Goal: Information Seeking & Learning: Learn about a topic

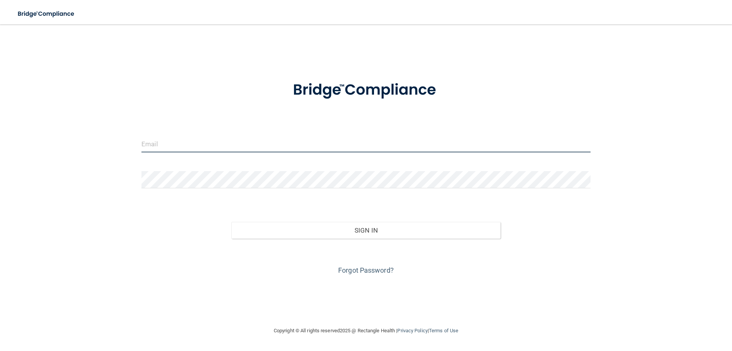
click at [198, 150] on input "email" at bounding box center [365, 143] width 449 height 17
type input "[EMAIL_ADDRESS][DOMAIN_NAME]"
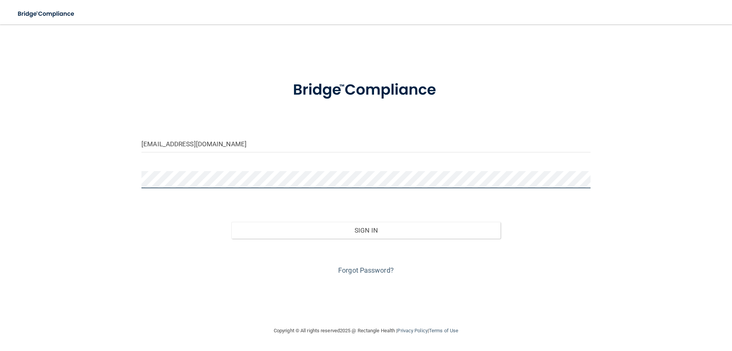
click at [232, 222] on button "Sign In" at bounding box center [367, 230] width 270 height 17
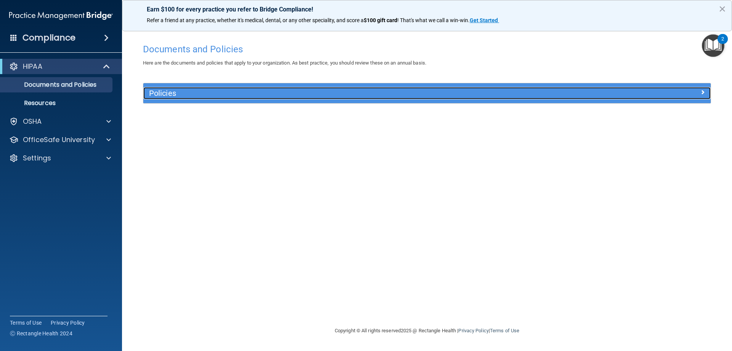
click at [701, 91] on span at bounding box center [703, 91] width 5 height 9
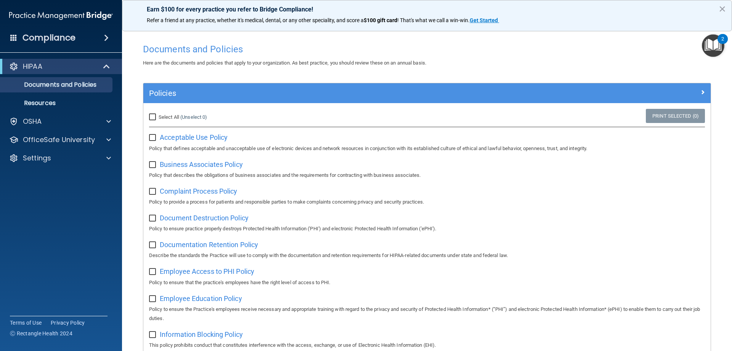
click at [153, 116] on input "Select All (Unselect 0) Unselect All" at bounding box center [153, 117] width 9 height 6
checkbox input "true"
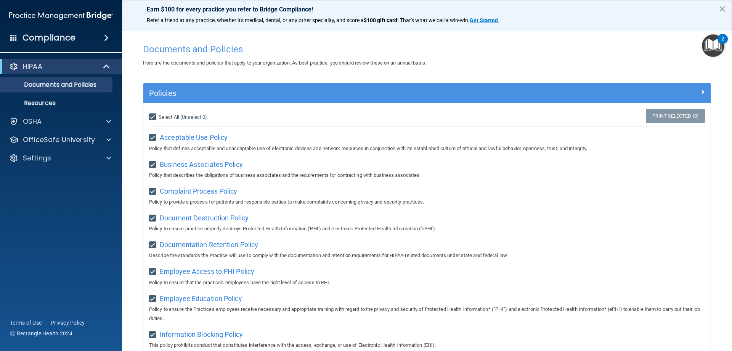
checkbox input "true"
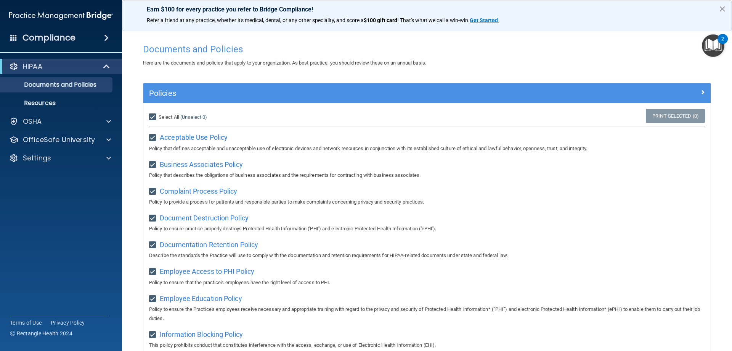
checkbox input "true"
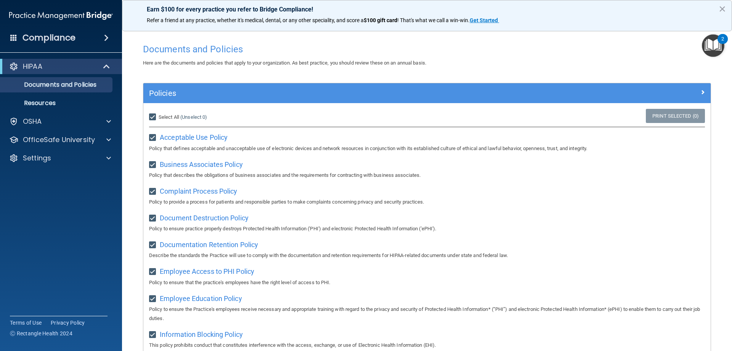
checkbox input "true"
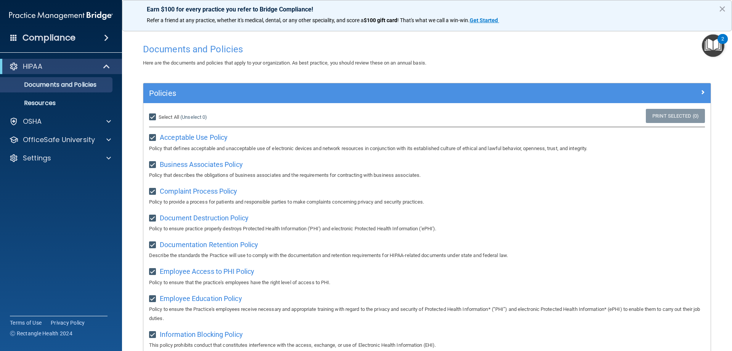
checkbox input "true"
click at [720, 40] on div "2" at bounding box center [723, 39] width 10 height 10
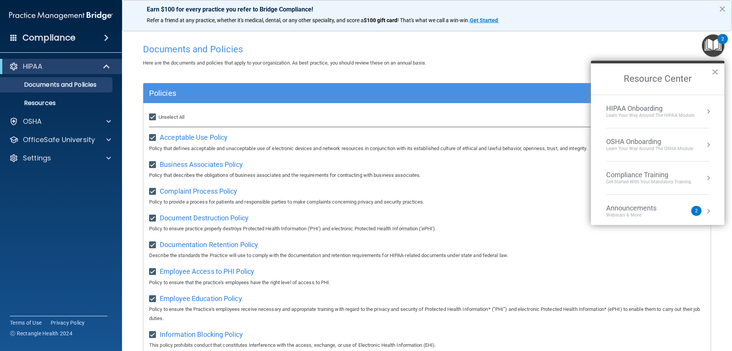
click at [696, 210] on div "Announcements Webinars & More 2" at bounding box center [657, 211] width 103 height 14
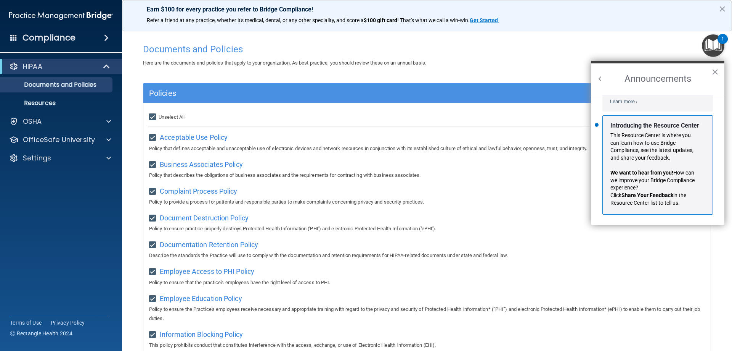
scroll to position [134, 0]
click at [105, 65] on span at bounding box center [107, 66] width 6 height 9
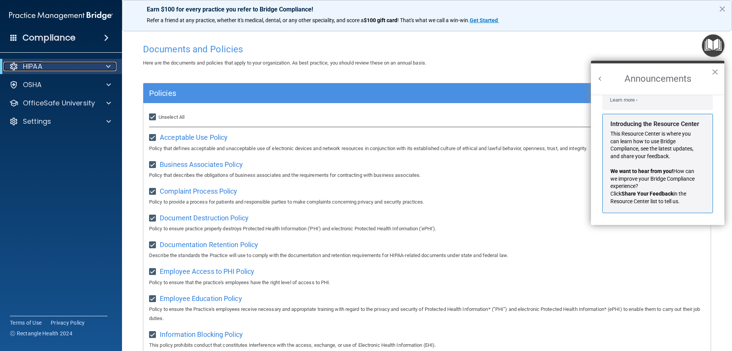
click at [106, 65] on span at bounding box center [108, 66] width 5 height 9
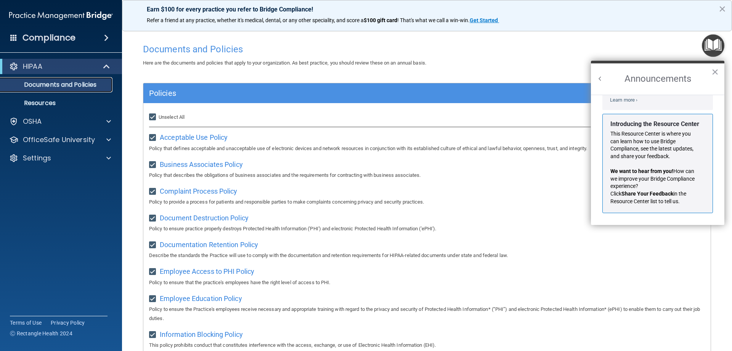
click at [59, 87] on p "Documents and Policies" at bounding box center [57, 85] width 104 height 8
click at [49, 100] on p "Resources" at bounding box center [57, 103] width 104 height 8
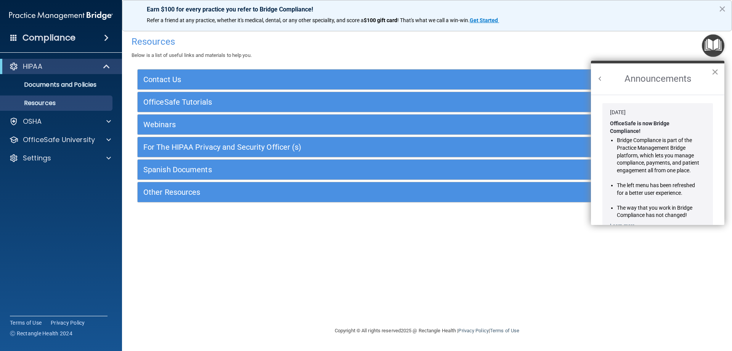
click at [713, 73] on button "×" at bounding box center [715, 72] width 7 height 12
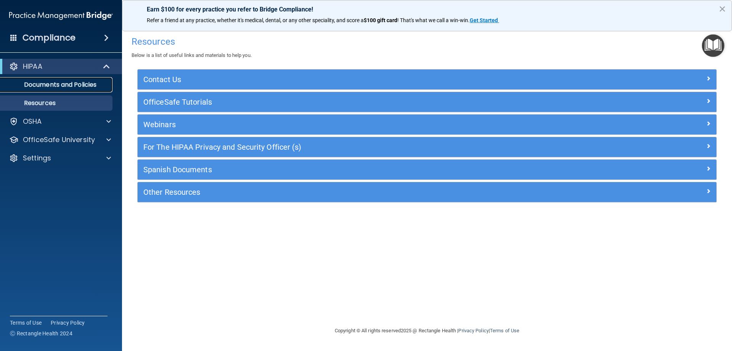
click at [80, 79] on link "Documents and Policies" at bounding box center [52, 84] width 120 height 15
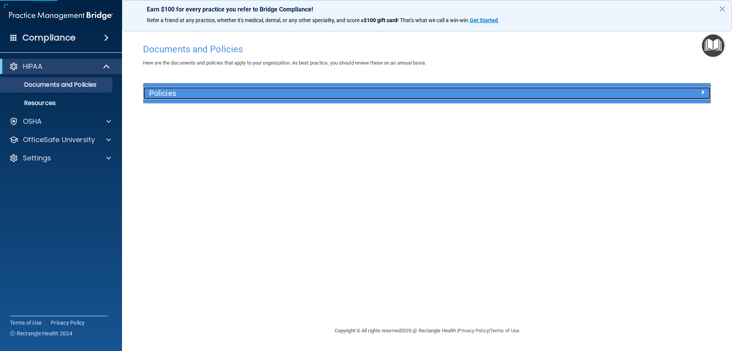
click at [482, 92] on h5 "Policies" at bounding box center [356, 93] width 414 height 8
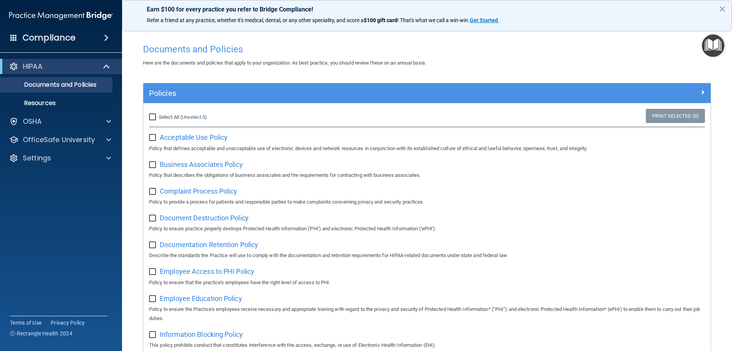
click at [154, 117] on input "Select All (Unselect 0) Unselect All" at bounding box center [153, 117] width 9 height 6
checkbox input "true"
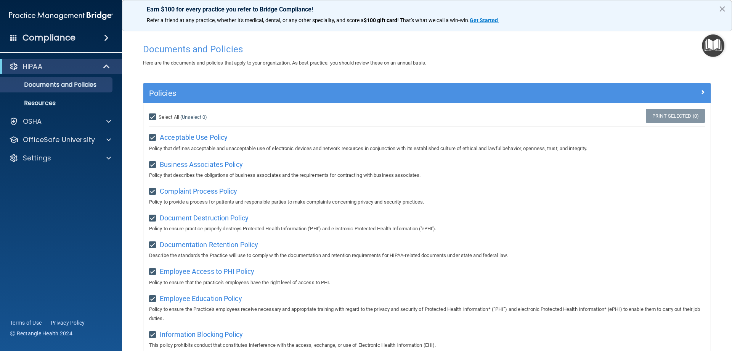
checkbox input "true"
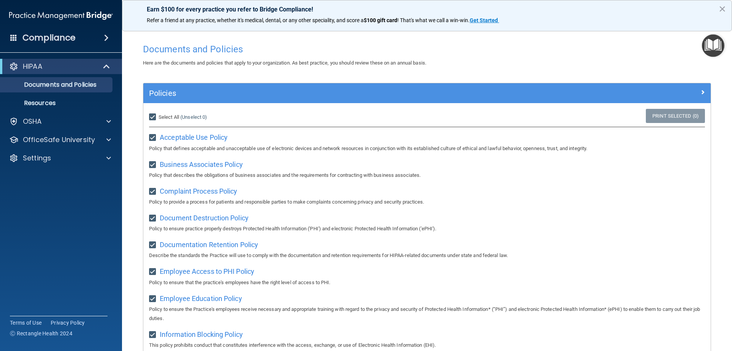
checkbox input "true"
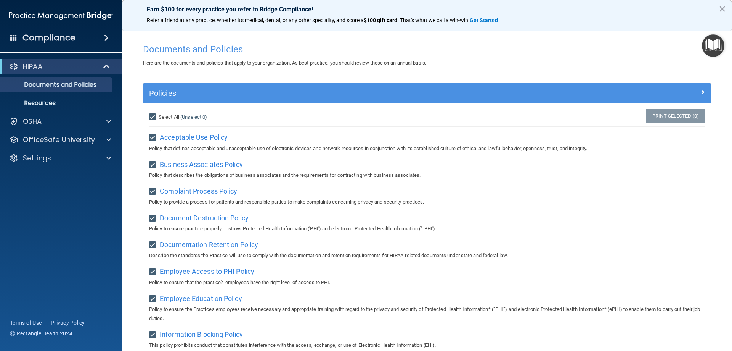
checkbox input "true"
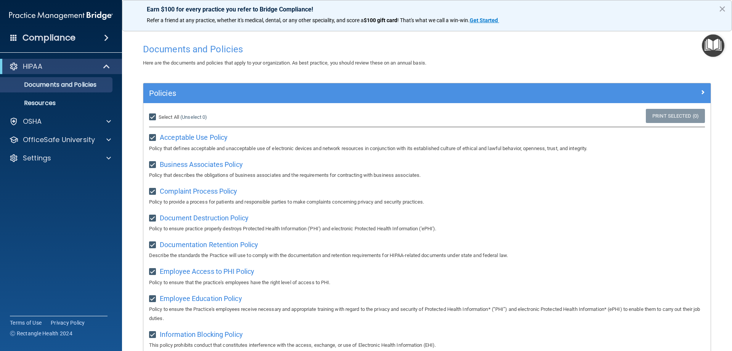
checkbox input "true"
click at [650, 115] on link "Print Selected (21)" at bounding box center [674, 116] width 62 height 14
click at [51, 117] on div "OSHA" at bounding box center [50, 121] width 95 height 9
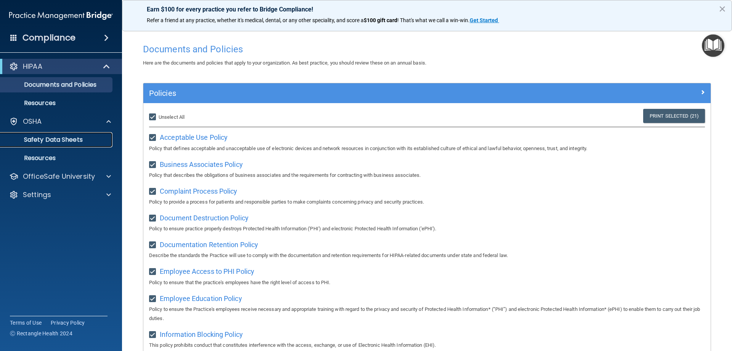
click at [82, 139] on p "Safety Data Sheets" at bounding box center [57, 140] width 104 height 8
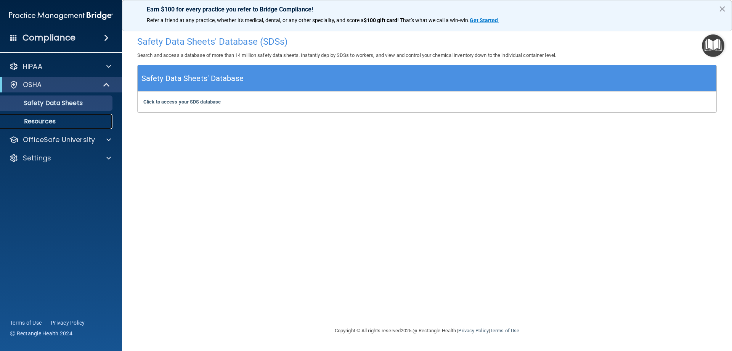
click at [74, 117] on link "Resources" at bounding box center [52, 121] width 120 height 15
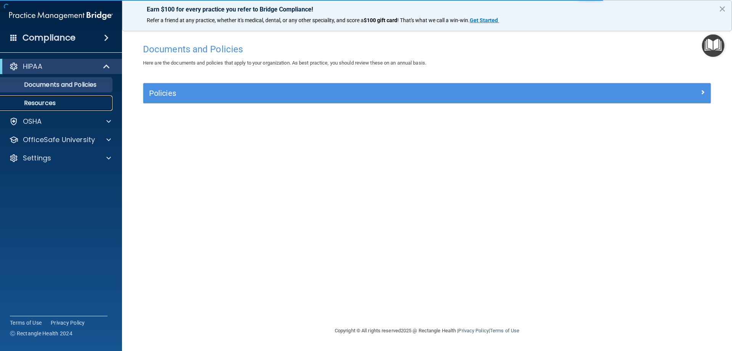
click at [54, 103] on p "Resources" at bounding box center [57, 103] width 104 height 8
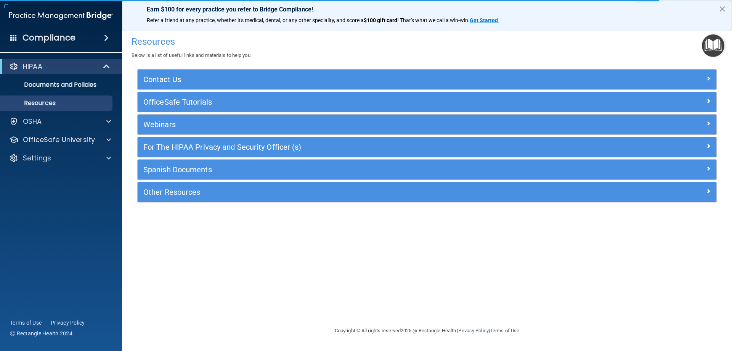
click at [106, 40] on span at bounding box center [106, 37] width 5 height 9
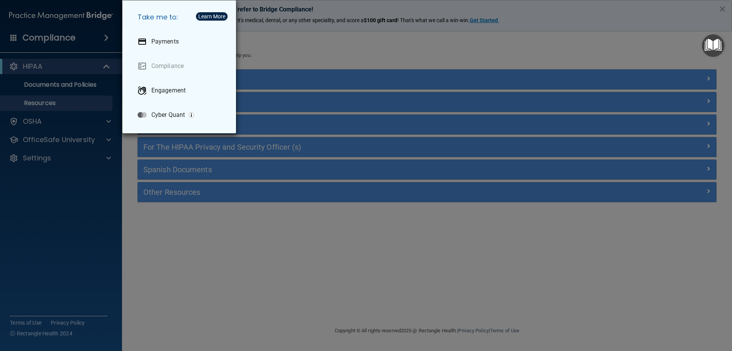
click at [106, 40] on div "Take me to: Payments Compliance Engagement Cyber Quant" at bounding box center [366, 175] width 732 height 351
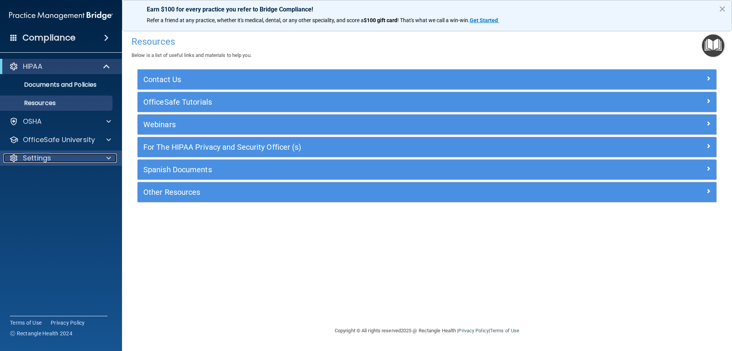
click at [109, 156] on span at bounding box center [108, 157] width 5 height 9
click at [108, 159] on span at bounding box center [108, 157] width 5 height 9
click at [109, 138] on span at bounding box center [108, 139] width 5 height 9
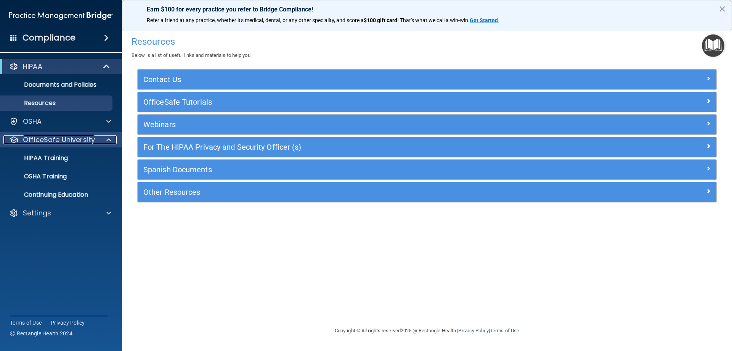
click at [109, 138] on span at bounding box center [108, 139] width 5 height 9
click at [56, 153] on link "HIPAA Training" at bounding box center [52, 157] width 120 height 15
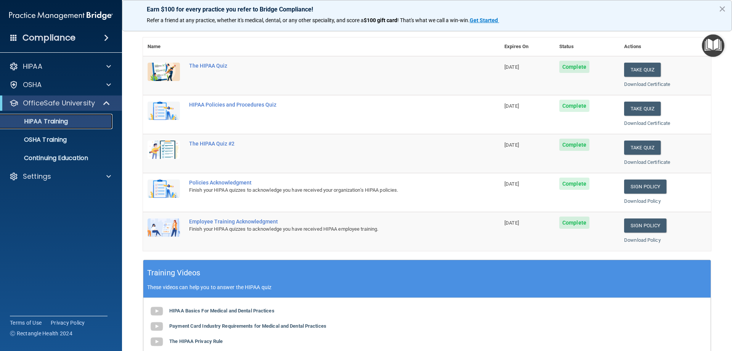
scroll to position [29, 0]
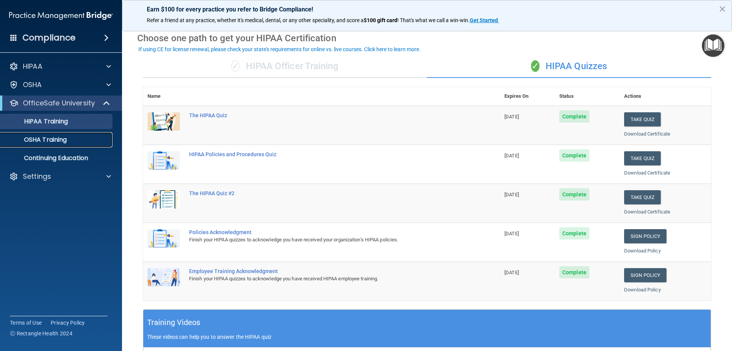
click at [57, 139] on p "OSHA Training" at bounding box center [36, 140] width 62 height 8
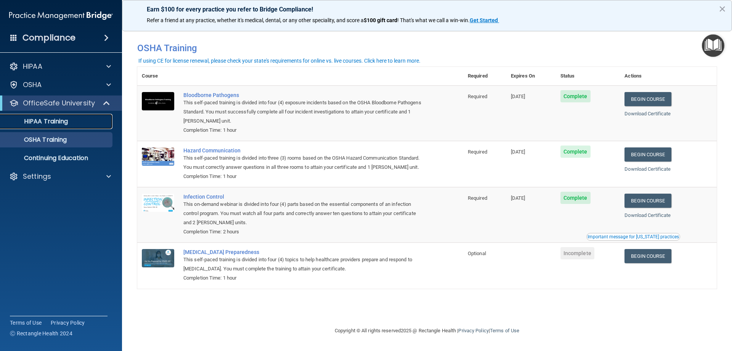
click at [80, 126] on link "HIPAA Training" at bounding box center [52, 121] width 120 height 15
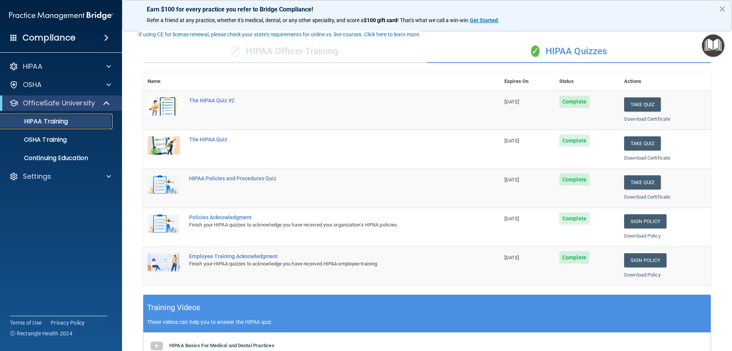
scroll to position [48, 0]
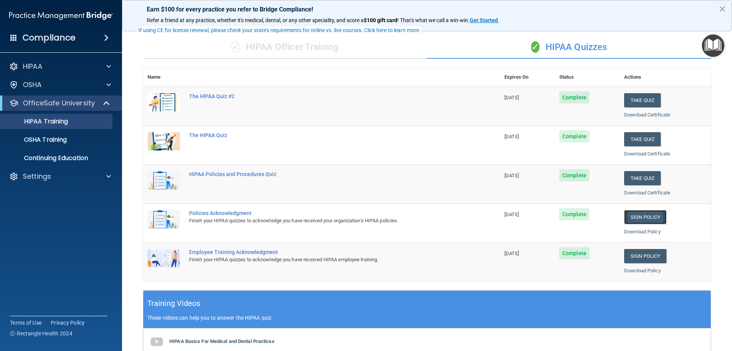
click at [648, 219] on link "Sign Policy" at bounding box center [645, 217] width 42 height 14
click at [643, 255] on link "Sign Policy" at bounding box center [645, 256] width 42 height 14
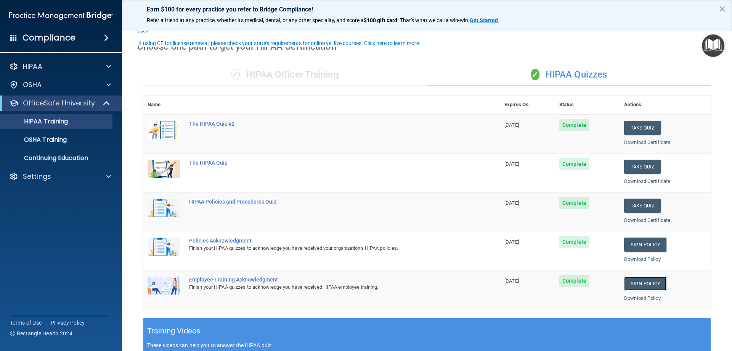
scroll to position [10, 0]
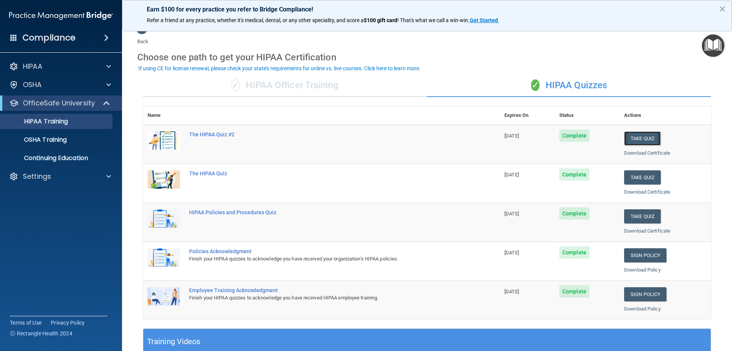
click at [643, 139] on button "Take Quiz" at bounding box center [642, 138] width 37 height 14
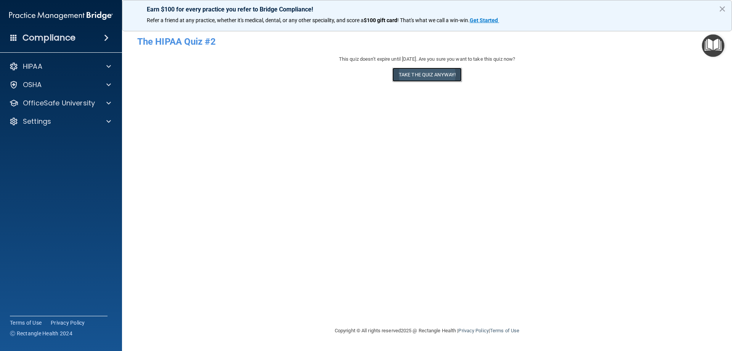
click at [444, 71] on button "Take the quiz anyway!" at bounding box center [426, 75] width 69 height 14
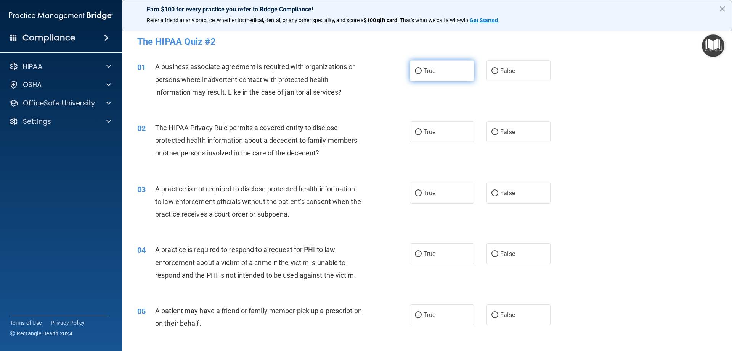
click at [437, 73] on label "True" at bounding box center [442, 70] width 64 height 21
click at [422, 73] on input "True" at bounding box center [418, 71] width 7 height 6
radio input "true"
click at [447, 128] on label "True" at bounding box center [442, 131] width 64 height 21
click at [422, 129] on input "True" at bounding box center [418, 132] width 7 height 6
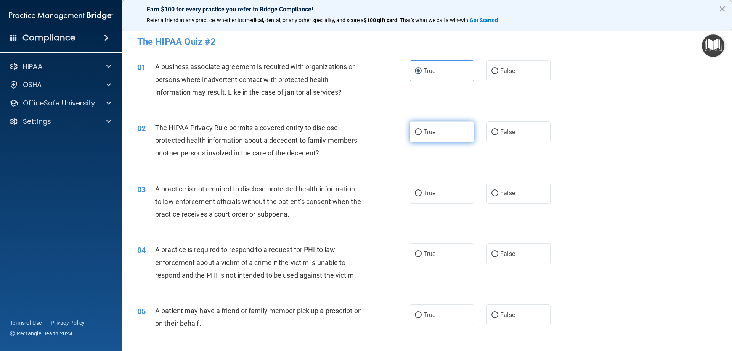
radio input "true"
click at [454, 190] on label "True" at bounding box center [442, 192] width 64 height 21
click at [422, 190] on input "True" at bounding box center [418, 193] width 7 height 6
radio input "true"
click at [440, 250] on label "True" at bounding box center [442, 253] width 64 height 21
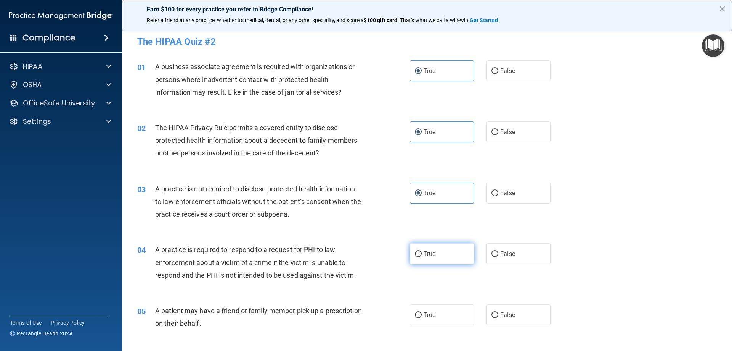
click at [422, 251] on input "True" at bounding box center [418, 254] width 7 height 6
radio input "true"
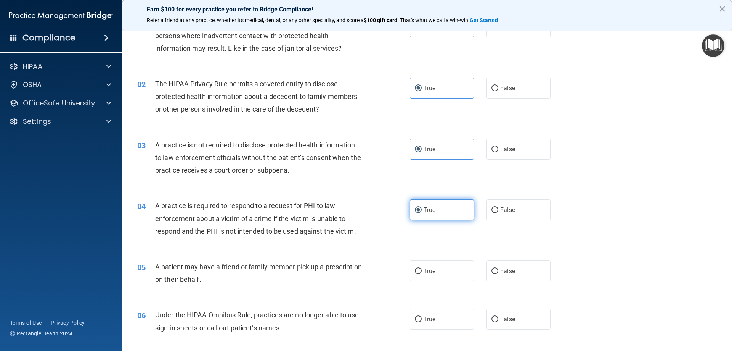
scroll to position [67, 0]
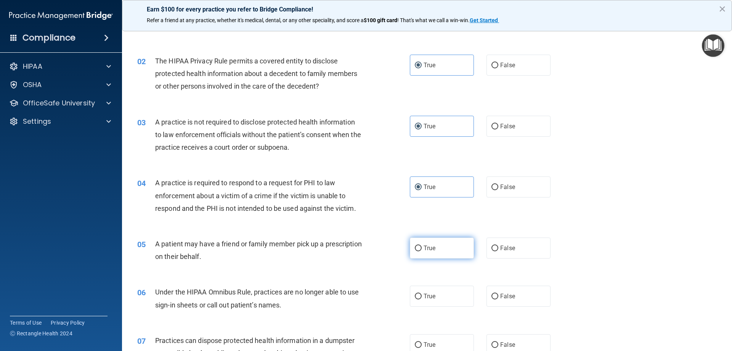
click at [444, 248] on label "True" at bounding box center [442, 247] width 64 height 21
click at [422, 248] on input "True" at bounding box center [418, 248] width 7 height 6
radio input "true"
click at [449, 291] on label "True" at bounding box center [442, 295] width 64 height 21
click at [422, 293] on input "True" at bounding box center [418, 296] width 7 height 6
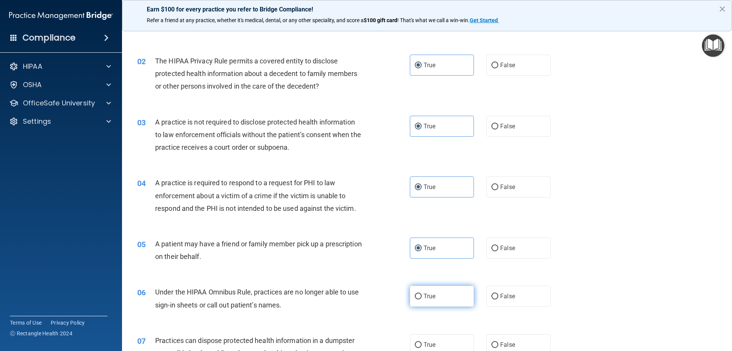
radio input "true"
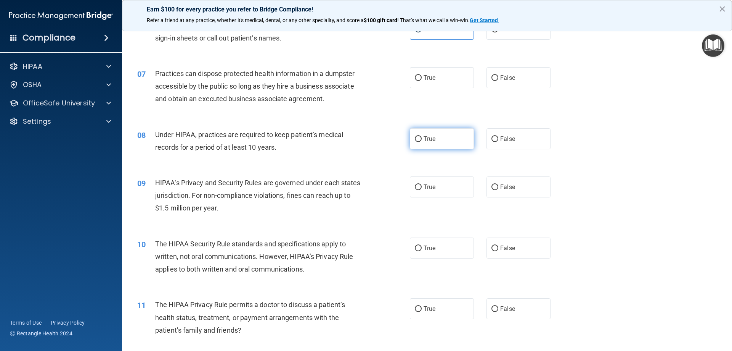
scroll to position [334, 0]
click at [429, 83] on label "True" at bounding box center [442, 77] width 64 height 21
click at [422, 80] on input "True" at bounding box center [418, 78] width 7 height 6
radio input "true"
click at [439, 134] on label "True" at bounding box center [442, 138] width 64 height 21
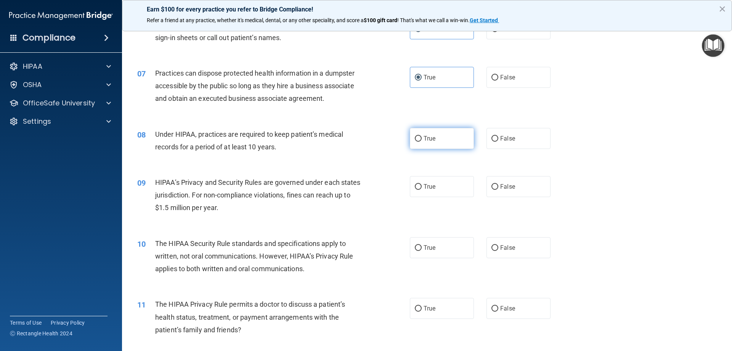
click at [422, 136] on input "True" at bounding box center [418, 139] width 7 height 6
radio input "true"
click at [446, 191] on label "True" at bounding box center [442, 186] width 64 height 21
click at [422, 190] on input "True" at bounding box center [418, 187] width 7 height 6
radio input "true"
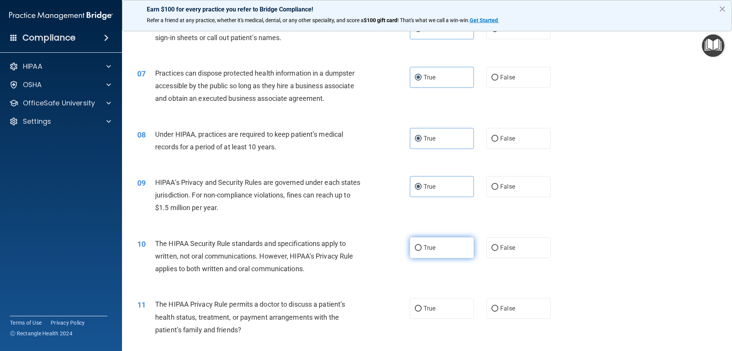
click at [454, 249] on label "True" at bounding box center [442, 247] width 64 height 21
click at [422, 249] on input "True" at bounding box center [418, 248] width 7 height 6
radio input "true"
click at [455, 308] on label "True" at bounding box center [442, 307] width 64 height 21
click at [422, 308] on input "True" at bounding box center [418, 308] width 7 height 6
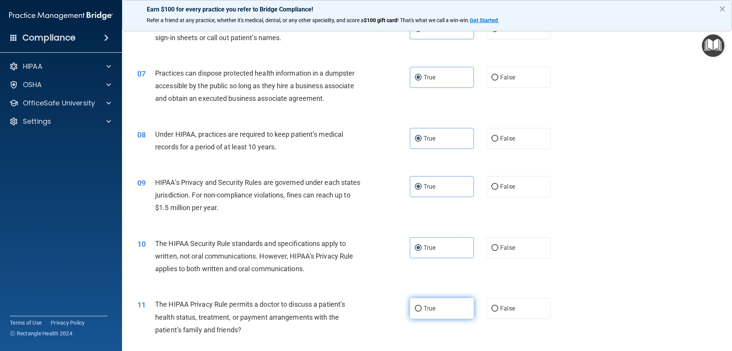
radio input "true"
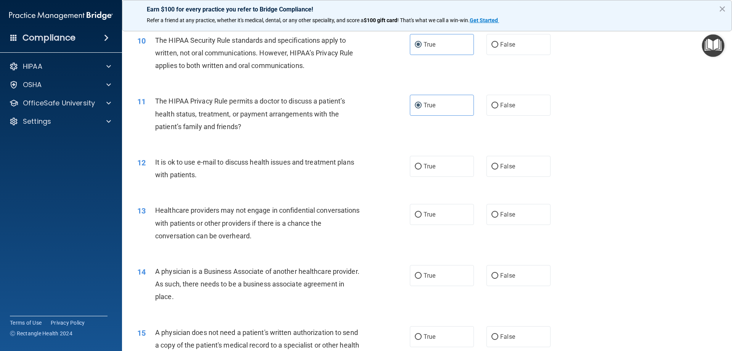
scroll to position [543, 0]
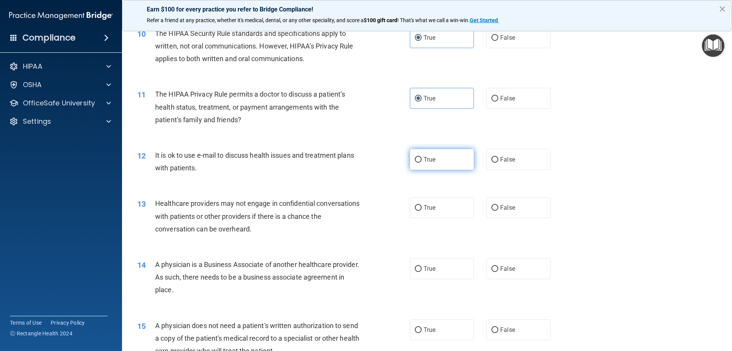
click at [459, 156] on label "True" at bounding box center [442, 159] width 64 height 21
click at [422, 157] on input "True" at bounding box center [418, 160] width 7 height 6
radio input "true"
click at [457, 208] on label "True" at bounding box center [442, 207] width 64 height 21
click at [422, 208] on input "True" at bounding box center [418, 208] width 7 height 6
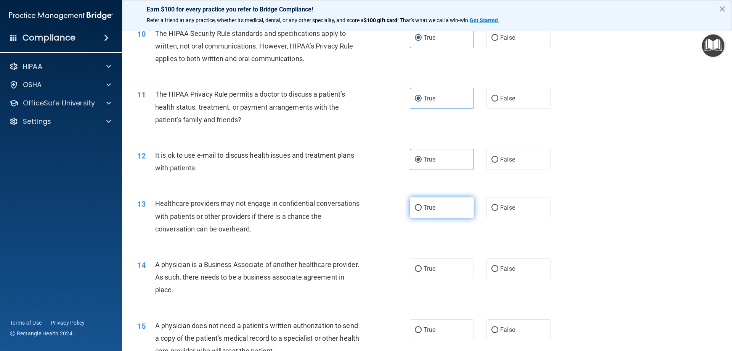
radio input "true"
drag, startPoint x: 455, startPoint y: 266, endPoint x: 455, endPoint y: 270, distance: 4.3
click at [455, 267] on label "True" at bounding box center [442, 268] width 64 height 21
click at [422, 267] on input "True" at bounding box center [418, 269] width 7 height 6
radio input "true"
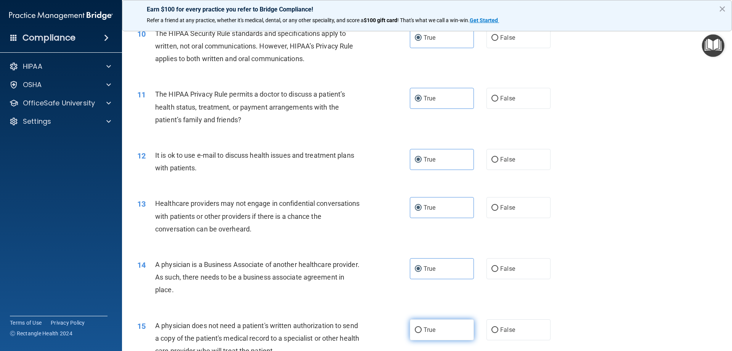
click at [449, 331] on label "True" at bounding box center [442, 329] width 64 height 21
click at [422, 331] on input "True" at bounding box center [418, 330] width 7 height 6
radio input "true"
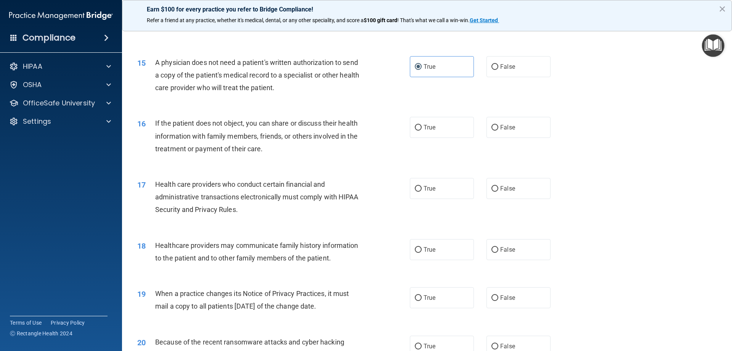
scroll to position [830, 0]
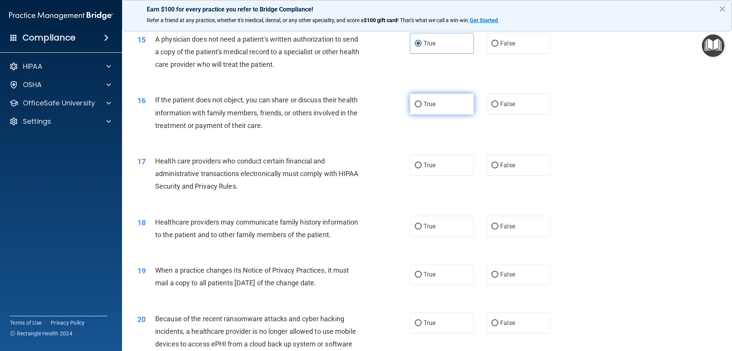
click at [442, 109] on label "True" at bounding box center [442, 103] width 64 height 21
click at [422, 107] on input "True" at bounding box center [418, 104] width 7 height 6
radio input "true"
click at [453, 168] on label "True" at bounding box center [442, 164] width 64 height 21
click at [422, 168] on input "True" at bounding box center [418, 165] width 7 height 6
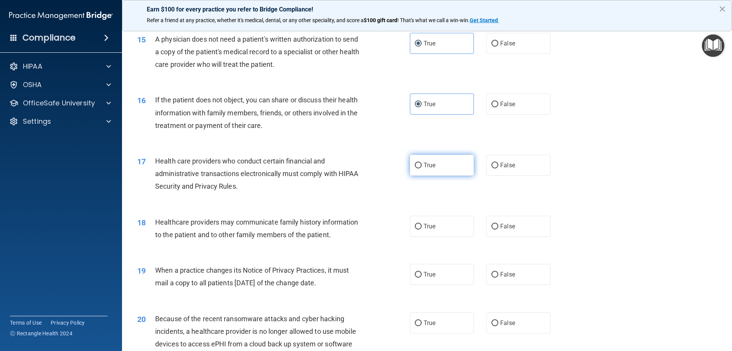
radio input "true"
click at [458, 229] on label "True" at bounding box center [442, 225] width 64 height 21
click at [422, 229] on input "True" at bounding box center [418, 226] width 7 height 6
radio input "true"
click at [457, 275] on label "True" at bounding box center [442, 274] width 64 height 21
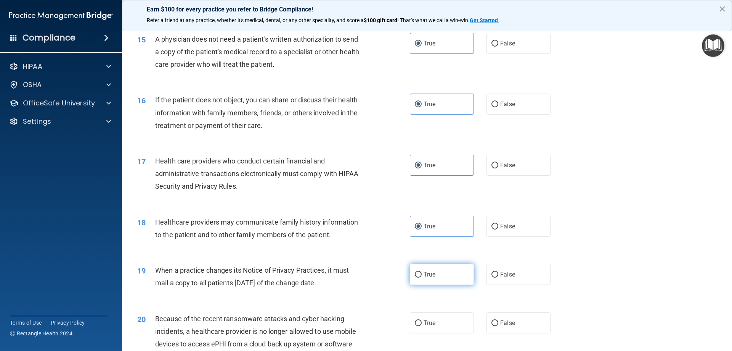
click at [422, 275] on input "True" at bounding box center [418, 275] width 7 height 6
radio input "true"
click at [450, 322] on label "True" at bounding box center [442, 322] width 64 height 21
click at [422, 322] on input "True" at bounding box center [418, 323] width 7 height 6
radio input "true"
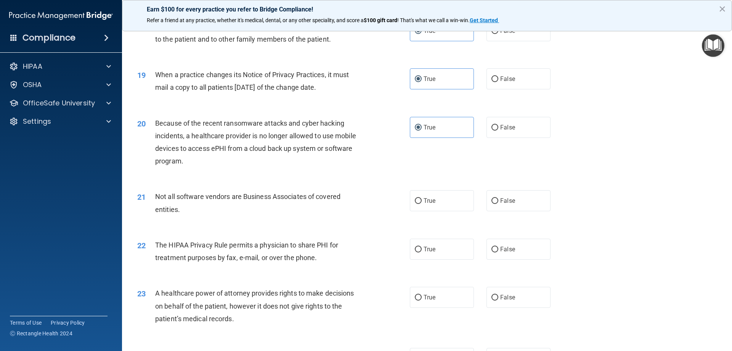
scroll to position [1030, 0]
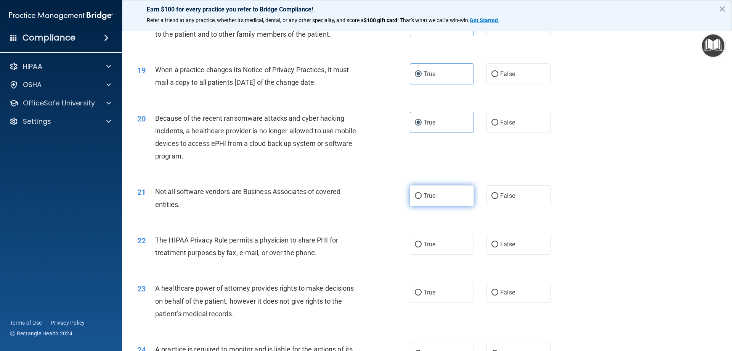
click at [451, 198] on label "True" at bounding box center [442, 195] width 64 height 21
click at [422, 198] on input "True" at bounding box center [418, 196] width 7 height 6
radio input "true"
click at [451, 242] on label "True" at bounding box center [442, 243] width 64 height 21
click at [422, 242] on input "True" at bounding box center [418, 244] width 7 height 6
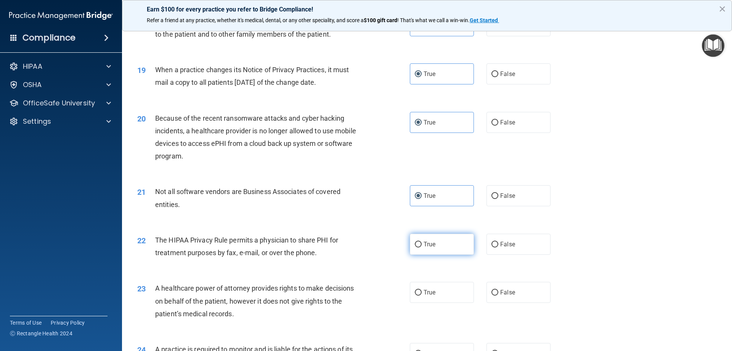
radio input "true"
click at [453, 290] on label "True" at bounding box center [442, 291] width 64 height 21
click at [422, 290] on input "True" at bounding box center [418, 292] width 7 height 6
radio input "true"
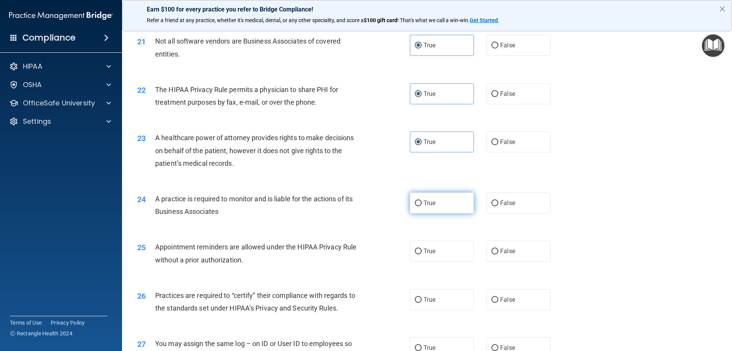
scroll to position [1182, 0]
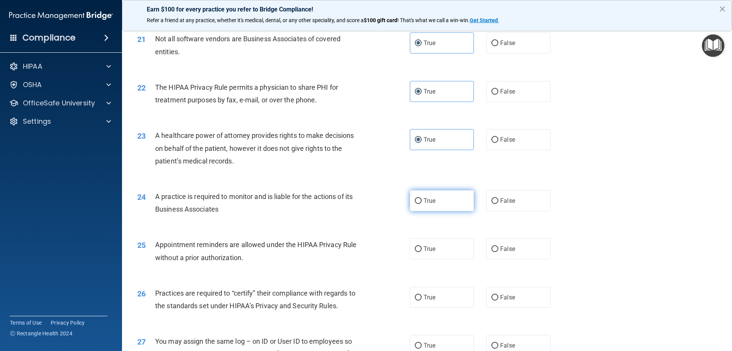
click at [439, 201] on label "True" at bounding box center [442, 200] width 64 height 21
click at [422, 201] on input "True" at bounding box center [418, 201] width 7 height 6
radio input "true"
click at [447, 245] on label "True" at bounding box center [442, 248] width 64 height 21
click at [422, 246] on input "True" at bounding box center [418, 249] width 7 height 6
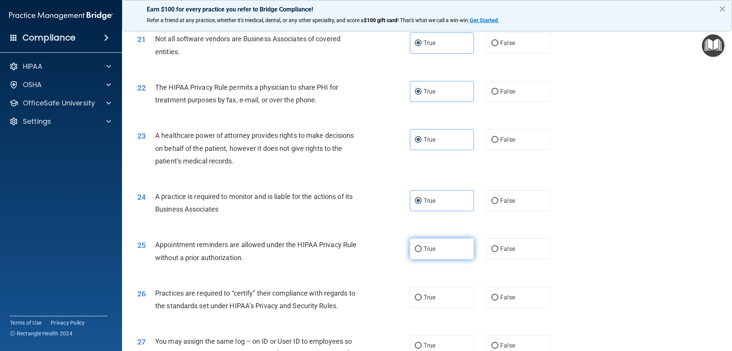
radio input "true"
click at [459, 305] on label "True" at bounding box center [442, 296] width 64 height 21
click at [422, 300] on input "True" at bounding box center [418, 297] width 7 height 6
radio input "true"
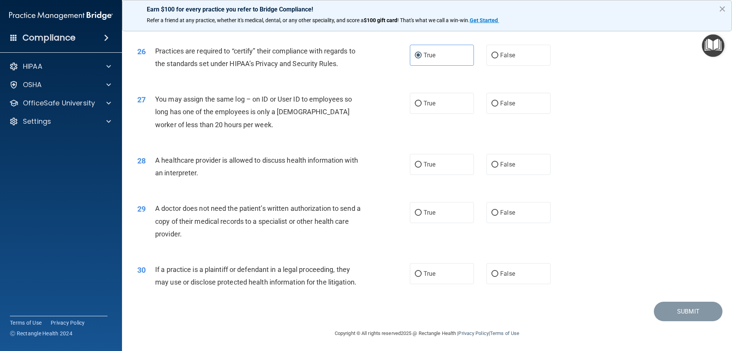
scroll to position [1425, 0]
click at [453, 90] on div "27 You may assign the same log – on ID or User ID to employees so long has one …" at bounding box center [427, 112] width 591 height 61
click at [453, 99] on label "True" at bounding box center [442, 102] width 64 height 21
click at [422, 100] on input "True" at bounding box center [418, 103] width 7 height 6
radio input "true"
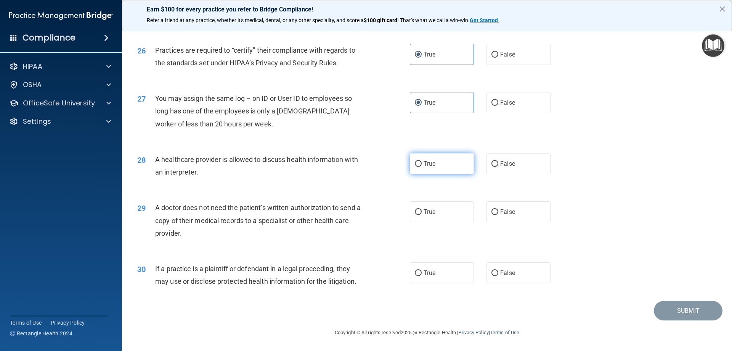
click at [459, 161] on label "True" at bounding box center [442, 163] width 64 height 21
click at [422, 161] on input "True" at bounding box center [418, 164] width 7 height 6
radio input "true"
click at [458, 208] on label "True" at bounding box center [442, 211] width 64 height 21
click at [422, 209] on input "True" at bounding box center [418, 212] width 7 height 6
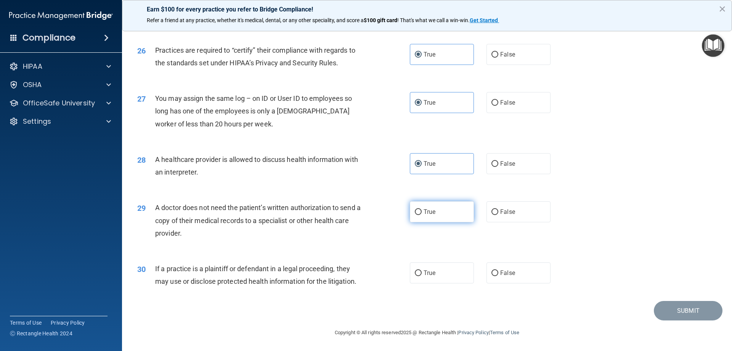
radio input "true"
click at [461, 272] on label "True" at bounding box center [442, 272] width 64 height 21
click at [422, 272] on input "True" at bounding box center [418, 273] width 7 height 6
radio input "true"
click at [670, 306] on button "Submit" at bounding box center [688, 310] width 69 height 19
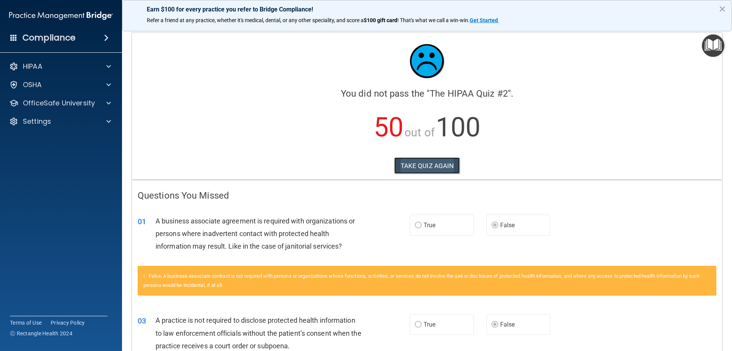
click at [439, 161] on button "TAKE QUIZ AGAIN" at bounding box center [427, 165] width 66 height 17
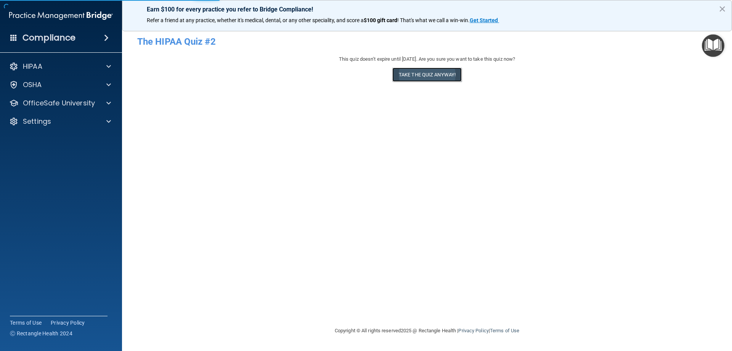
click at [426, 73] on button "Take the quiz anyway!" at bounding box center [426, 75] width 69 height 14
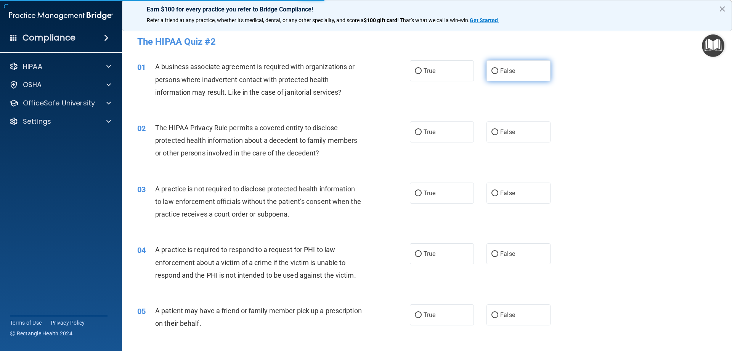
click at [508, 72] on span "False" at bounding box center [507, 70] width 15 height 7
click at [498, 72] on input "False" at bounding box center [495, 71] width 7 height 6
radio input "true"
click at [438, 127] on label "True" at bounding box center [442, 131] width 64 height 21
click at [422, 129] on input "True" at bounding box center [418, 132] width 7 height 6
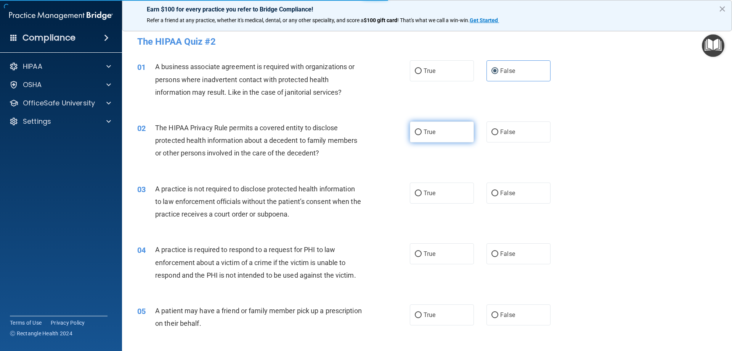
radio input "true"
click at [516, 191] on label "False" at bounding box center [519, 192] width 64 height 21
click at [498, 191] on input "False" at bounding box center [495, 193] width 7 height 6
radio input "true"
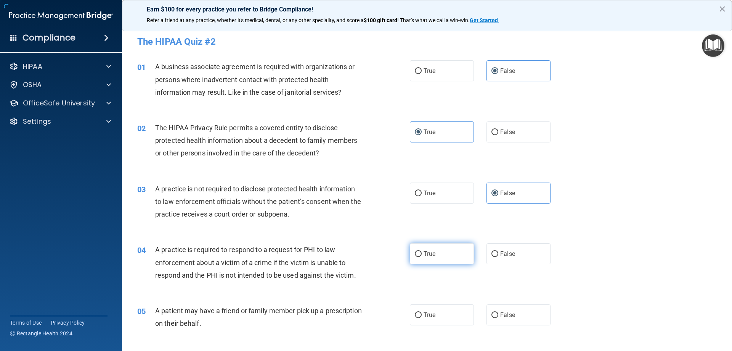
click at [428, 259] on label "True" at bounding box center [442, 253] width 64 height 21
click at [422, 257] on input "True" at bounding box center [418, 254] width 7 height 6
radio input "true"
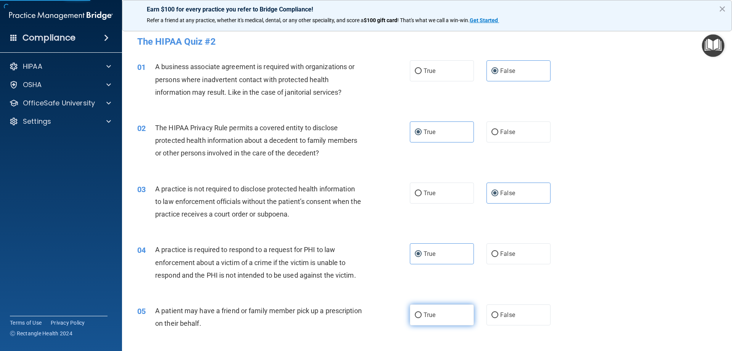
click at [449, 310] on label "True" at bounding box center [442, 314] width 64 height 21
click at [422, 312] on input "True" at bounding box center [418, 315] width 7 height 6
radio input "true"
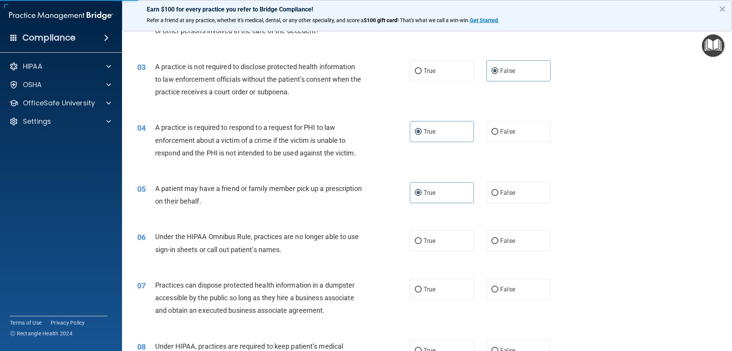
scroll to position [133, 0]
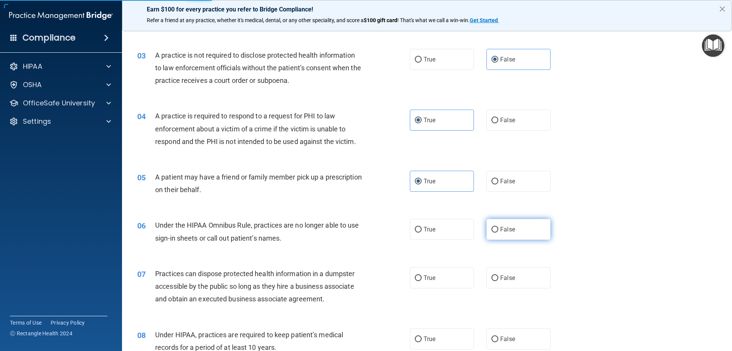
click at [495, 229] on label "False" at bounding box center [519, 229] width 64 height 21
click at [495, 229] on input "False" at bounding box center [495, 230] width 7 height 6
radio input "true"
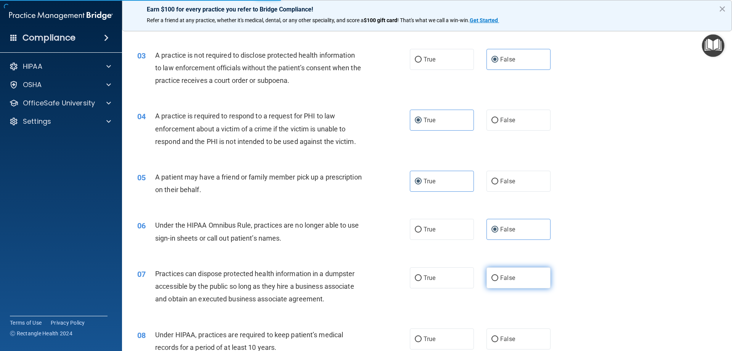
click at [513, 283] on label "False" at bounding box center [519, 277] width 64 height 21
click at [498, 281] on input "False" at bounding box center [495, 278] width 7 height 6
radio input "true"
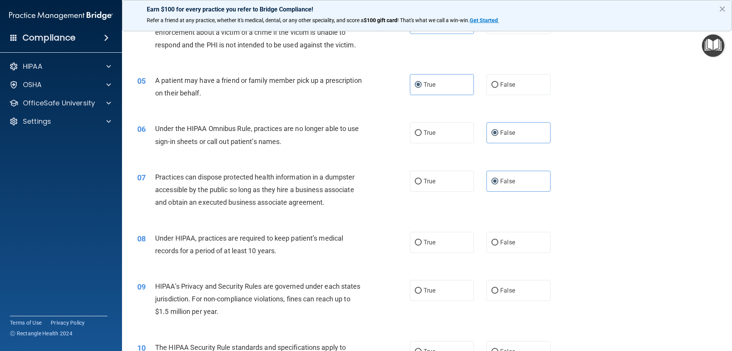
scroll to position [305, 0]
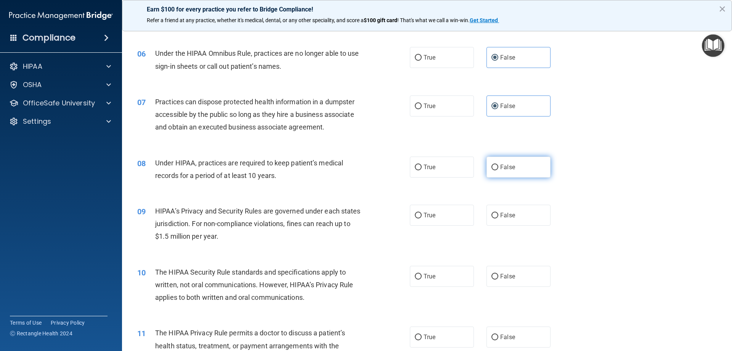
click at [508, 169] on span "False" at bounding box center [507, 166] width 15 height 7
click at [498, 169] on input "False" at bounding box center [495, 167] width 7 height 6
radio input "true"
click at [516, 217] on label "False" at bounding box center [519, 214] width 64 height 21
click at [498, 217] on input "False" at bounding box center [495, 215] width 7 height 6
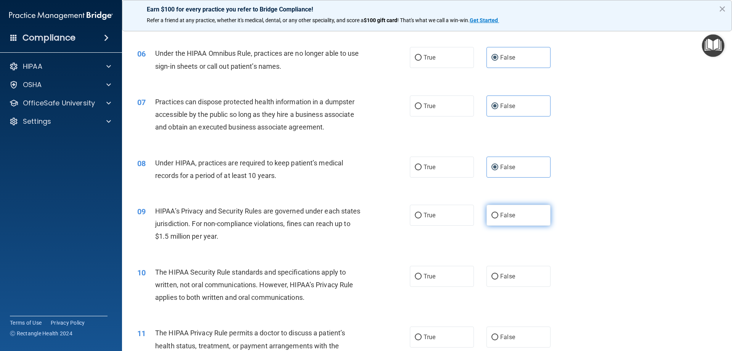
radio input "true"
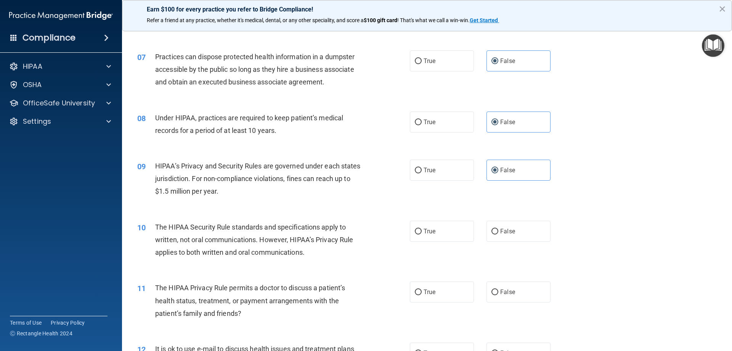
scroll to position [381, 0]
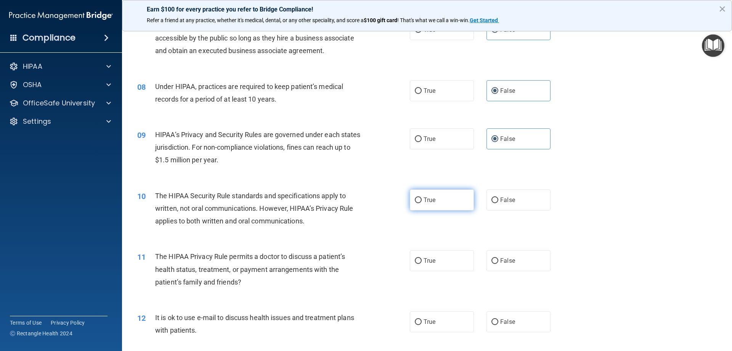
click at [424, 204] on label "True" at bounding box center [442, 199] width 64 height 21
click at [422, 203] on input "True" at bounding box center [418, 200] width 7 height 6
radio input "true"
click at [441, 258] on label "True" at bounding box center [442, 260] width 64 height 21
click at [422, 258] on input "True" at bounding box center [418, 261] width 7 height 6
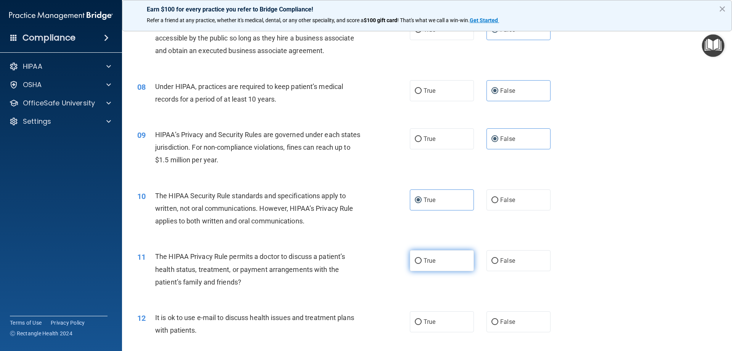
radio input "true"
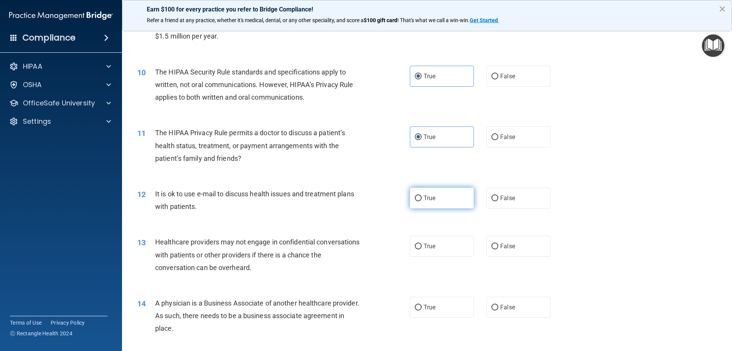
scroll to position [505, 0]
click at [431, 191] on label "True" at bounding box center [442, 197] width 64 height 21
click at [422, 195] on input "True" at bounding box center [418, 198] width 7 height 6
radio input "true"
click at [514, 246] on label "False" at bounding box center [519, 245] width 64 height 21
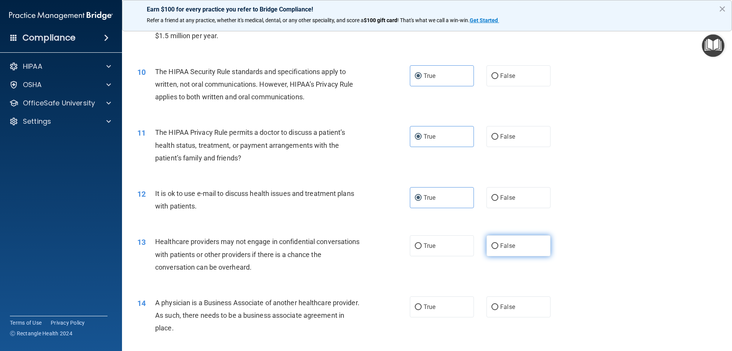
click at [498, 246] on input "False" at bounding box center [495, 246] width 7 height 6
radio input "true"
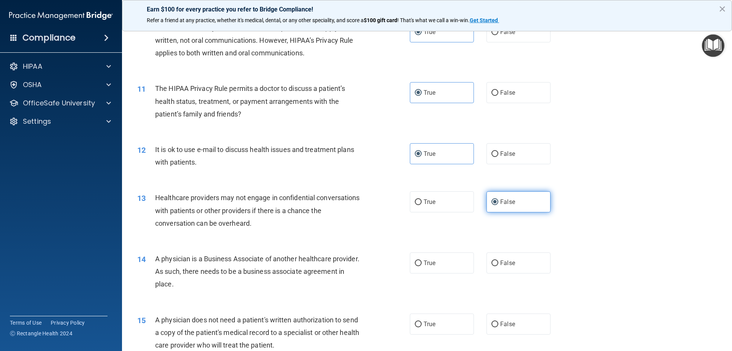
scroll to position [553, 0]
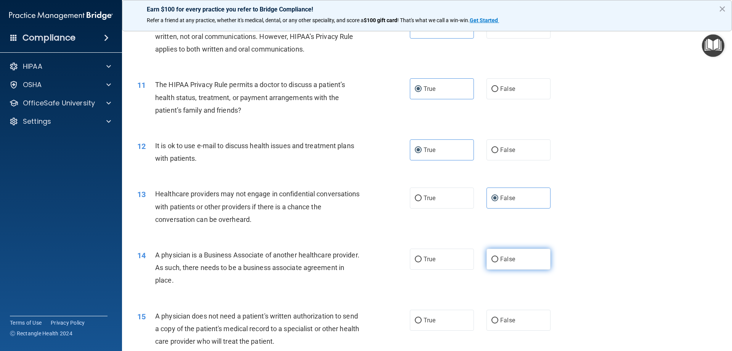
click at [519, 253] on label "False" at bounding box center [519, 258] width 64 height 21
click at [498, 256] on input "False" at bounding box center [495, 259] width 7 height 6
radio input "true"
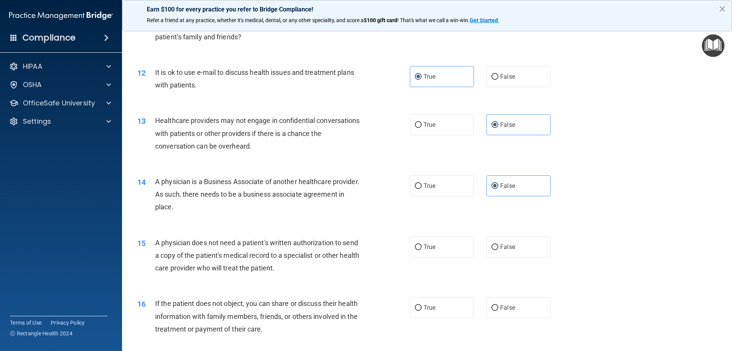
scroll to position [639, 0]
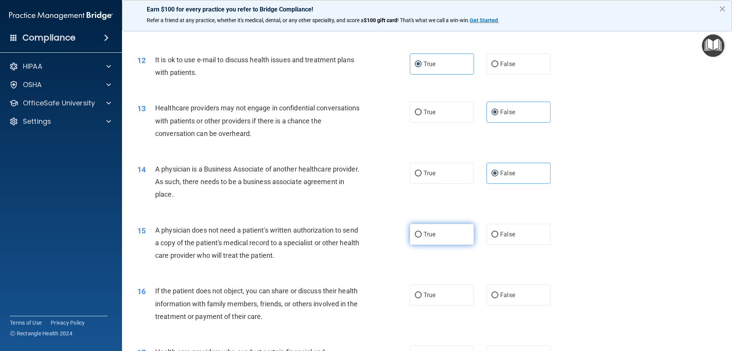
click at [457, 237] on label "True" at bounding box center [442, 233] width 64 height 21
click at [422, 237] on input "True" at bounding box center [418, 235] width 7 height 6
radio input "true"
click at [457, 304] on label "True" at bounding box center [442, 294] width 64 height 21
click at [422, 298] on input "True" at bounding box center [418, 295] width 7 height 6
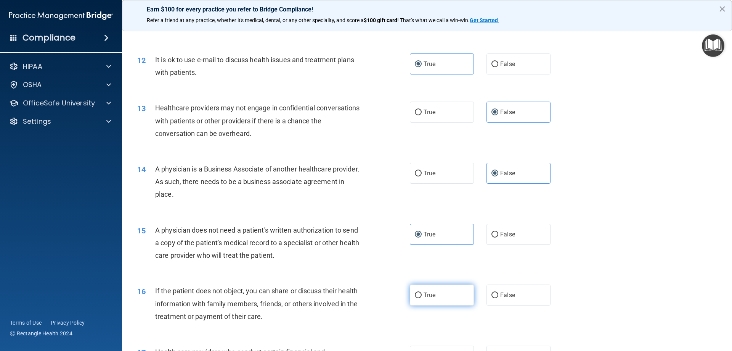
radio input "true"
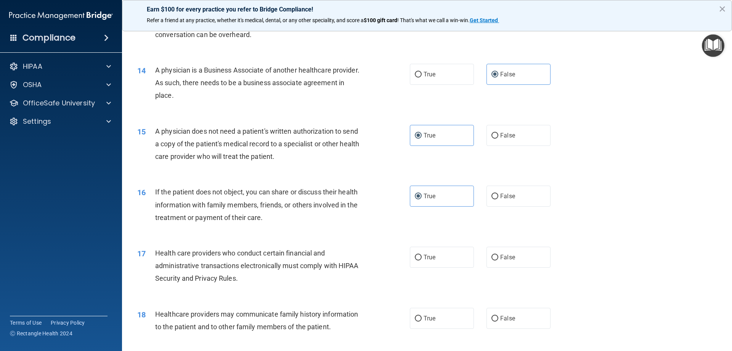
scroll to position [782, 0]
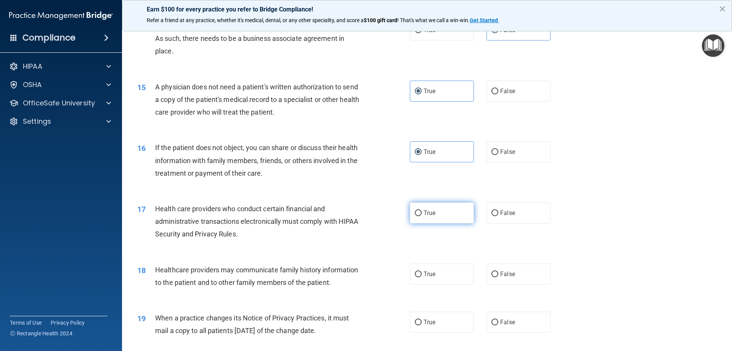
click at [445, 213] on label "True" at bounding box center [442, 212] width 64 height 21
click at [422, 213] on input "True" at bounding box center [418, 213] width 7 height 6
radio input "true"
click at [509, 272] on span "False" at bounding box center [507, 273] width 15 height 7
click at [498, 272] on input "False" at bounding box center [495, 274] width 7 height 6
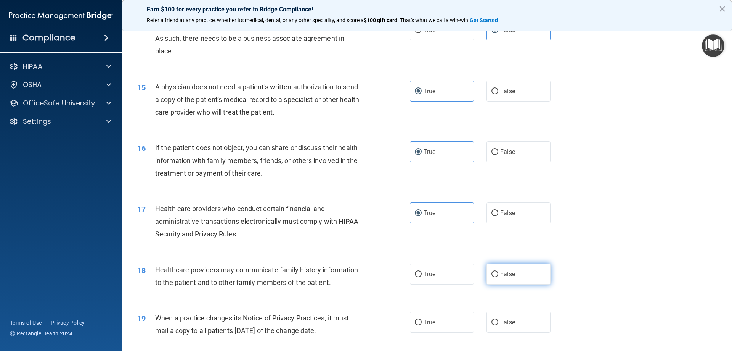
radio input "true"
click at [518, 317] on label "False" at bounding box center [519, 321] width 64 height 21
click at [498, 319] on input "False" at bounding box center [495, 322] width 7 height 6
radio input "true"
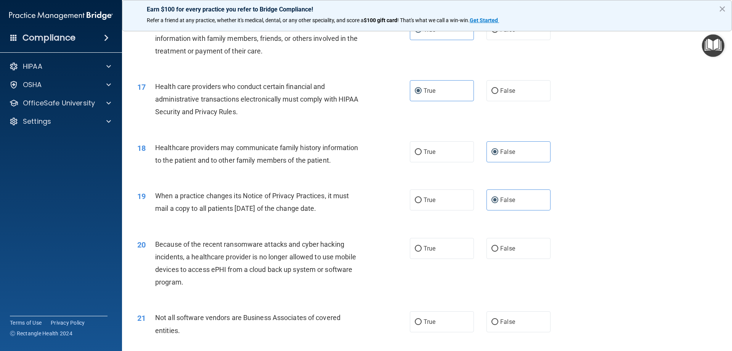
scroll to position [934, 0]
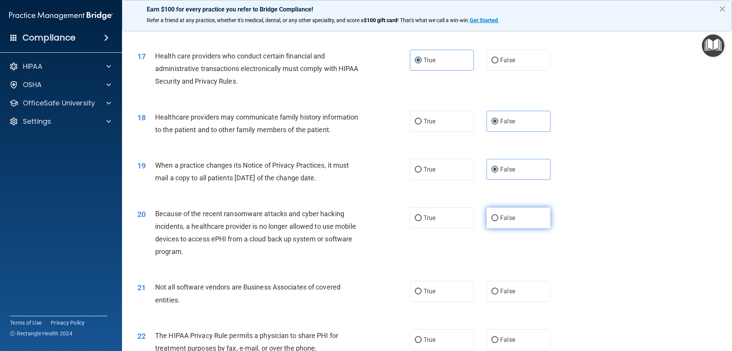
click at [507, 217] on span "False" at bounding box center [507, 217] width 15 height 7
click at [498, 217] on input "False" at bounding box center [495, 218] width 7 height 6
radio input "true"
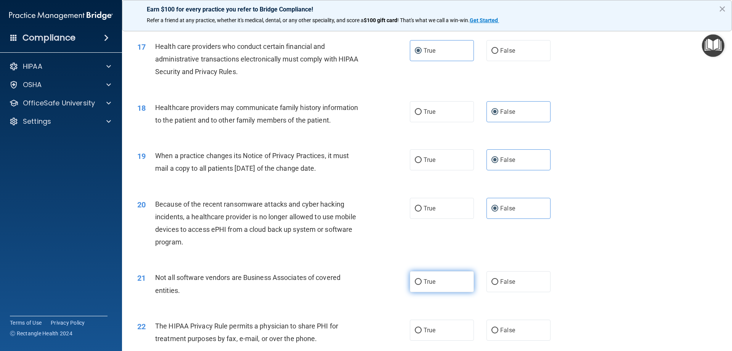
click at [447, 280] on label "True" at bounding box center [442, 281] width 64 height 21
click at [422, 280] on input "True" at bounding box center [418, 282] width 7 height 6
radio input "true"
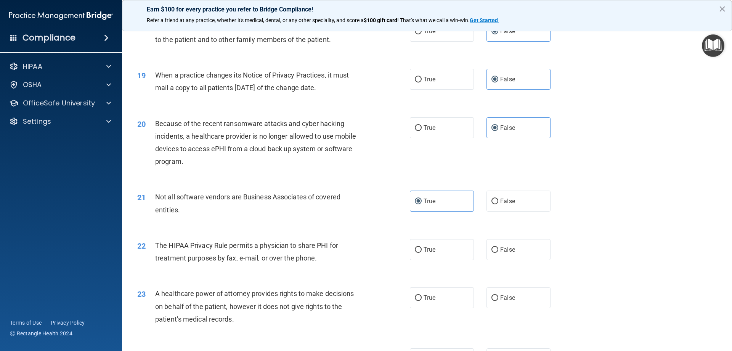
scroll to position [1058, 0]
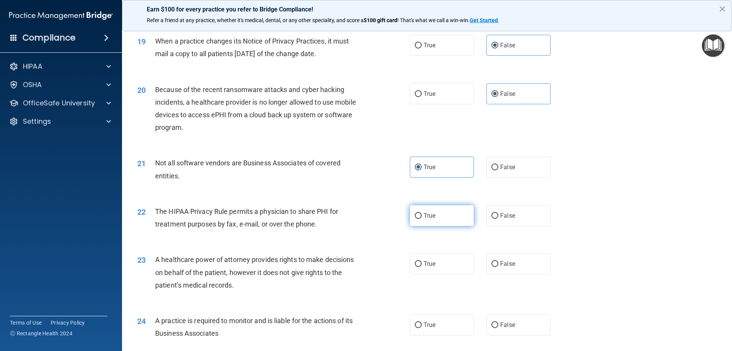
click at [448, 216] on label "True" at bounding box center [442, 215] width 64 height 21
click at [422, 216] on input "True" at bounding box center [418, 216] width 7 height 6
radio input "true"
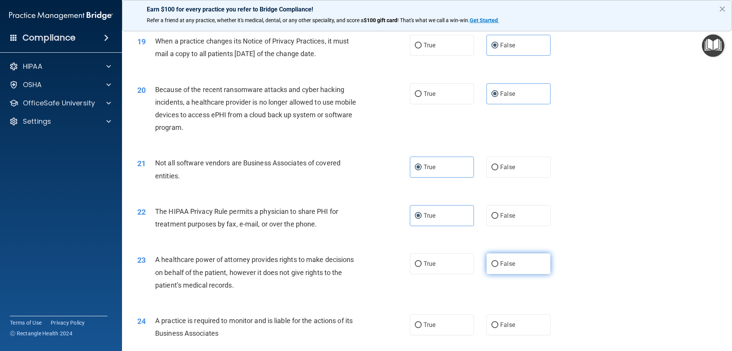
click at [510, 264] on span "False" at bounding box center [507, 263] width 15 height 7
click at [498, 264] on input "False" at bounding box center [495, 264] width 7 height 6
radio input "true"
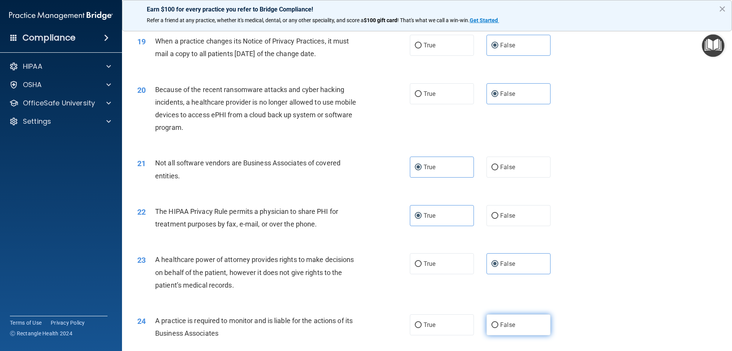
click at [511, 326] on span "False" at bounding box center [507, 324] width 15 height 7
click at [498, 326] on input "False" at bounding box center [495, 325] width 7 height 6
radio input "true"
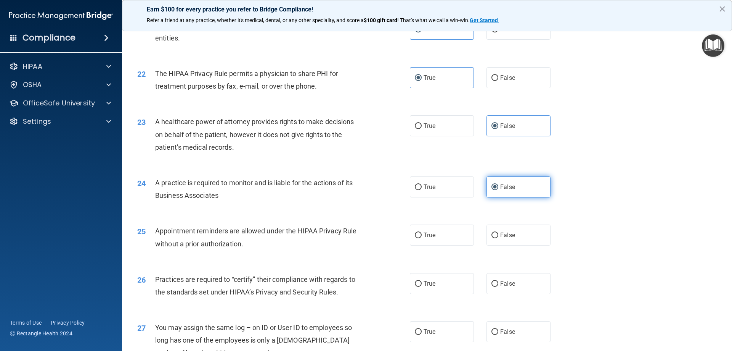
scroll to position [1211, 0]
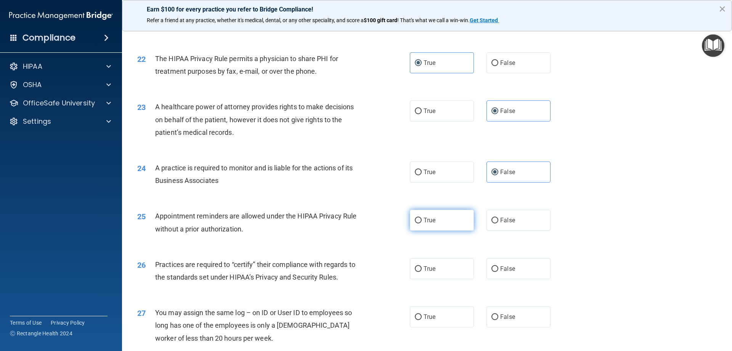
click at [446, 212] on label "True" at bounding box center [442, 219] width 64 height 21
click at [422, 217] on input "True" at bounding box center [418, 220] width 7 height 6
radio input "true"
click at [516, 264] on label "False" at bounding box center [519, 268] width 64 height 21
click at [498, 266] on input "False" at bounding box center [495, 269] width 7 height 6
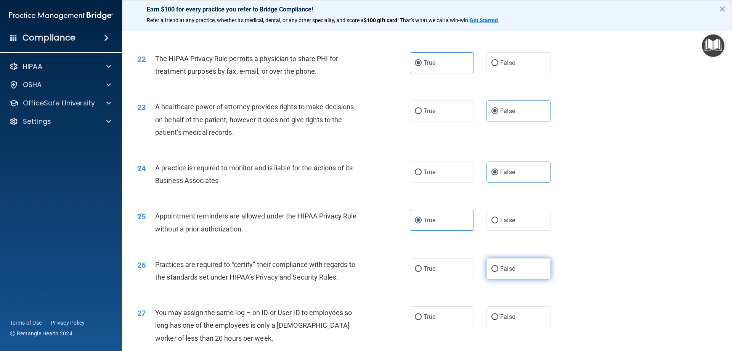
radio input "true"
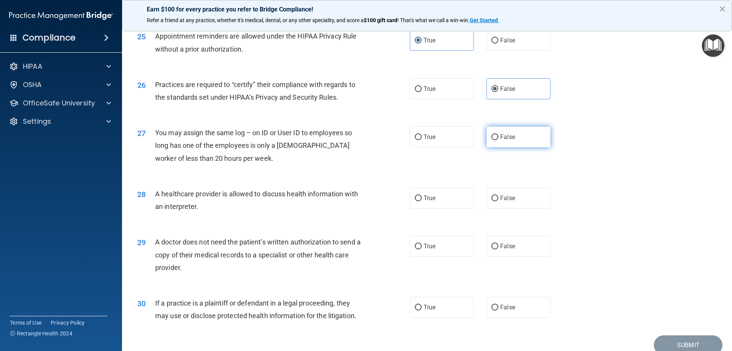
scroll to position [1396, 0]
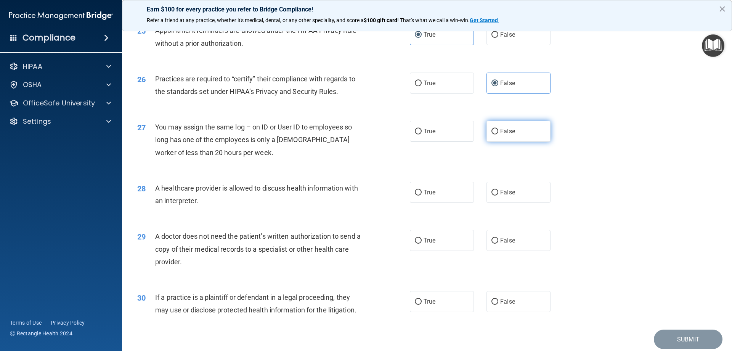
click at [522, 131] on label "False" at bounding box center [519, 131] width 64 height 21
click at [498, 131] on input "False" at bounding box center [495, 132] width 7 height 6
radio input "true"
click at [433, 191] on label "True" at bounding box center [442, 192] width 64 height 21
click at [422, 191] on input "True" at bounding box center [418, 193] width 7 height 6
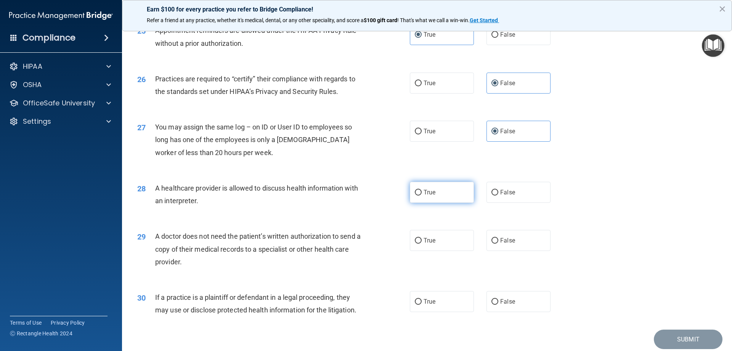
radio input "true"
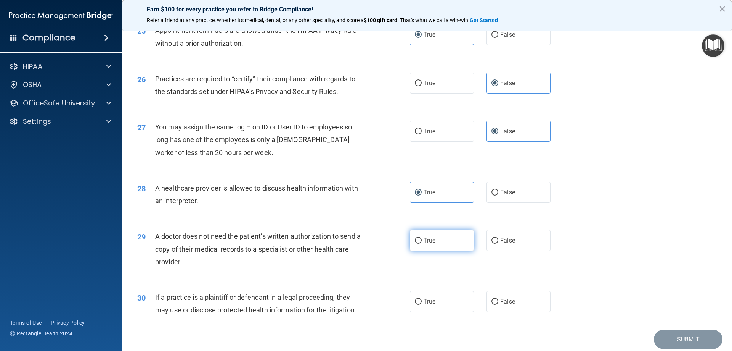
click at [435, 245] on label "True" at bounding box center [442, 240] width 64 height 21
click at [422, 243] on input "True" at bounding box center [418, 241] width 7 height 6
radio input "true"
click at [449, 301] on label "True" at bounding box center [442, 301] width 64 height 21
click at [422, 301] on input "True" at bounding box center [418, 302] width 7 height 6
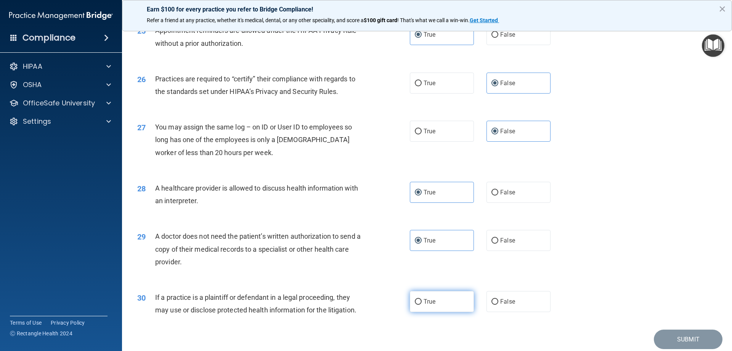
radio input "true"
click at [662, 334] on button "Submit" at bounding box center [688, 338] width 69 height 19
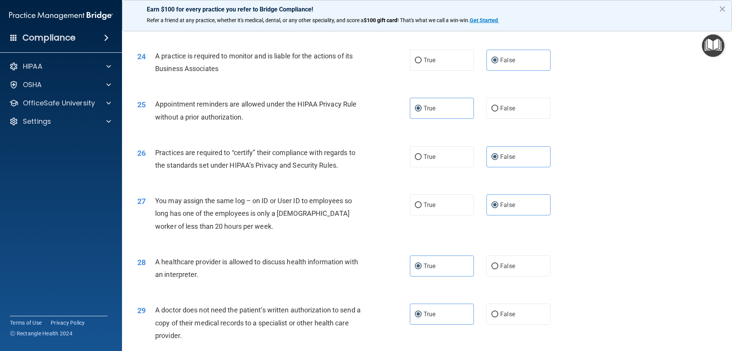
scroll to position [1425, 0]
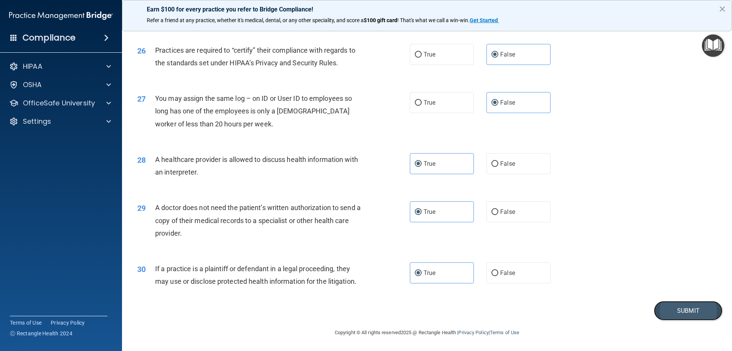
click at [687, 311] on button "Submit" at bounding box center [688, 310] width 69 height 19
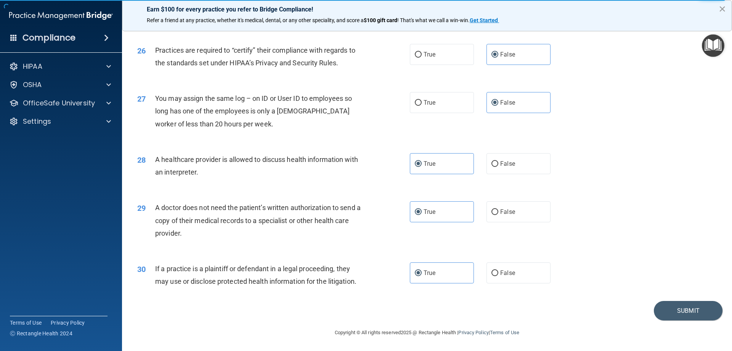
click at [721, 8] on button "×" at bounding box center [722, 9] width 7 height 12
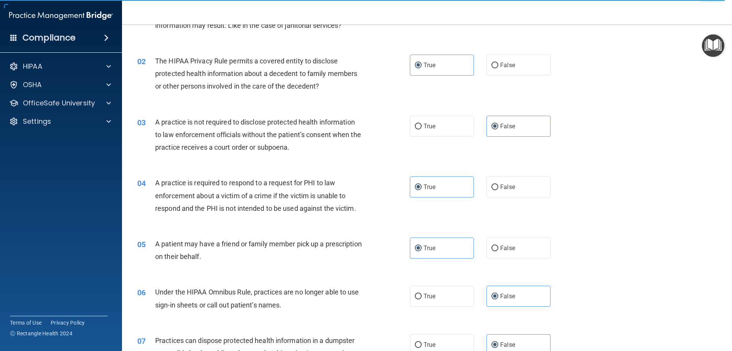
scroll to position [61, 0]
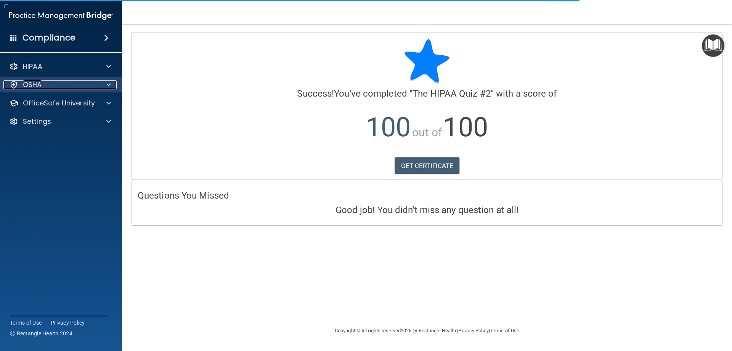
click at [108, 88] on span at bounding box center [108, 84] width 5 height 9
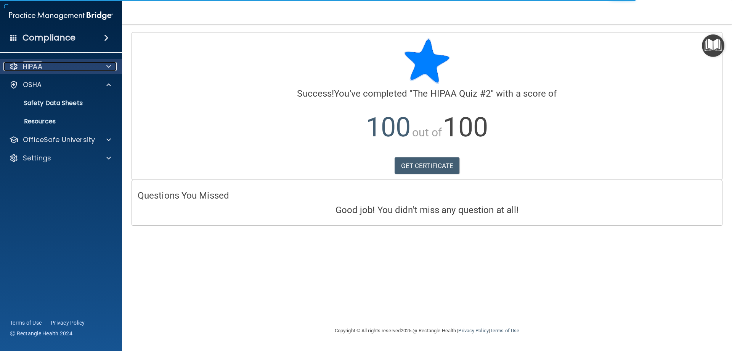
click at [106, 67] on span at bounding box center [108, 66] width 5 height 9
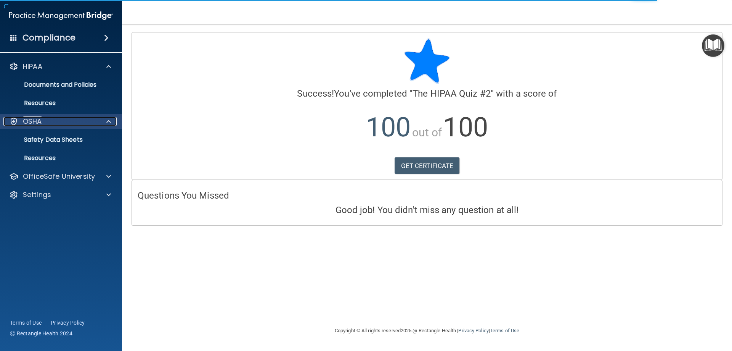
click at [110, 121] on span at bounding box center [108, 121] width 5 height 9
click at [105, 120] on div at bounding box center [107, 121] width 19 height 9
click at [39, 120] on p "OSHA" at bounding box center [32, 121] width 19 height 9
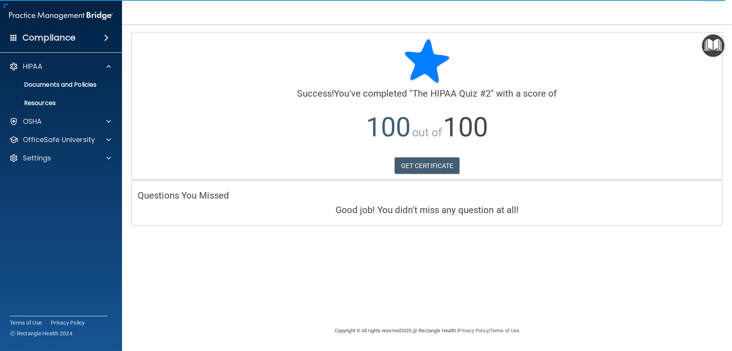
click at [108, 36] on span at bounding box center [106, 37] width 5 height 9
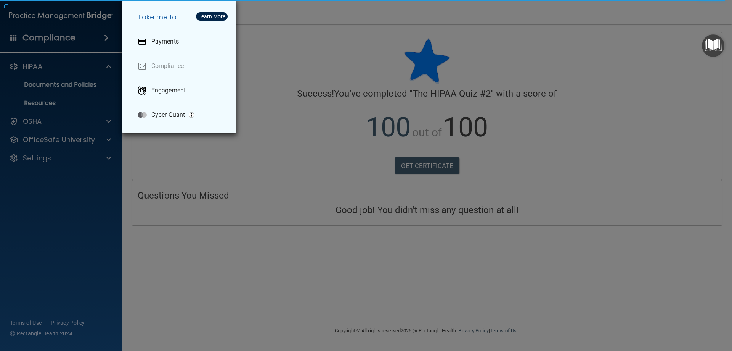
click at [105, 37] on div "Take me to: Payments Compliance Engagement Cyber Quant" at bounding box center [366, 175] width 732 height 351
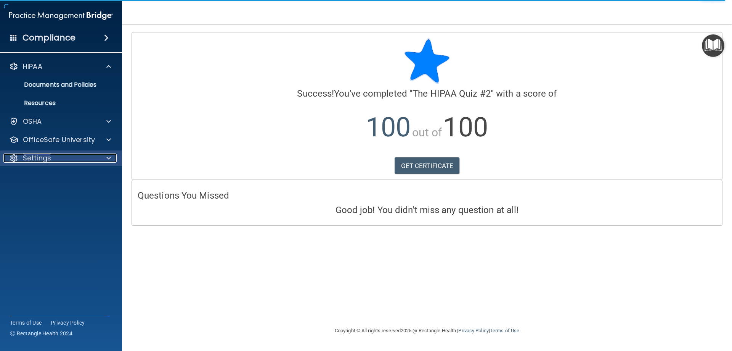
click at [111, 154] on div at bounding box center [107, 157] width 19 height 9
click at [109, 156] on span at bounding box center [108, 157] width 5 height 9
click at [110, 136] on span at bounding box center [108, 139] width 5 height 9
click at [59, 156] on p "HIPAA Training" at bounding box center [36, 158] width 63 height 8
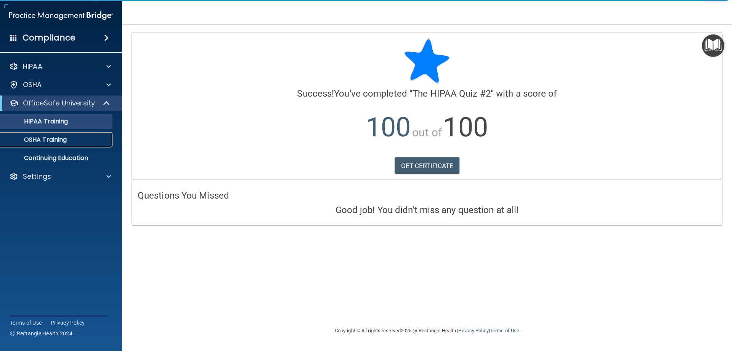
click at [59, 140] on p "OSHA Training" at bounding box center [36, 140] width 62 height 8
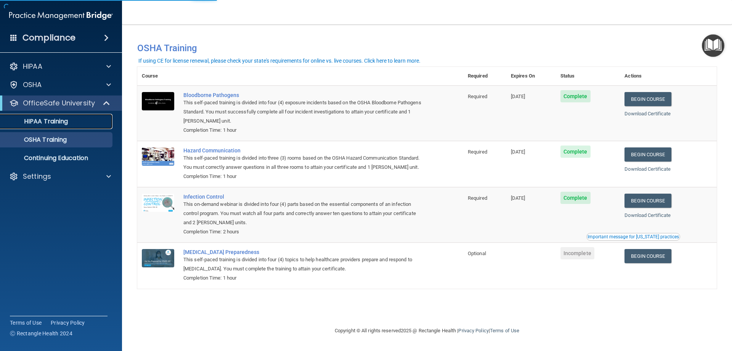
click at [63, 121] on p "HIPAA Training" at bounding box center [36, 121] width 63 height 8
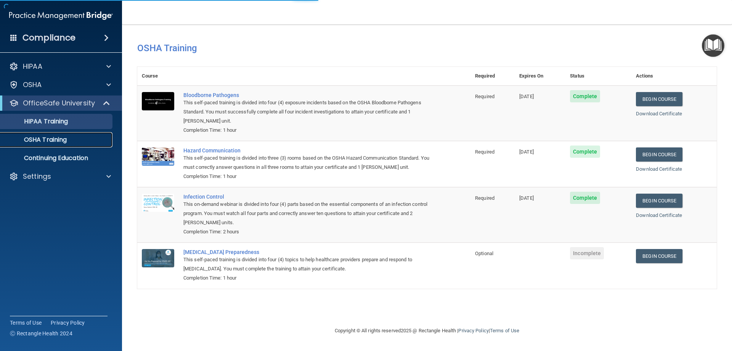
click at [49, 136] on p "OSHA Training" at bounding box center [36, 140] width 62 height 8
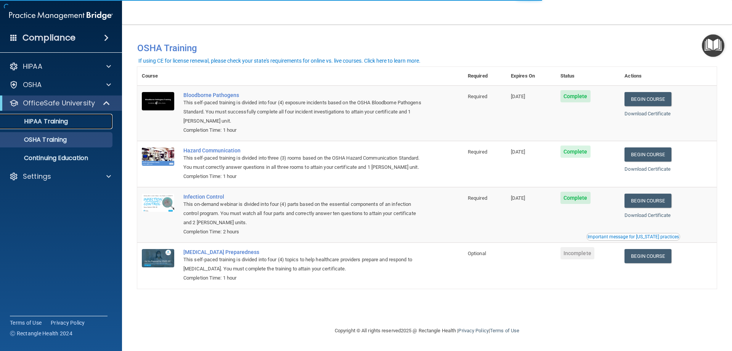
click at [54, 122] on p "HIPAA Training" at bounding box center [36, 121] width 63 height 8
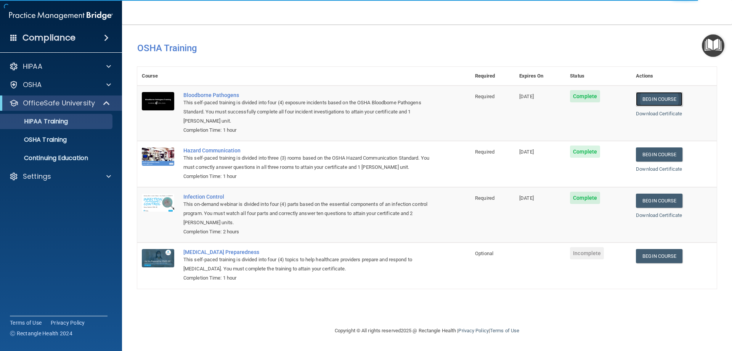
click at [669, 96] on link "Begin Course" at bounding box center [659, 99] width 47 height 14
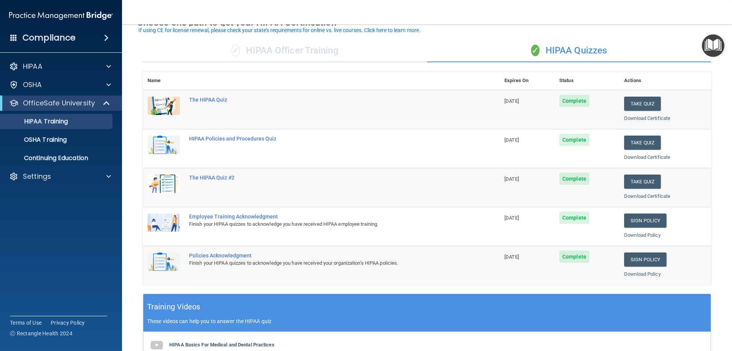
scroll to position [48, 0]
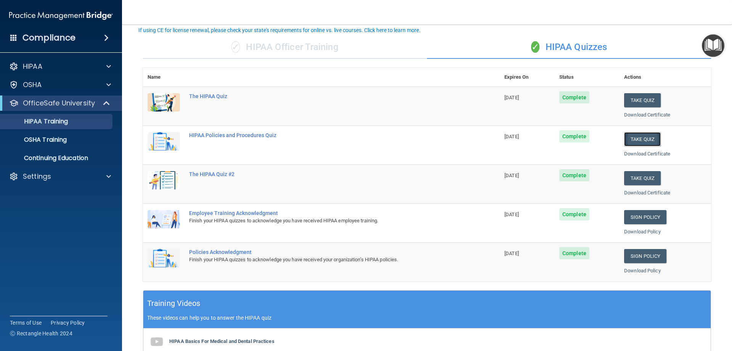
click at [640, 137] on button "Take Quiz" at bounding box center [642, 139] width 37 height 14
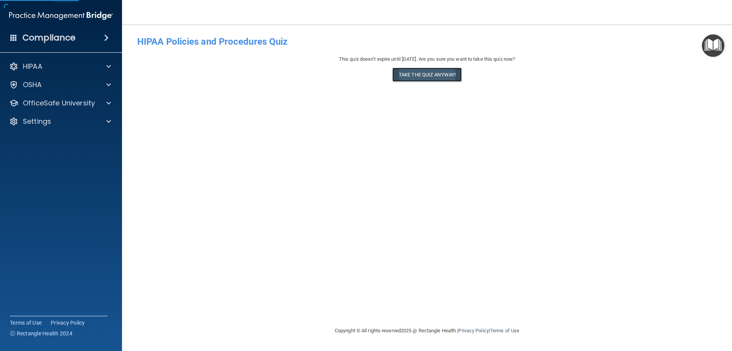
click at [442, 71] on button "Take the quiz anyway!" at bounding box center [426, 75] width 69 height 14
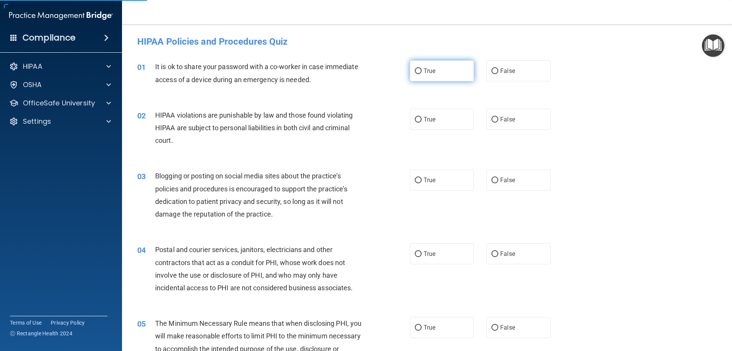
click at [424, 71] on span "True" at bounding box center [430, 70] width 12 height 7
click at [422, 71] on input "True" at bounding box center [418, 71] width 7 height 6
radio input "true"
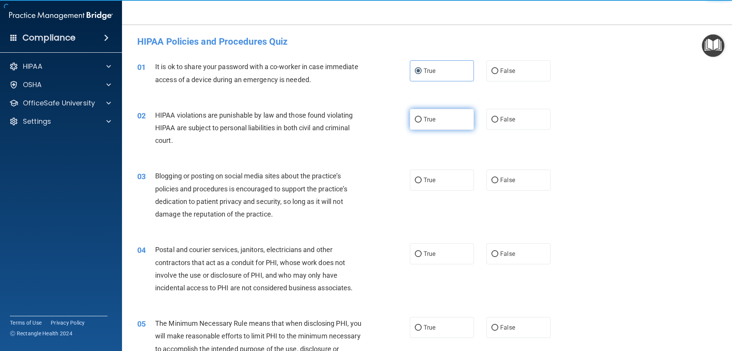
click at [431, 118] on span "True" at bounding box center [430, 119] width 12 height 7
click at [422, 118] on input "True" at bounding box center [418, 120] width 7 height 6
radio input "true"
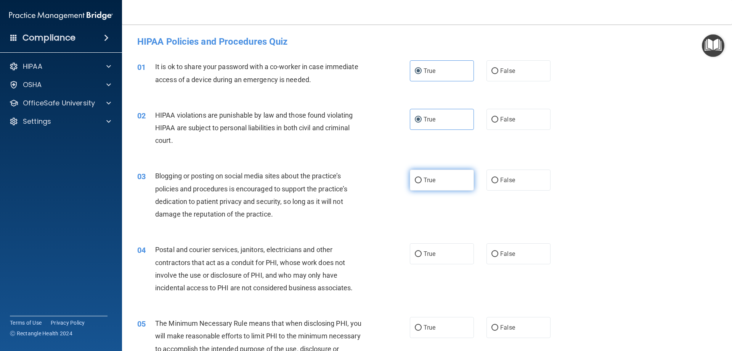
click at [442, 177] on label "True" at bounding box center [442, 179] width 64 height 21
click at [422, 177] on input "True" at bounding box center [418, 180] width 7 height 6
radio input "true"
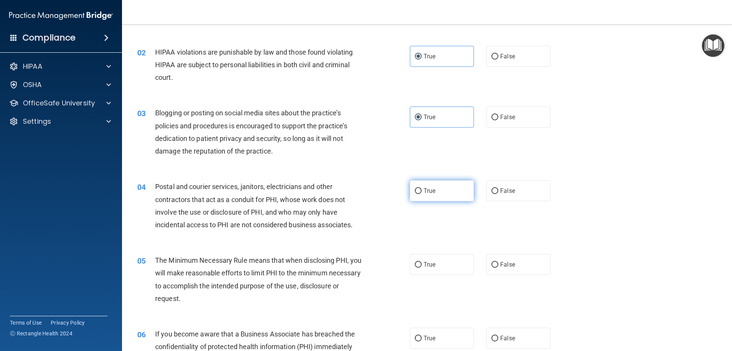
scroll to position [67, 0]
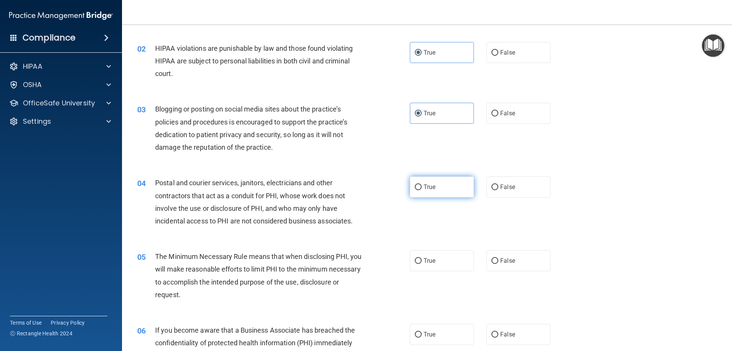
click at [441, 178] on label "True" at bounding box center [442, 186] width 64 height 21
click at [422, 184] on input "True" at bounding box center [418, 187] width 7 height 6
radio input "true"
click at [444, 254] on label "True" at bounding box center [442, 260] width 64 height 21
click at [422, 258] on input "True" at bounding box center [418, 261] width 7 height 6
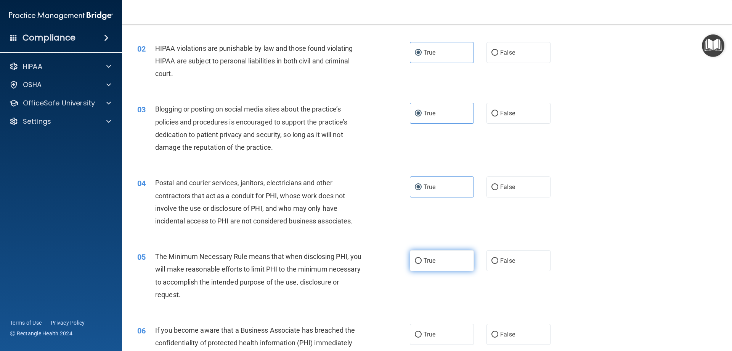
radio input "true"
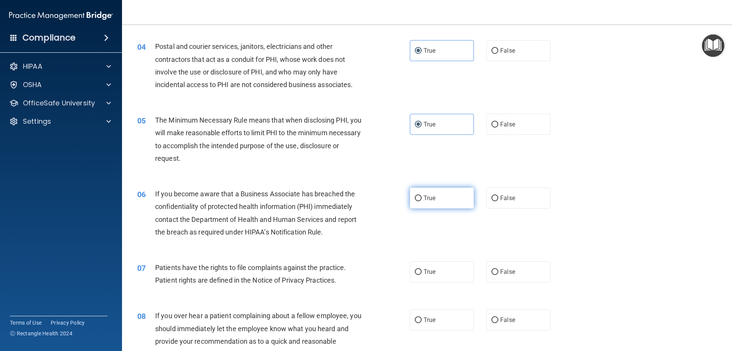
scroll to position [210, 0]
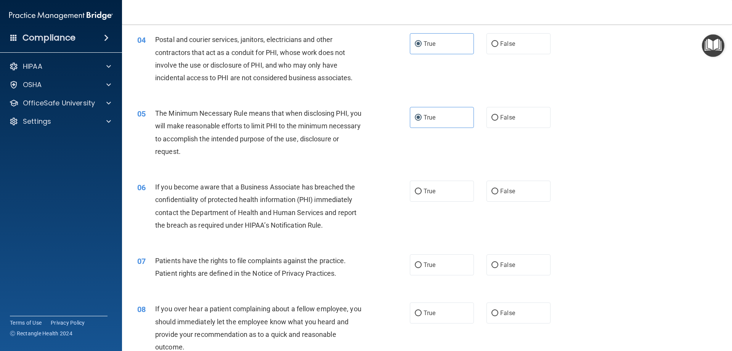
drag, startPoint x: 441, startPoint y: 187, endPoint x: 439, endPoint y: 206, distance: 18.8
click at [441, 188] on label "True" at bounding box center [442, 190] width 64 height 21
click at [422, 188] on input "True" at bounding box center [418, 191] width 7 height 6
radio input "true"
click at [444, 277] on div "07 Patients have the rights to file complaints against the practice. Patient ri…" at bounding box center [427, 268] width 591 height 48
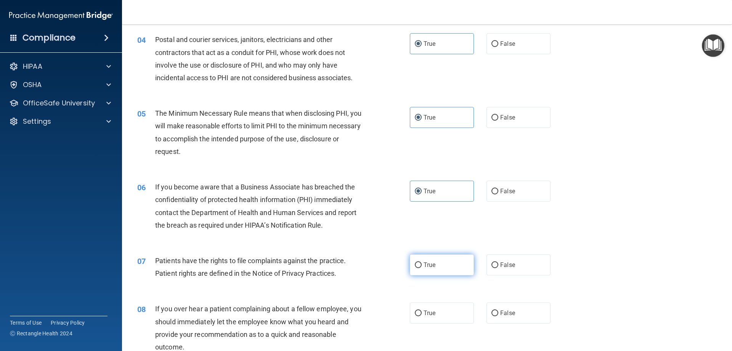
click at [443, 270] on label "True" at bounding box center [442, 264] width 64 height 21
click at [422, 268] on input "True" at bounding box center [418, 265] width 7 height 6
radio input "true"
click at [455, 308] on label "True" at bounding box center [442, 312] width 64 height 21
click at [422, 310] on input "True" at bounding box center [418, 313] width 7 height 6
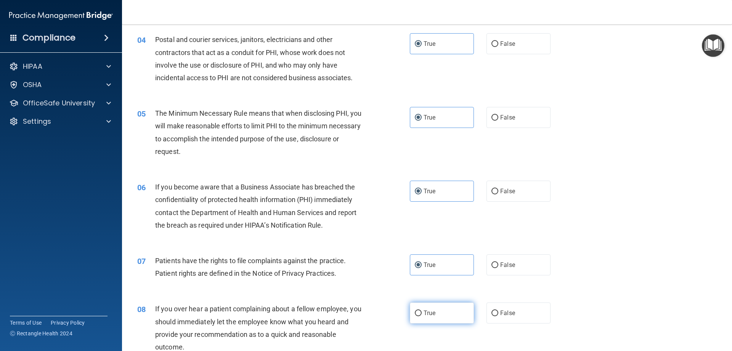
radio input "true"
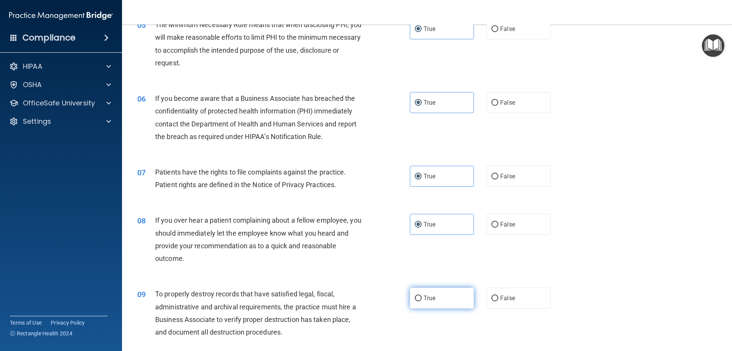
scroll to position [362, 0]
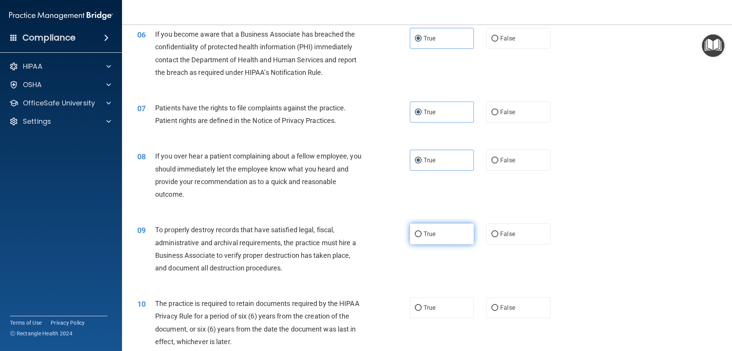
click at [444, 228] on label "True" at bounding box center [442, 233] width 64 height 21
click at [422, 231] on input "True" at bounding box center [418, 234] width 7 height 6
radio input "true"
click at [451, 304] on label "True" at bounding box center [442, 307] width 64 height 21
click at [422, 305] on input "True" at bounding box center [418, 308] width 7 height 6
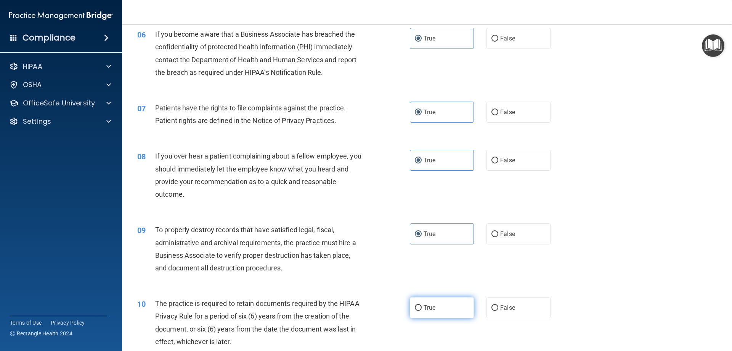
radio input "true"
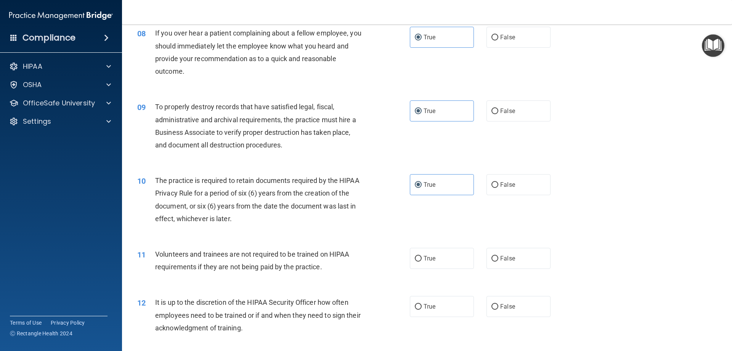
scroll to position [524, 0]
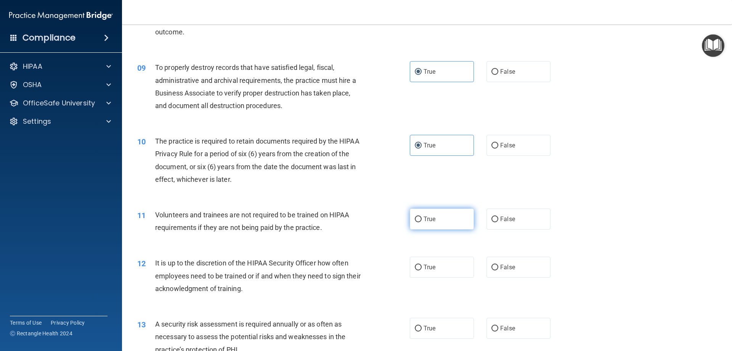
click at [444, 219] on label "True" at bounding box center [442, 218] width 64 height 21
click at [422, 219] on input "True" at bounding box center [418, 219] width 7 height 6
radio input "true"
click at [452, 266] on label "True" at bounding box center [442, 266] width 64 height 21
click at [422, 266] on input "True" at bounding box center [418, 267] width 7 height 6
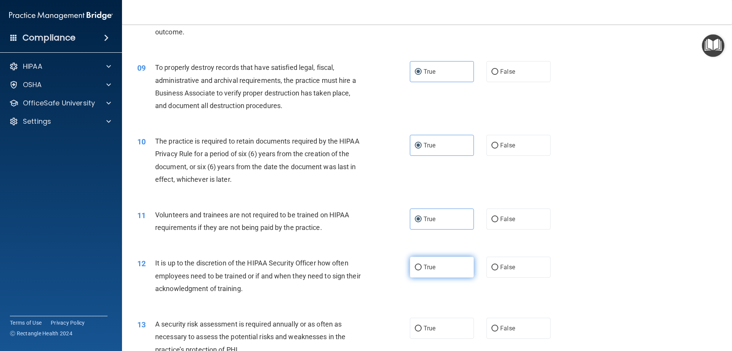
radio input "true"
click at [466, 324] on label "True" at bounding box center [442, 327] width 64 height 21
click at [422, 325] on input "True" at bounding box center [418, 328] width 7 height 6
radio input "true"
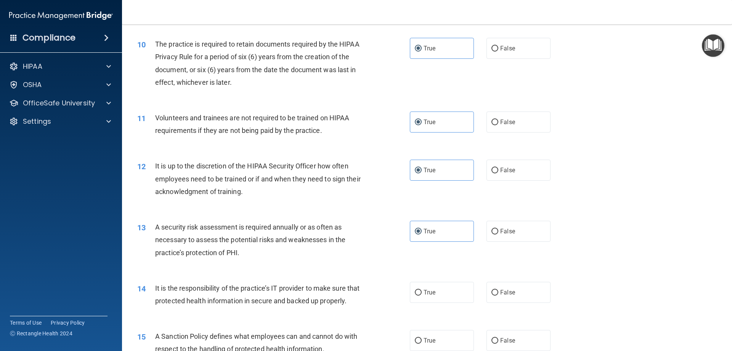
scroll to position [667, 0]
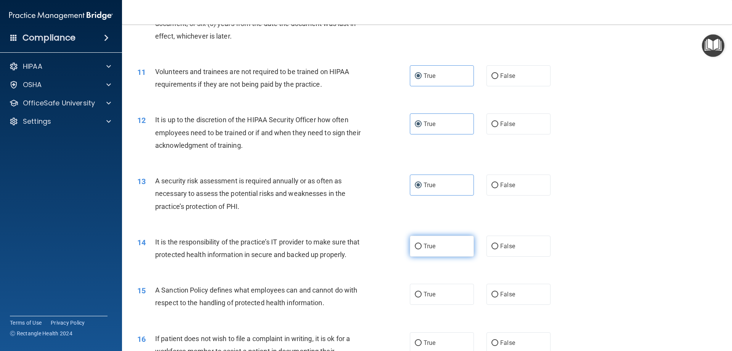
click at [447, 240] on label "True" at bounding box center [442, 245] width 64 height 21
click at [422, 243] on input "True" at bounding box center [418, 246] width 7 height 6
radio input "true"
click at [453, 304] on label "True" at bounding box center [442, 293] width 64 height 21
click at [422, 297] on input "True" at bounding box center [418, 294] width 7 height 6
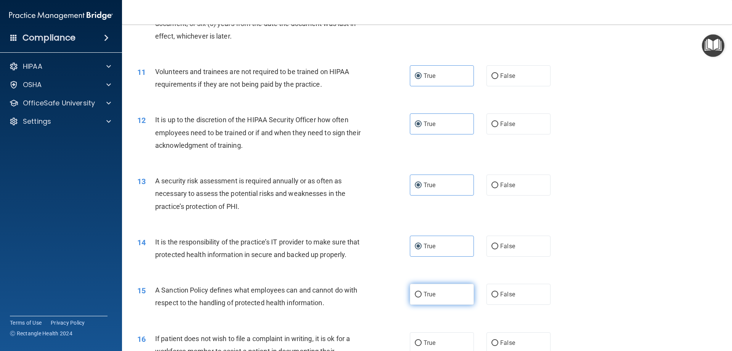
radio input "true"
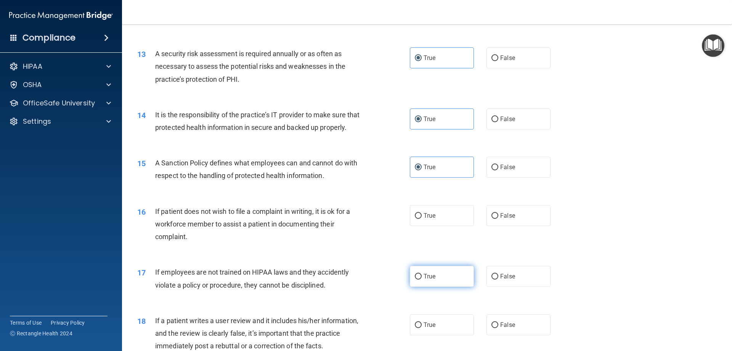
scroll to position [830, 0]
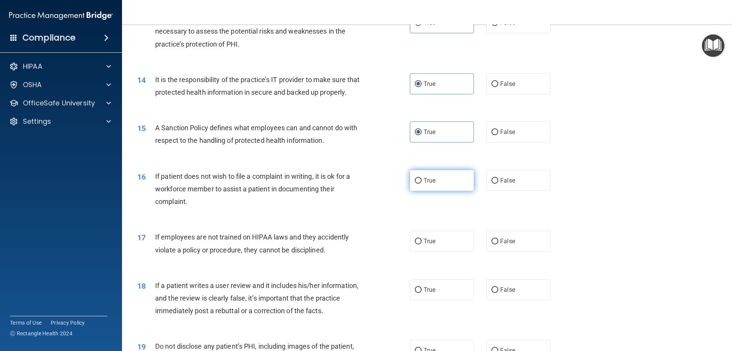
click at [446, 191] on label "True" at bounding box center [442, 180] width 64 height 21
click at [422, 183] on input "True" at bounding box center [418, 181] width 7 height 6
radio input "true"
click at [452, 250] on label "True" at bounding box center [442, 240] width 64 height 21
click at [422, 244] on input "True" at bounding box center [418, 241] width 7 height 6
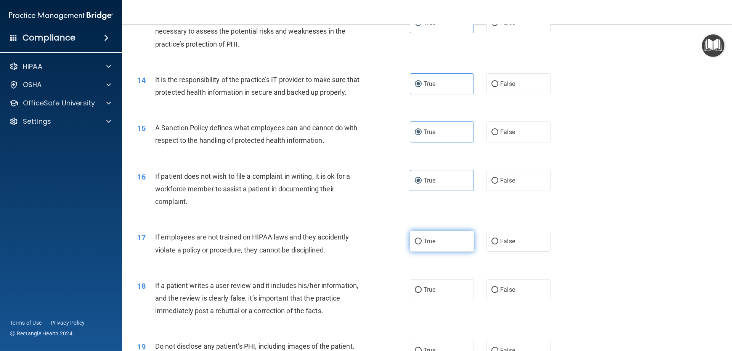
radio input "true"
click at [451, 296] on label "True" at bounding box center [442, 289] width 64 height 21
click at [422, 293] on input "True" at bounding box center [418, 290] width 7 height 6
radio input "true"
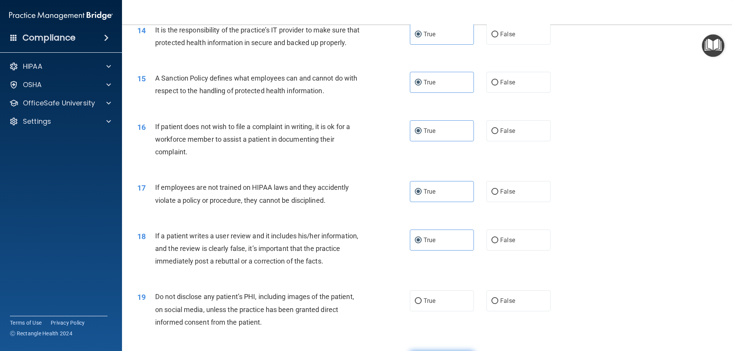
scroll to position [992, 0]
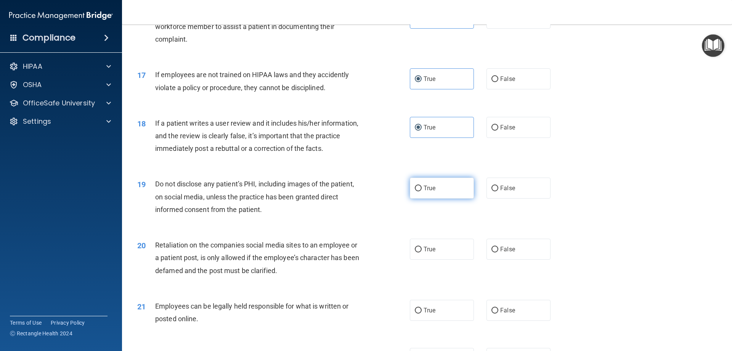
click at [442, 198] on label "True" at bounding box center [442, 187] width 64 height 21
click at [422, 191] on input "True" at bounding box center [418, 188] width 7 height 6
radio input "true"
click at [457, 254] on label "True" at bounding box center [442, 248] width 64 height 21
click at [422, 252] on input "True" at bounding box center [418, 249] width 7 height 6
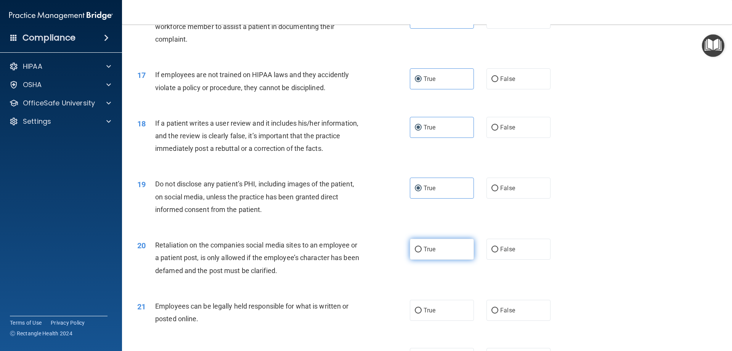
radio input "true"
click at [458, 320] on label "True" at bounding box center [442, 309] width 64 height 21
click at [422, 313] on input "True" at bounding box center [418, 310] width 7 height 6
radio input "true"
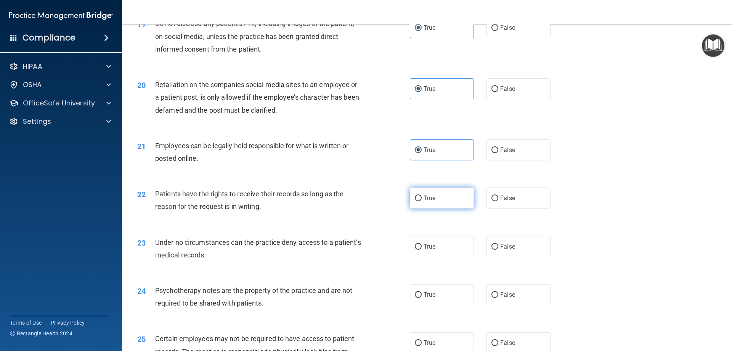
scroll to position [1154, 0]
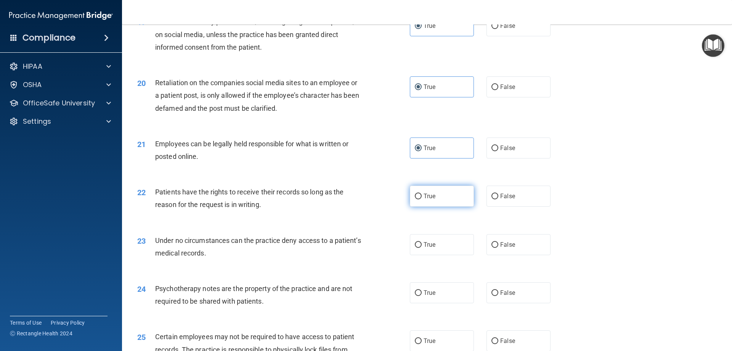
click at [445, 206] on label "True" at bounding box center [442, 195] width 64 height 21
click at [422, 199] on input "True" at bounding box center [418, 196] width 7 height 6
radio input "true"
click at [454, 255] on label "True" at bounding box center [442, 244] width 64 height 21
click at [422, 248] on input "True" at bounding box center [418, 245] width 7 height 6
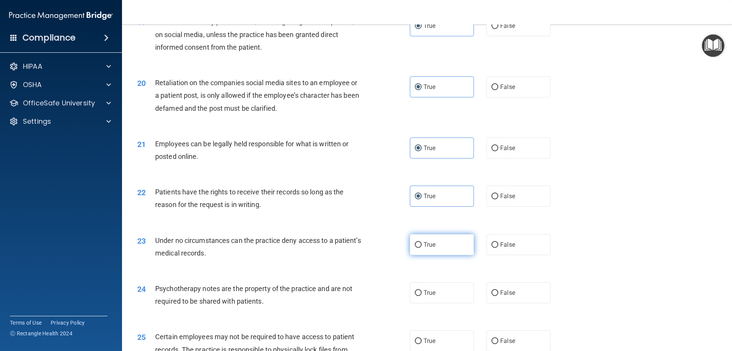
radio input "true"
click at [456, 299] on label "True" at bounding box center [442, 292] width 64 height 21
click at [422, 296] on input "True" at bounding box center [418, 293] width 7 height 6
radio input "true"
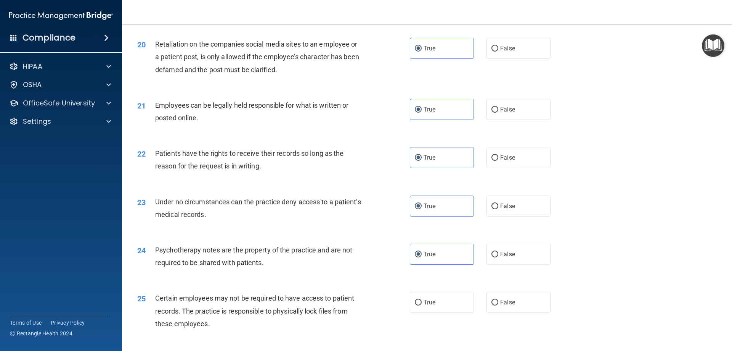
scroll to position [1306, 0]
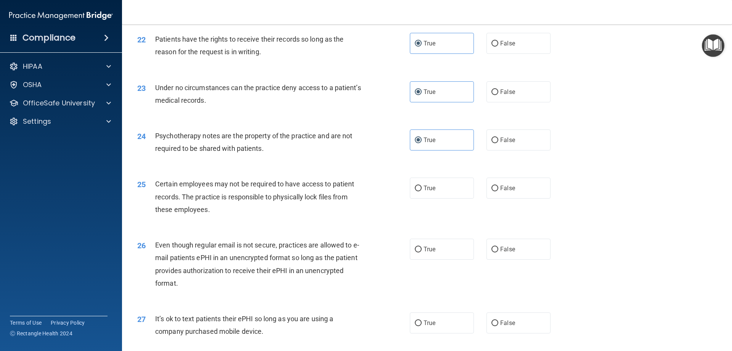
click at [446, 198] on label "True" at bounding box center [442, 187] width 64 height 21
click at [422, 191] on input "True" at bounding box center [418, 188] width 7 height 6
radio input "true"
click at [447, 259] on label "True" at bounding box center [442, 248] width 64 height 21
click at [422, 252] on input "True" at bounding box center [418, 249] width 7 height 6
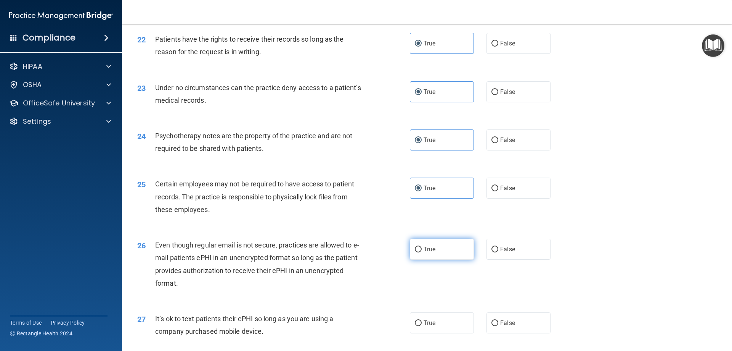
radio input "true"
click at [460, 331] on label "True" at bounding box center [442, 322] width 64 height 21
click at [422, 326] on input "True" at bounding box center [418, 323] width 7 height 6
radio input "true"
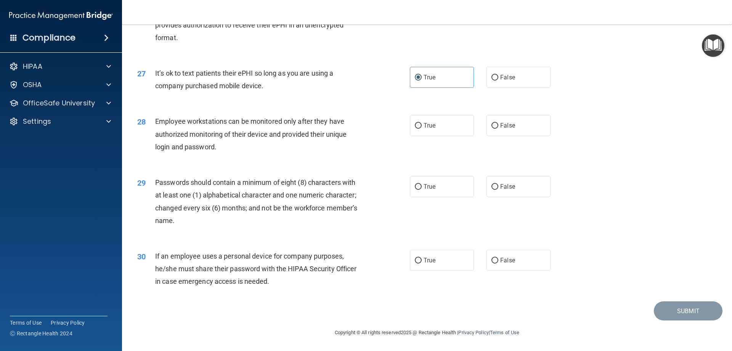
scroll to position [1564, 0]
click at [457, 121] on label "True" at bounding box center [442, 125] width 64 height 21
click at [422, 123] on input "True" at bounding box center [418, 126] width 7 height 6
radio input "true"
click at [455, 178] on label "True" at bounding box center [442, 186] width 64 height 21
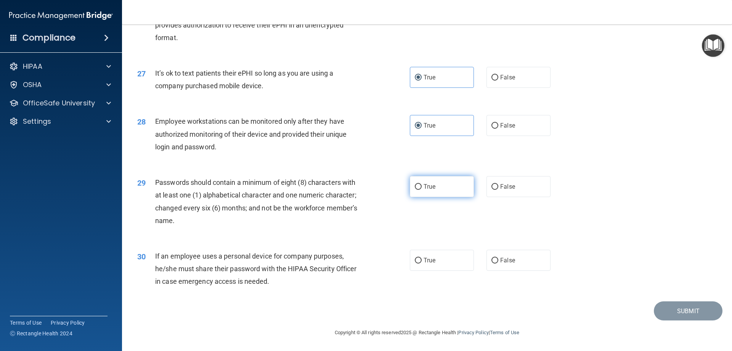
click at [422, 184] on input "True" at bounding box center [418, 187] width 7 height 6
radio input "true"
click at [458, 264] on label "True" at bounding box center [442, 259] width 64 height 21
click at [422, 263] on input "True" at bounding box center [418, 260] width 7 height 6
radio input "true"
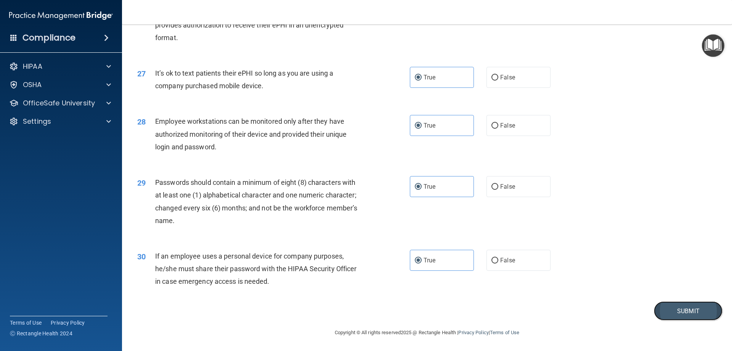
click at [693, 302] on button "Submit" at bounding box center [688, 310] width 69 height 19
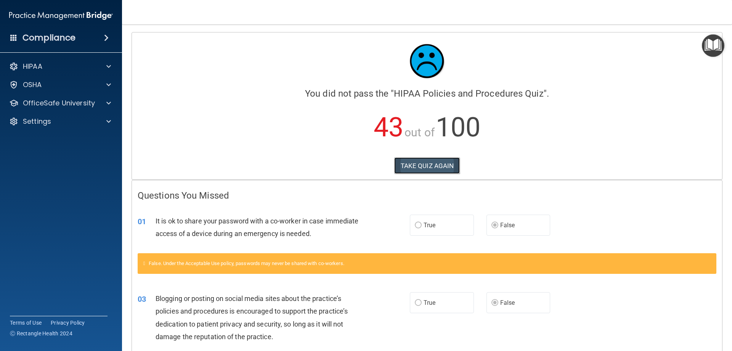
click at [423, 167] on button "TAKE QUIZ AGAIN" at bounding box center [427, 165] width 66 height 17
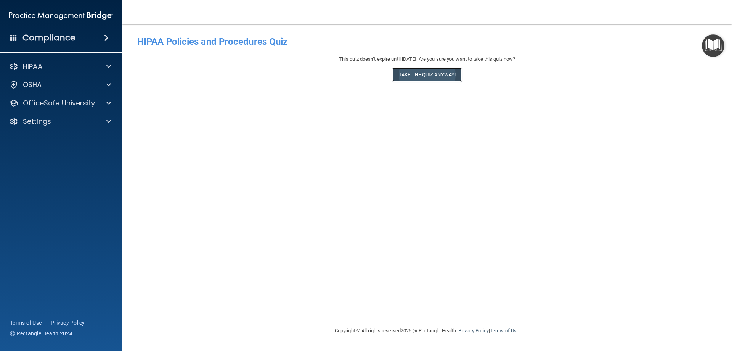
click at [413, 71] on button "Take the quiz anyway!" at bounding box center [426, 75] width 69 height 14
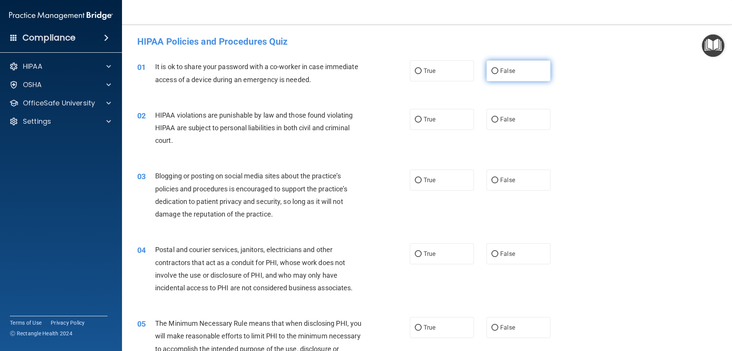
click at [500, 68] on span "False" at bounding box center [507, 70] width 15 height 7
click at [497, 68] on input "False" at bounding box center [495, 71] width 7 height 6
radio input "true"
click at [453, 114] on label "True" at bounding box center [442, 119] width 64 height 21
click at [422, 117] on input "True" at bounding box center [418, 120] width 7 height 6
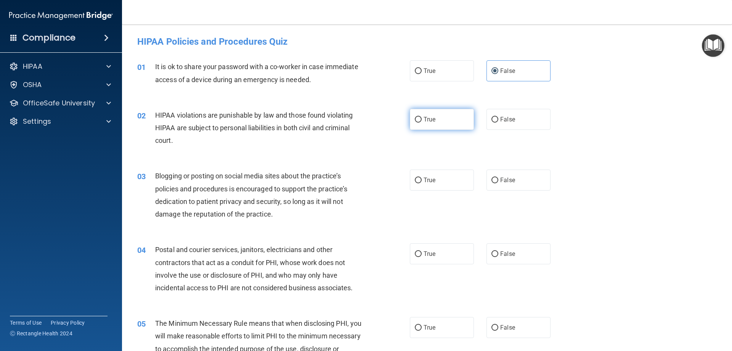
radio input "true"
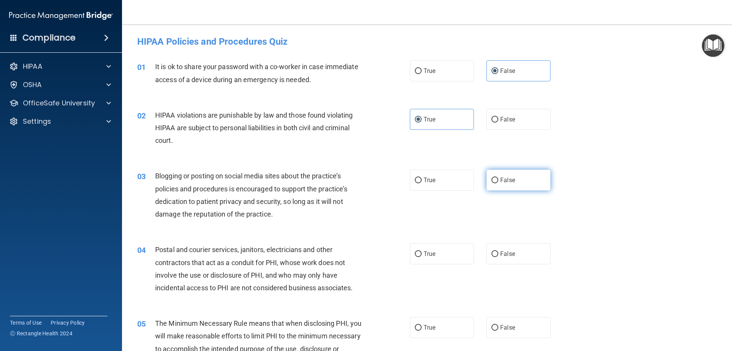
click at [504, 174] on label "False" at bounding box center [519, 179] width 64 height 21
click at [498, 177] on input "False" at bounding box center [495, 180] width 7 height 6
radio input "true"
click at [451, 250] on label "True" at bounding box center [442, 253] width 64 height 21
click at [422, 251] on input "True" at bounding box center [418, 254] width 7 height 6
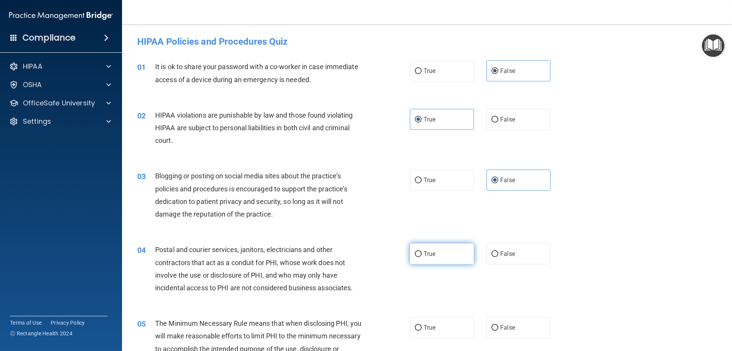
radio input "true"
click at [447, 324] on label "True" at bounding box center [442, 327] width 64 height 21
click at [422, 325] on input "True" at bounding box center [418, 328] width 7 height 6
radio input "true"
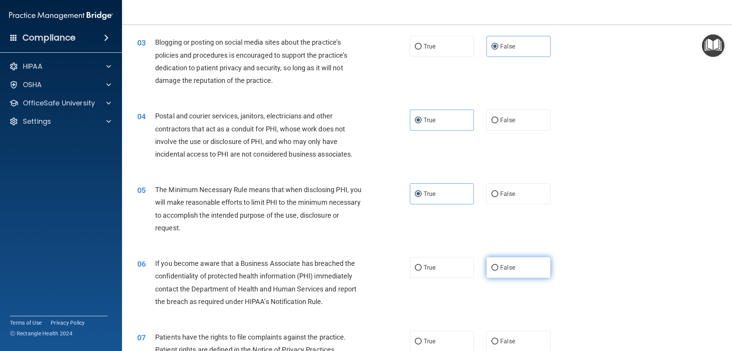
click at [505, 269] on span "False" at bounding box center [507, 267] width 15 height 7
click at [498, 269] on input "False" at bounding box center [495, 268] width 7 height 6
radio input "true"
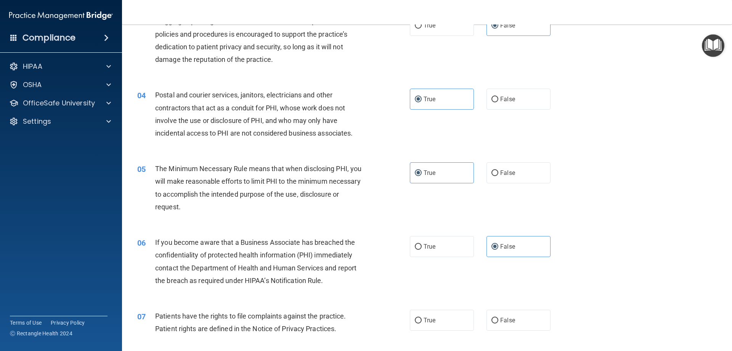
scroll to position [296, 0]
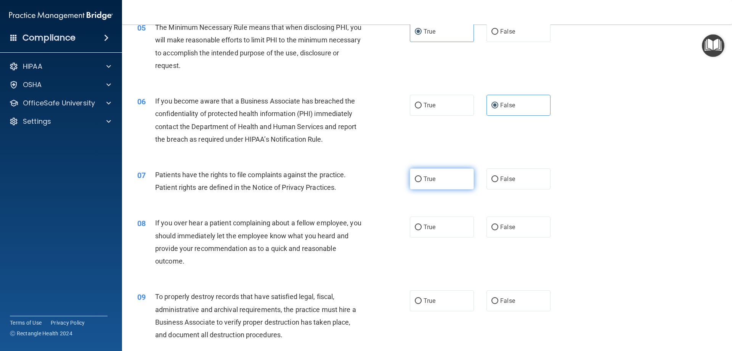
click at [445, 181] on label "True" at bounding box center [442, 178] width 64 height 21
click at [422, 181] on input "True" at bounding box center [418, 179] width 7 height 6
radio input "true"
click at [518, 232] on label "False" at bounding box center [519, 226] width 64 height 21
click at [498, 230] on input "False" at bounding box center [495, 227] width 7 height 6
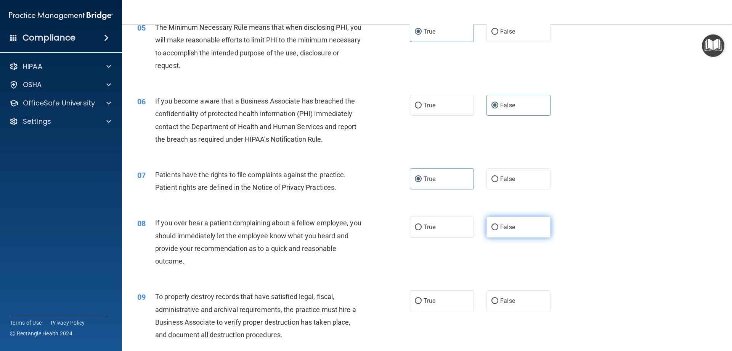
radio input "true"
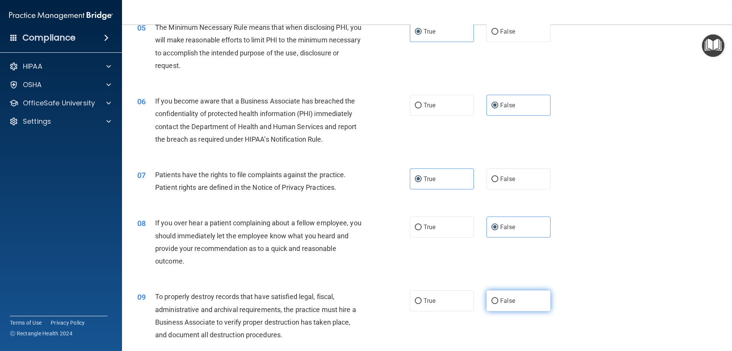
click at [523, 301] on label "False" at bounding box center [519, 300] width 64 height 21
click at [498, 301] on input "False" at bounding box center [495, 301] width 7 height 6
radio input "true"
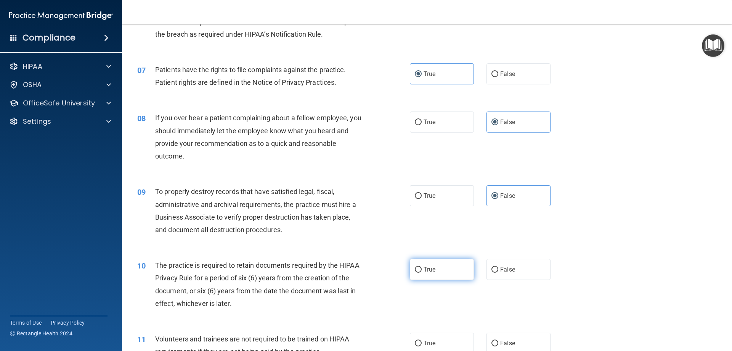
click at [453, 264] on label "True" at bounding box center [442, 269] width 64 height 21
click at [422, 267] on input "True" at bounding box center [418, 270] width 7 height 6
radio input "true"
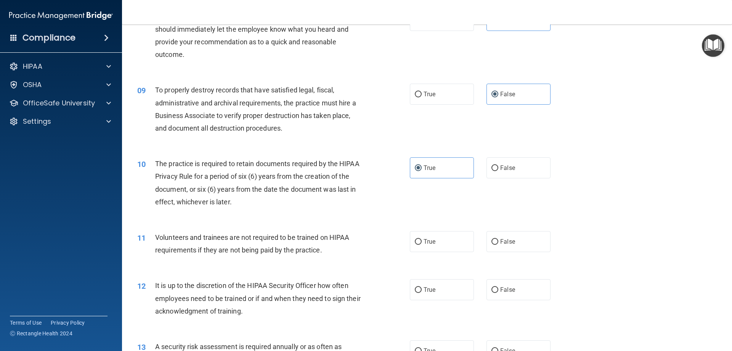
scroll to position [534, 0]
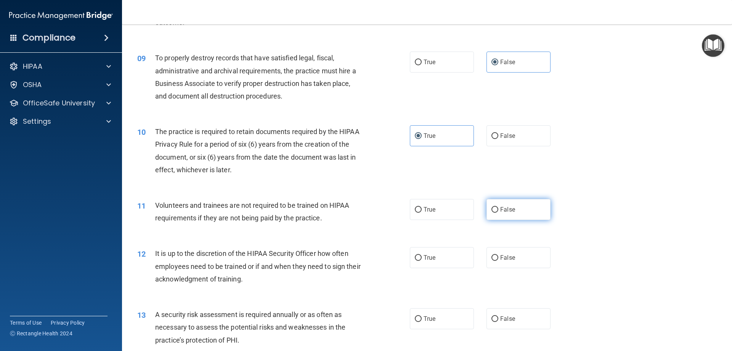
click at [500, 216] on label "False" at bounding box center [519, 209] width 64 height 21
click at [498, 212] on input "False" at bounding box center [495, 210] width 7 height 6
radio input "true"
click at [502, 259] on span "False" at bounding box center [507, 257] width 15 height 7
click at [498, 259] on input "False" at bounding box center [495, 258] width 7 height 6
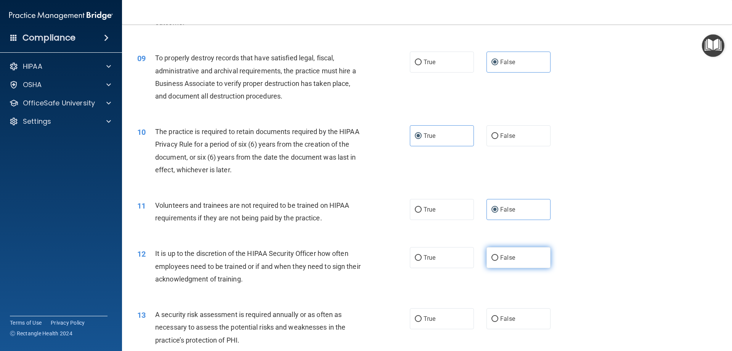
radio input "true"
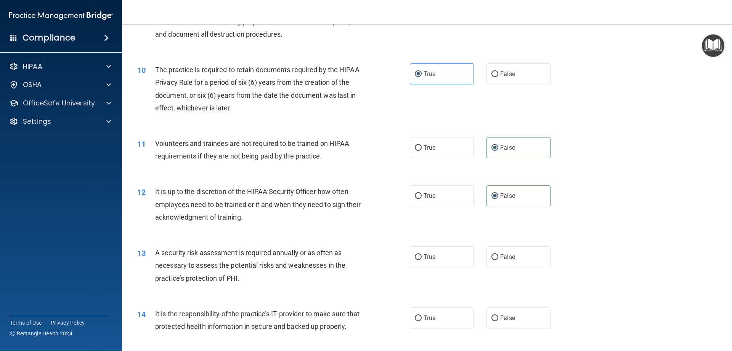
scroll to position [620, 0]
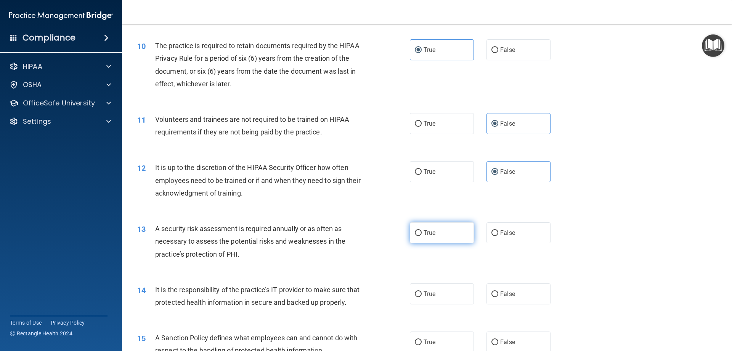
click at [441, 233] on label "True" at bounding box center [442, 232] width 64 height 21
click at [422, 233] on input "True" at bounding box center [418, 233] width 7 height 6
radio input "true"
click at [504, 292] on span "False" at bounding box center [507, 293] width 15 height 7
click at [498, 292] on input "False" at bounding box center [495, 294] width 7 height 6
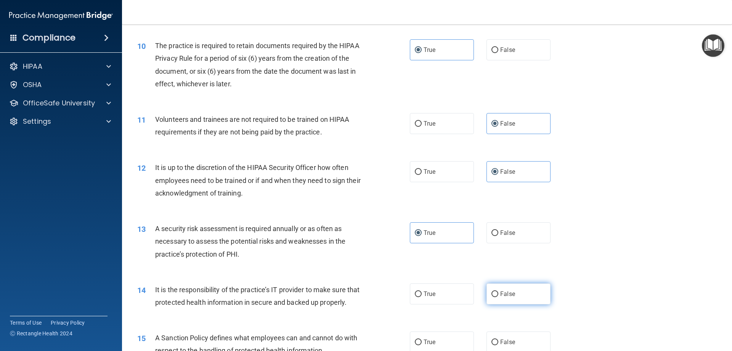
radio input "true"
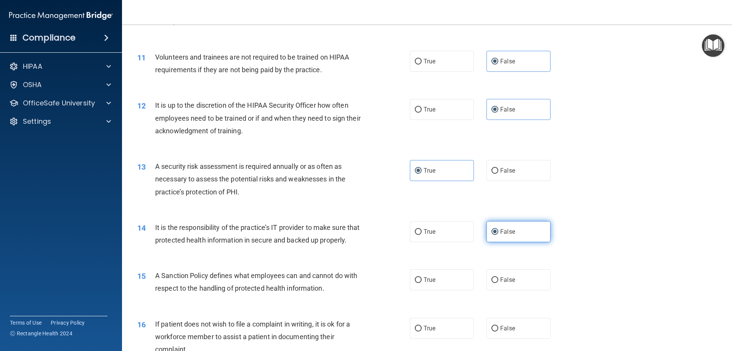
scroll to position [715, 0]
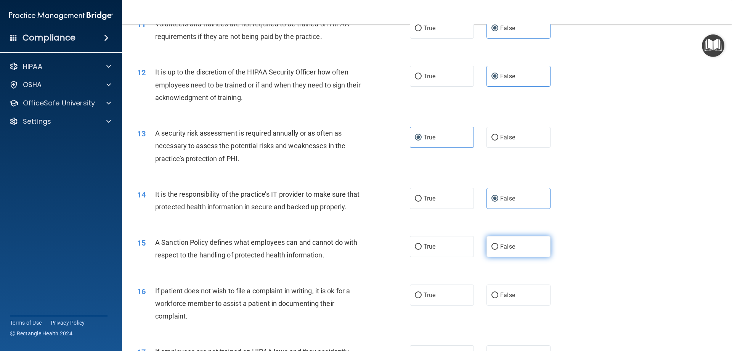
click at [516, 257] on label "False" at bounding box center [519, 246] width 64 height 21
click at [498, 249] on input "False" at bounding box center [495, 247] width 7 height 6
radio input "true"
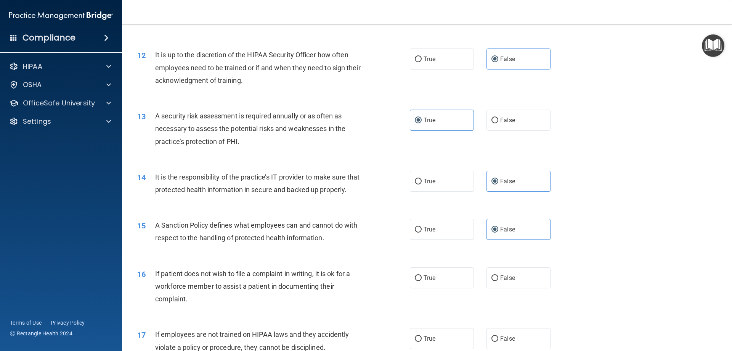
scroll to position [810, 0]
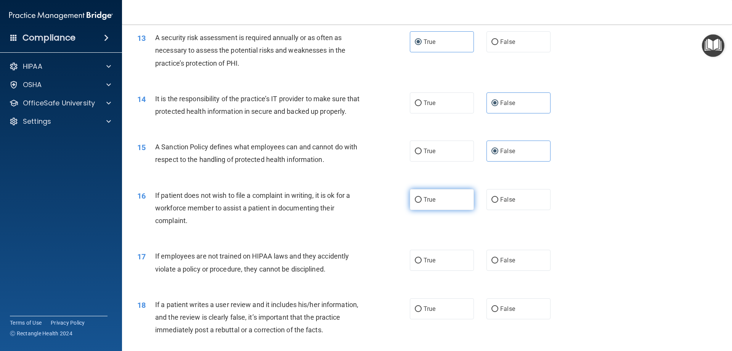
click at [448, 208] on label "True" at bounding box center [442, 199] width 64 height 21
click at [422, 203] on input "True" at bounding box center [418, 200] width 7 height 6
radio input "true"
click at [523, 270] on label "False" at bounding box center [519, 259] width 64 height 21
click at [498, 263] on input "False" at bounding box center [495, 260] width 7 height 6
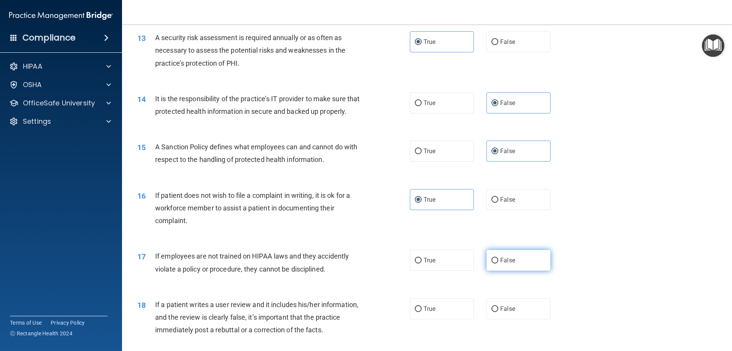
radio input "true"
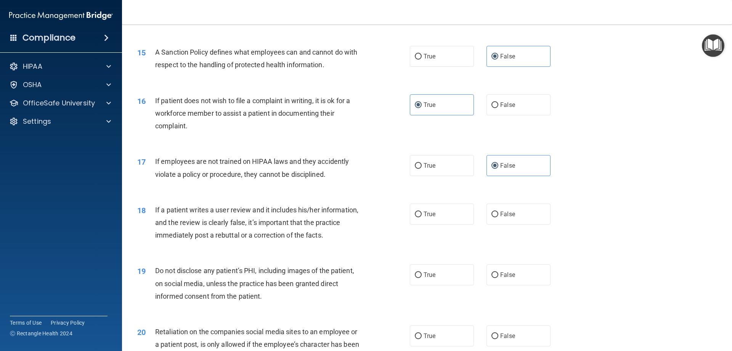
scroll to position [906, 0]
click at [508, 217] on span "False" at bounding box center [507, 212] width 15 height 7
click at [498, 216] on input "False" at bounding box center [495, 214] width 7 height 6
radio input "true"
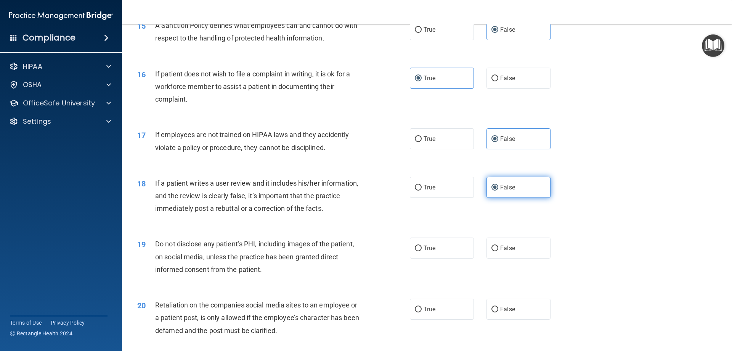
scroll to position [944, 0]
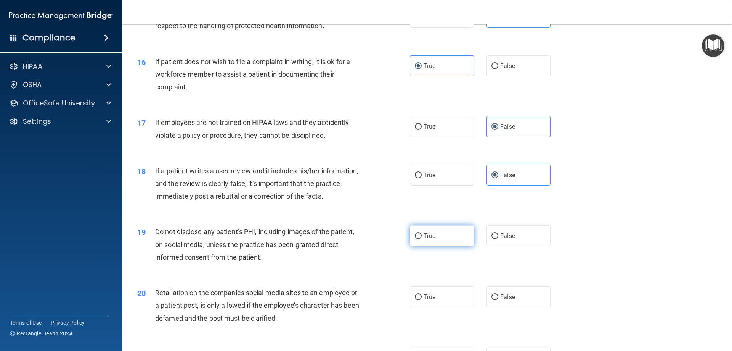
click at [449, 246] on label "True" at bounding box center [442, 235] width 64 height 21
click at [422, 239] on input "True" at bounding box center [418, 236] width 7 height 6
radio input "true"
click at [525, 307] on label "False" at bounding box center [519, 296] width 64 height 21
click at [498, 300] on input "False" at bounding box center [495, 297] width 7 height 6
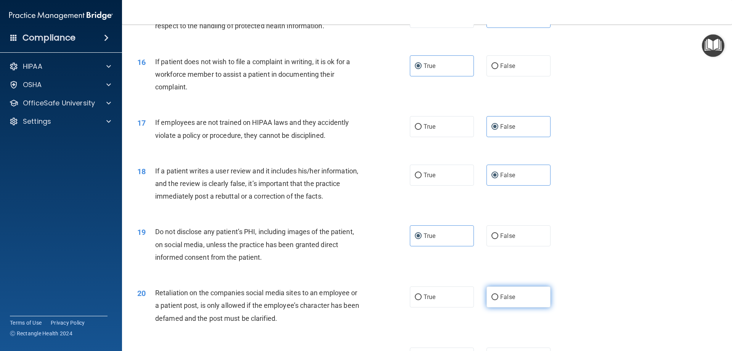
radio input "true"
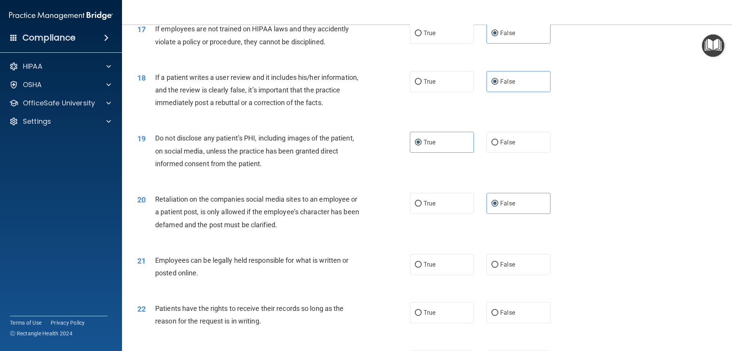
scroll to position [1039, 0]
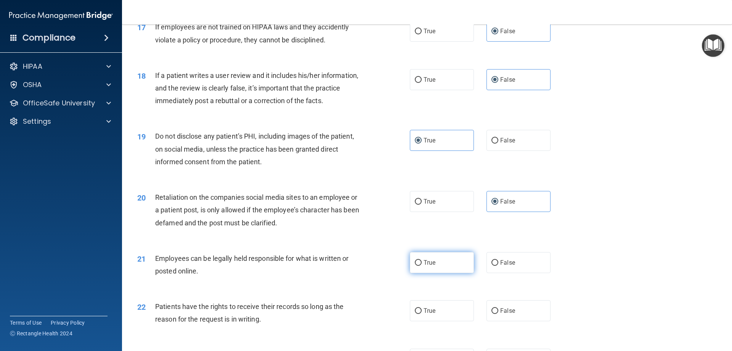
click at [456, 273] on label "True" at bounding box center [442, 262] width 64 height 21
click at [422, 265] on input "True" at bounding box center [418, 263] width 7 height 6
radio input "true"
click at [512, 319] on label "False" at bounding box center [519, 310] width 64 height 21
click at [498, 314] on input "False" at bounding box center [495, 311] width 7 height 6
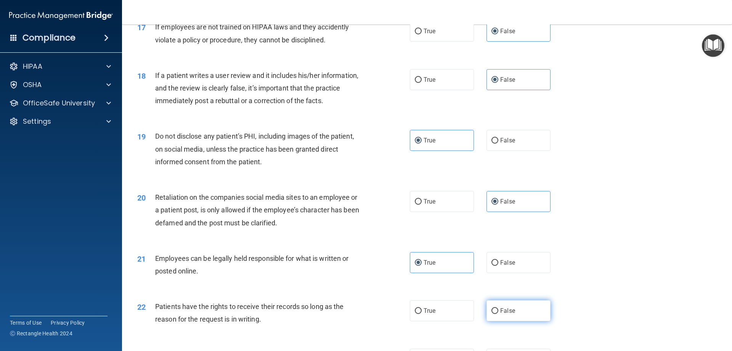
radio input "true"
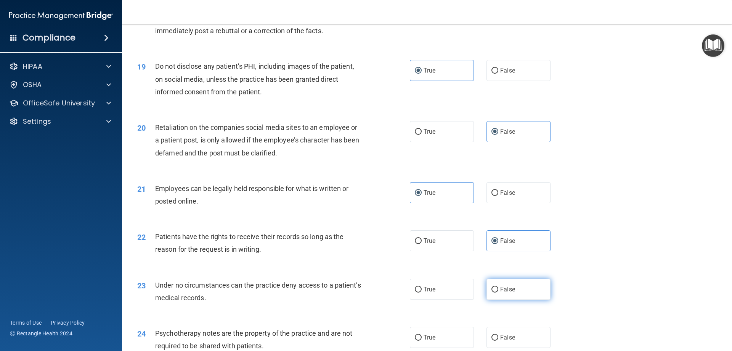
scroll to position [1116, 0]
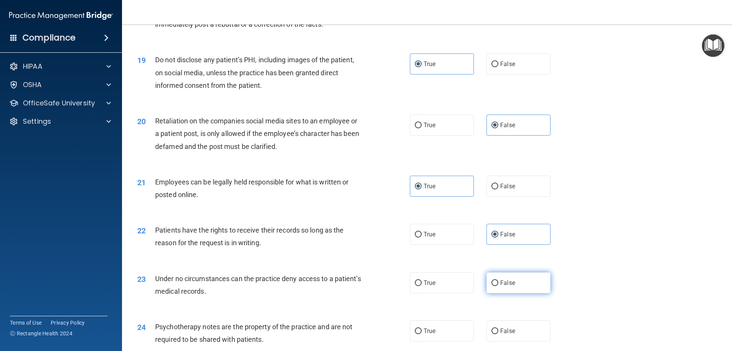
click at [515, 293] on label "False" at bounding box center [519, 282] width 64 height 21
click at [498, 286] on input "False" at bounding box center [495, 283] width 7 height 6
radio input "true"
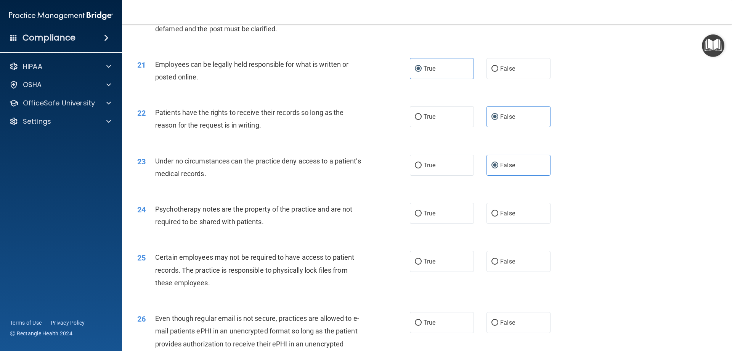
scroll to position [1240, 0]
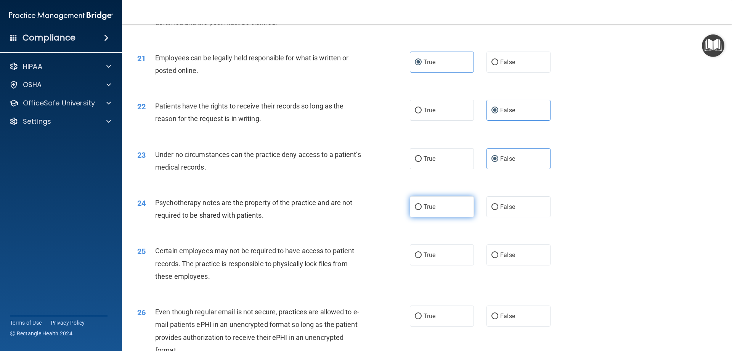
click at [445, 217] on label "True" at bounding box center [442, 206] width 64 height 21
click at [422, 210] on input "True" at bounding box center [418, 207] width 7 height 6
radio input "true"
click at [448, 265] on label "True" at bounding box center [442, 254] width 64 height 21
click at [422, 258] on input "True" at bounding box center [418, 255] width 7 height 6
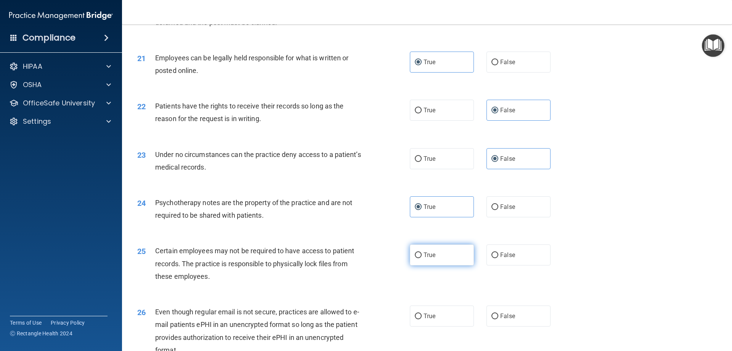
radio input "true"
click at [452, 322] on label "True" at bounding box center [442, 315] width 64 height 21
click at [422, 319] on input "True" at bounding box center [418, 316] width 7 height 6
radio input "true"
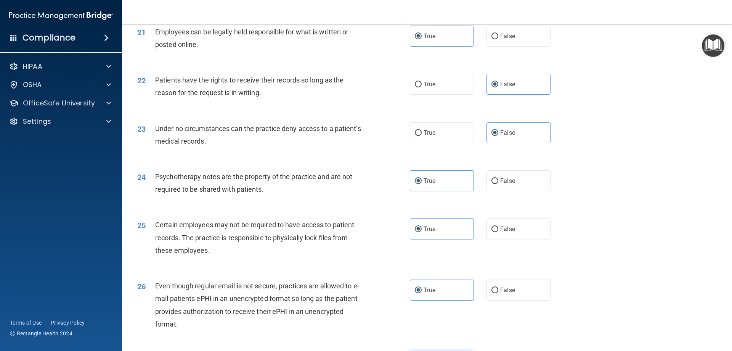
scroll to position [1373, 0]
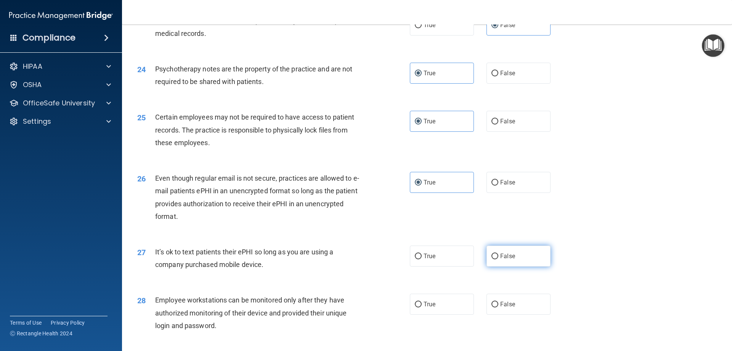
click at [505, 259] on span "False" at bounding box center [507, 255] width 15 height 7
click at [498, 259] on input "False" at bounding box center [495, 256] width 7 height 6
radio input "true"
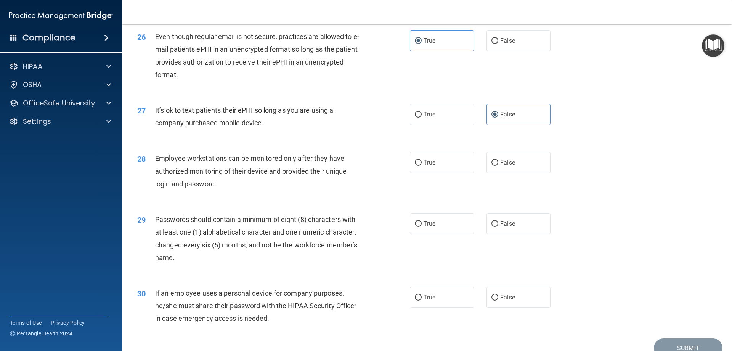
scroll to position [1516, 0]
click at [511, 171] on label "False" at bounding box center [519, 160] width 64 height 21
click at [498, 164] on input "False" at bounding box center [495, 161] width 7 height 6
radio input "true"
click at [446, 231] on label "True" at bounding box center [442, 221] width 64 height 21
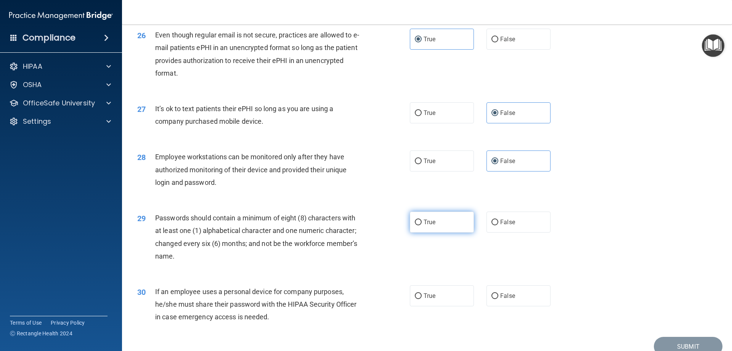
click at [422, 225] on input "True" at bounding box center [418, 222] width 7 height 6
radio input "true"
click at [510, 297] on div "30 If an employee uses a personal device for company purposes, he/she must shar…" at bounding box center [427, 305] width 591 height 61
click at [517, 304] on label "False" at bounding box center [519, 295] width 64 height 21
click at [498, 299] on input "False" at bounding box center [495, 296] width 7 height 6
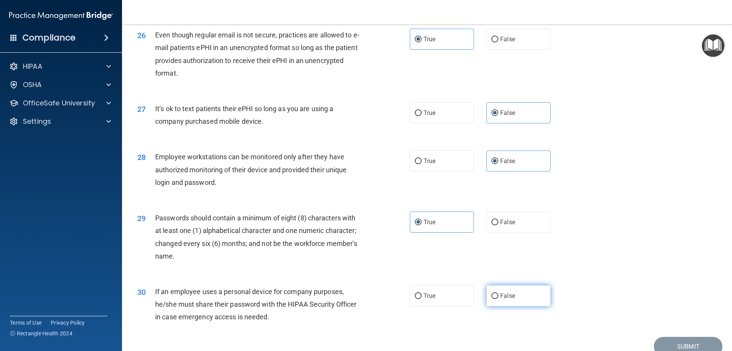
radio input "true"
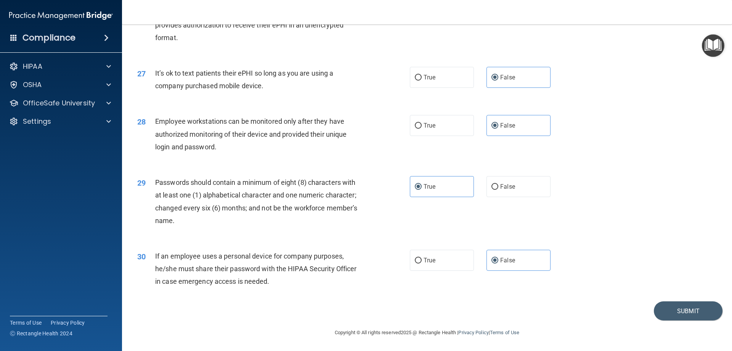
scroll to position [1564, 0]
click at [695, 304] on button "Submit" at bounding box center [688, 310] width 69 height 19
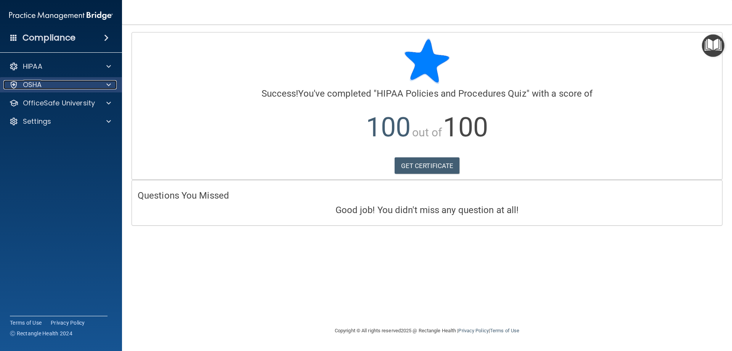
click at [106, 85] on div at bounding box center [107, 84] width 19 height 9
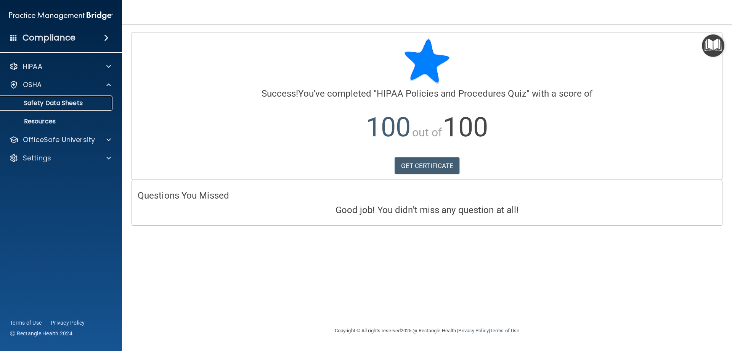
click at [71, 100] on p "Safety Data Sheets" at bounding box center [57, 103] width 104 height 8
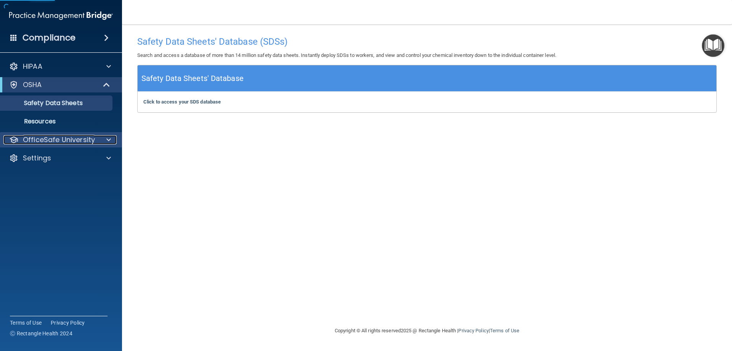
click at [113, 143] on div at bounding box center [107, 139] width 19 height 9
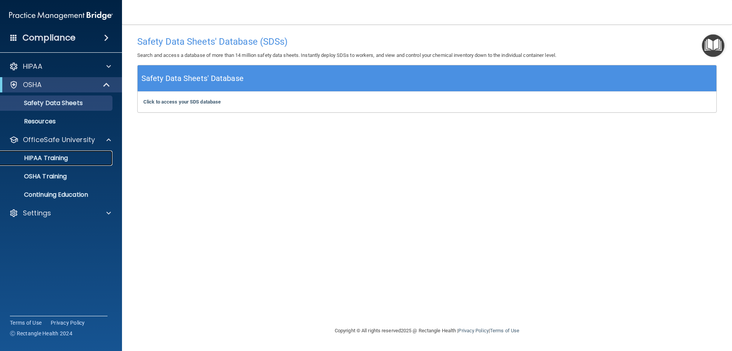
click at [68, 162] on link "HIPAA Training" at bounding box center [52, 157] width 120 height 15
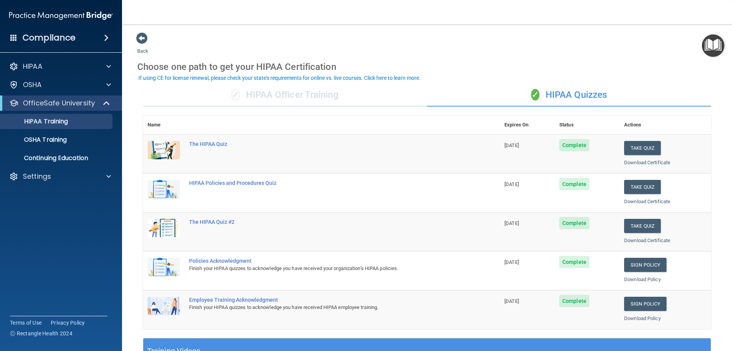
click at [305, 92] on div "✓ HIPAA Officer Training" at bounding box center [285, 95] width 284 height 23
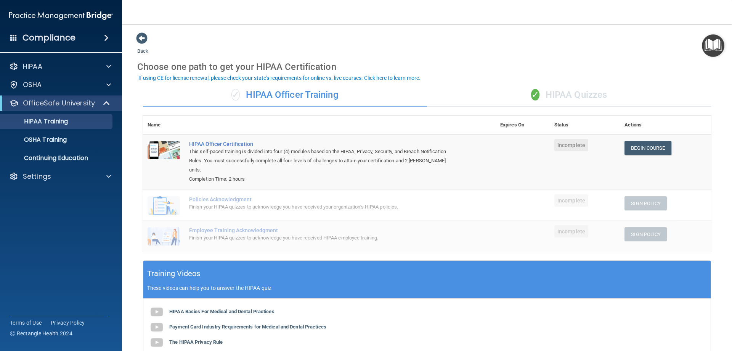
click at [560, 96] on div "✓ HIPAA Quizzes" at bounding box center [569, 95] width 284 height 23
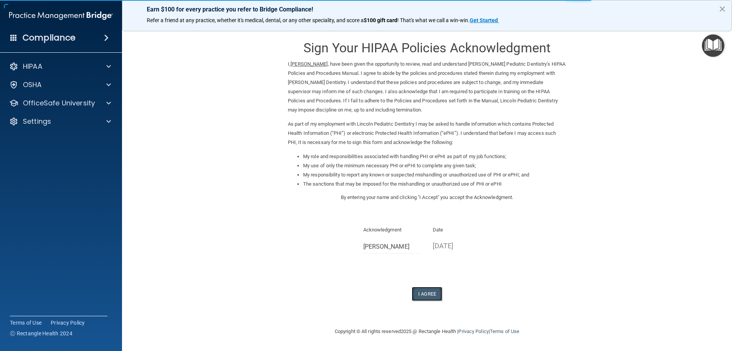
click at [423, 290] on button "I Agree" at bounding box center [427, 293] width 31 height 14
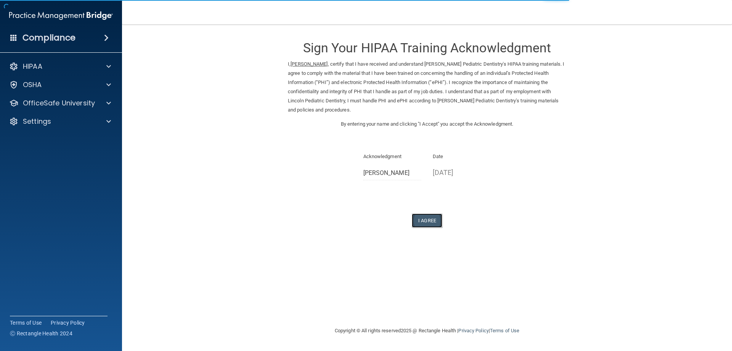
click at [428, 221] on button "I Agree" at bounding box center [427, 220] width 31 height 14
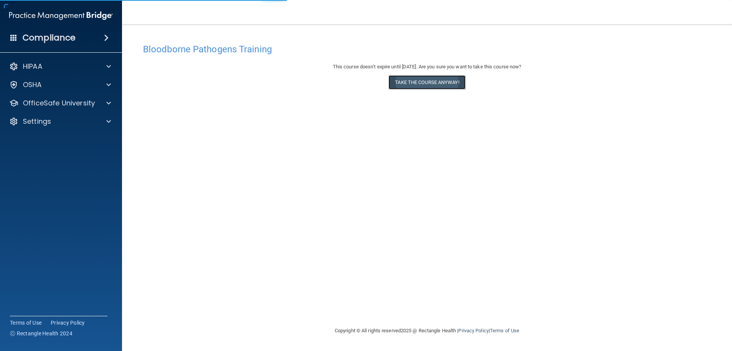
click at [428, 80] on button "Take the course anyway!" at bounding box center [427, 82] width 77 height 14
click at [400, 81] on button "Take the course anyway!" at bounding box center [427, 82] width 77 height 14
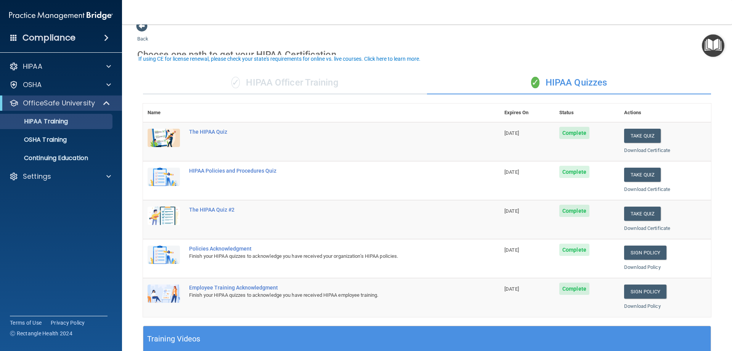
scroll to position [19, 0]
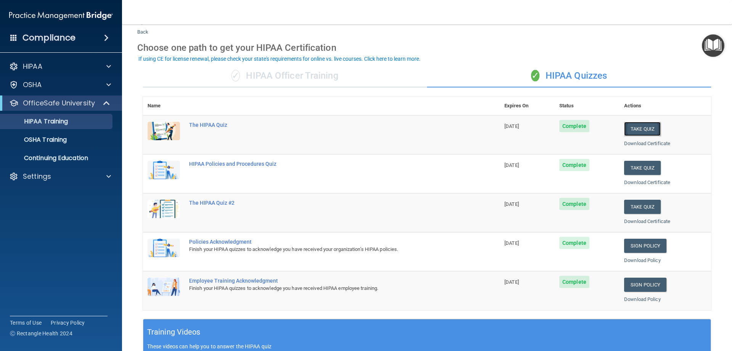
click at [630, 128] on button "Take Quiz" at bounding box center [642, 129] width 37 height 14
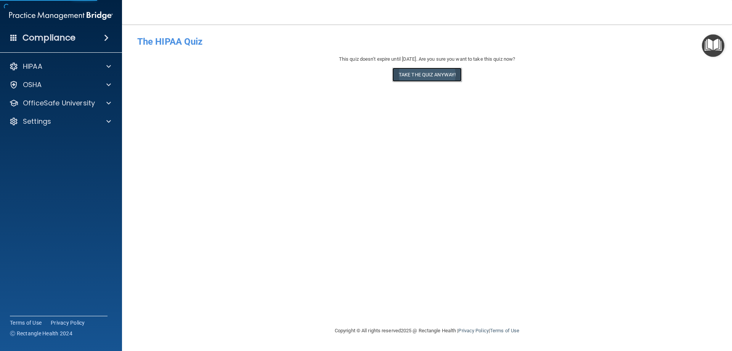
click at [454, 76] on button "Take the quiz anyway!" at bounding box center [426, 75] width 69 height 14
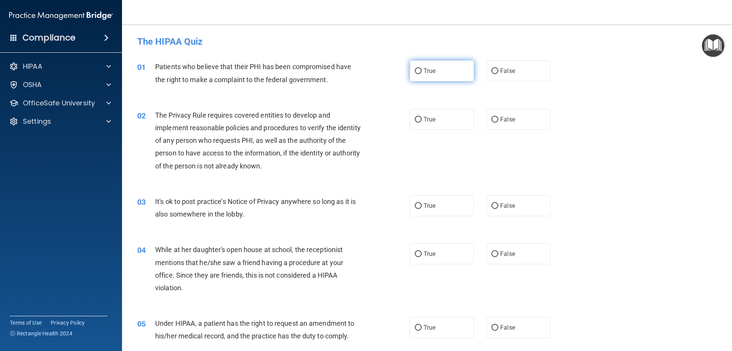
click at [424, 68] on span "True" at bounding box center [430, 70] width 12 height 7
click at [422, 68] on input "True" at bounding box center [418, 71] width 7 height 6
radio input "true"
click at [439, 118] on label "True" at bounding box center [442, 119] width 64 height 21
click at [422, 118] on input "True" at bounding box center [418, 120] width 7 height 6
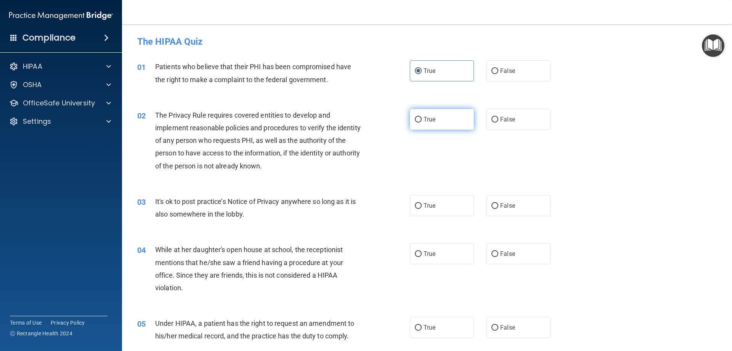
radio input "true"
click at [444, 206] on label "True" at bounding box center [442, 205] width 64 height 21
click at [422, 206] on input "True" at bounding box center [418, 206] width 7 height 6
radio input "true"
click at [447, 247] on label "True" at bounding box center [442, 253] width 64 height 21
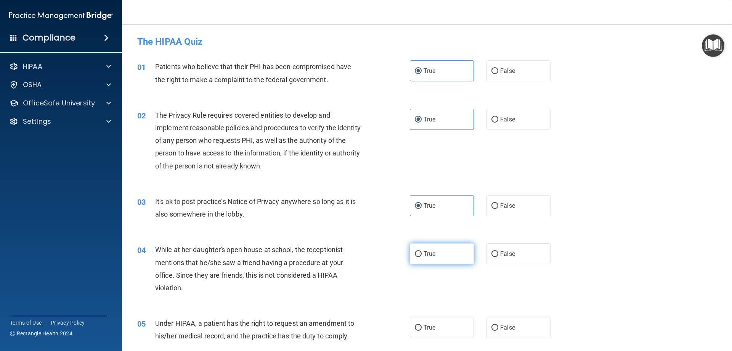
click at [422, 251] on input "True" at bounding box center [418, 254] width 7 height 6
radio input "true"
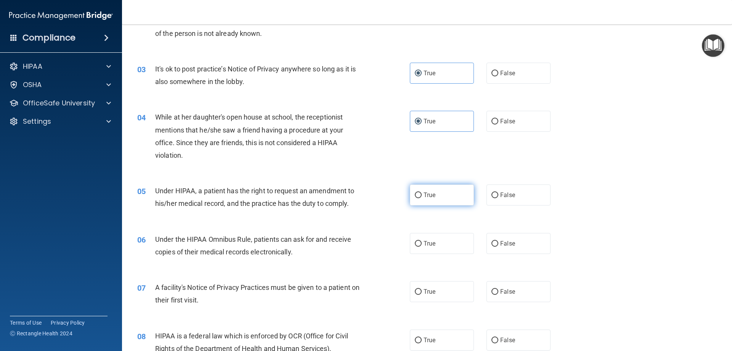
scroll to position [133, 0]
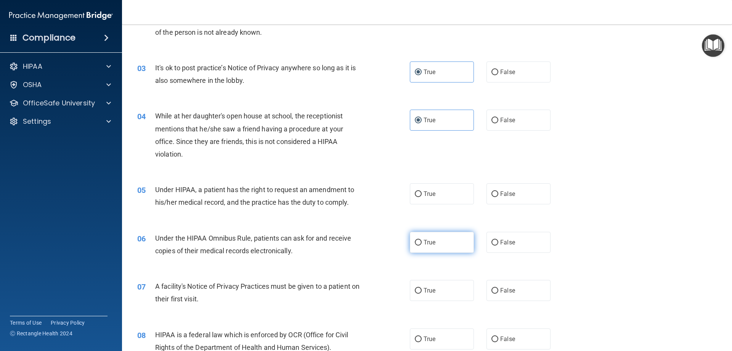
drag, startPoint x: 449, startPoint y: 190, endPoint x: 458, endPoint y: 247, distance: 57.4
click at [449, 190] on label "True" at bounding box center [442, 193] width 64 height 21
click at [422, 191] on input "True" at bounding box center [418, 194] width 7 height 6
radio input "true"
click at [456, 245] on label "True" at bounding box center [442, 242] width 64 height 21
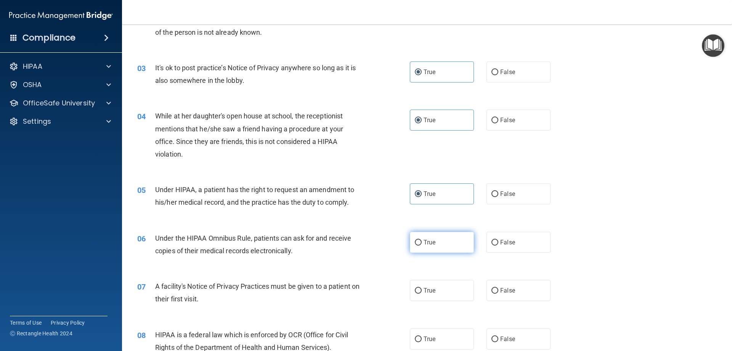
click at [422, 245] on input "True" at bounding box center [418, 243] width 7 height 6
radio input "true"
click at [457, 285] on label "True" at bounding box center [442, 290] width 64 height 21
click at [422, 288] on input "True" at bounding box center [418, 291] width 7 height 6
radio input "true"
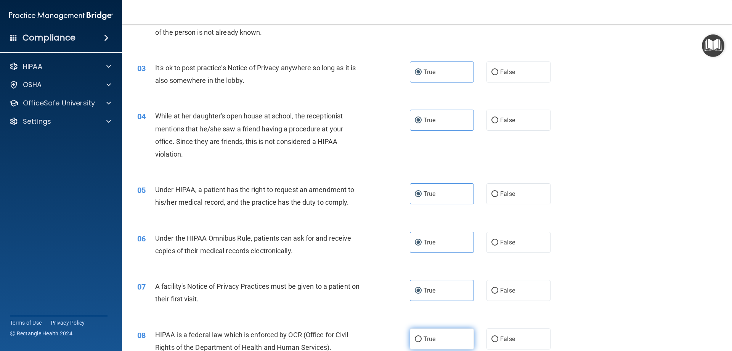
click at [457, 340] on label "True" at bounding box center [442, 338] width 64 height 21
click at [422, 340] on input "True" at bounding box center [418, 339] width 7 height 6
radio input "true"
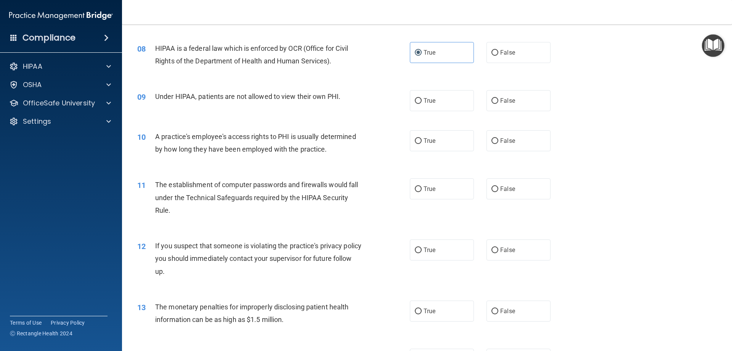
scroll to position [439, 0]
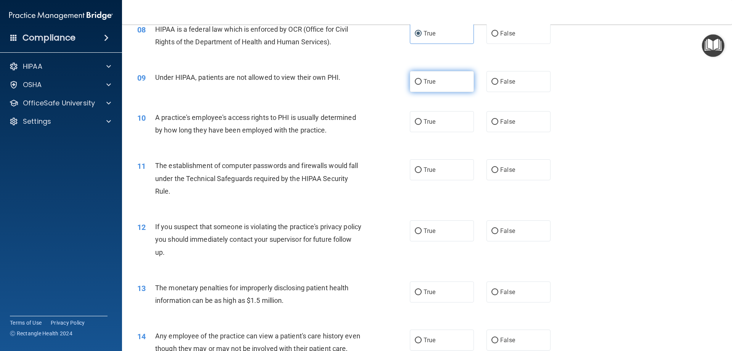
click at [432, 77] on label "True" at bounding box center [442, 81] width 64 height 21
click at [422, 79] on input "True" at bounding box center [418, 82] width 7 height 6
radio input "true"
click at [440, 113] on label "True" at bounding box center [442, 121] width 64 height 21
click at [422, 119] on input "True" at bounding box center [418, 122] width 7 height 6
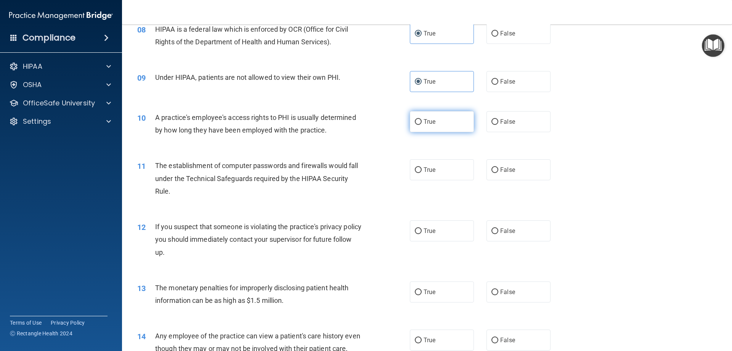
radio input "true"
click at [441, 164] on label "True" at bounding box center [442, 169] width 64 height 21
click at [422, 167] on input "True" at bounding box center [418, 170] width 7 height 6
radio input "true"
click at [443, 220] on label "True" at bounding box center [442, 230] width 64 height 21
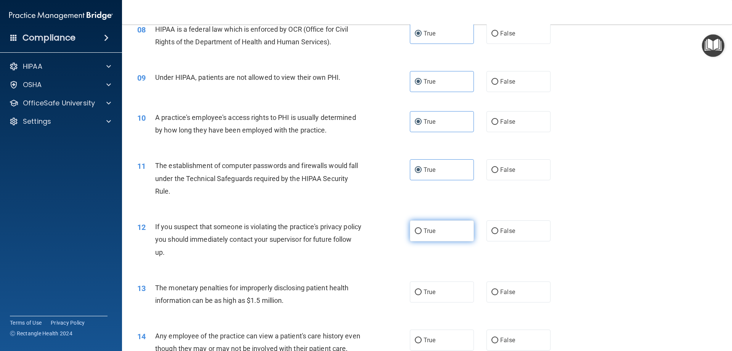
click at [422, 228] on input "True" at bounding box center [418, 231] width 7 height 6
radio input "true"
click at [452, 293] on label "True" at bounding box center [442, 291] width 64 height 21
click at [422, 293] on input "True" at bounding box center [418, 292] width 7 height 6
radio input "true"
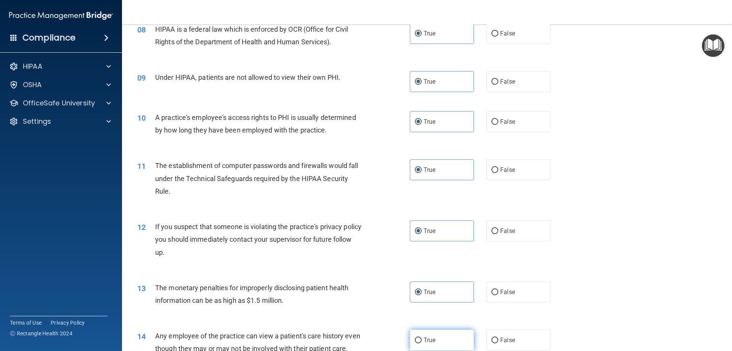
click at [453, 340] on label "True" at bounding box center [442, 339] width 64 height 21
click at [422, 340] on input "True" at bounding box center [418, 340] width 7 height 6
radio input "true"
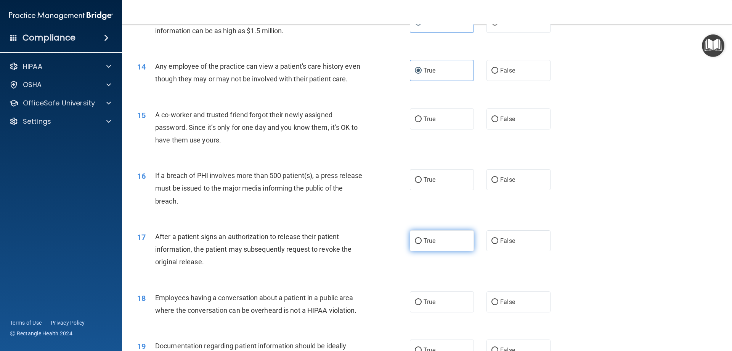
scroll to position [744, 0]
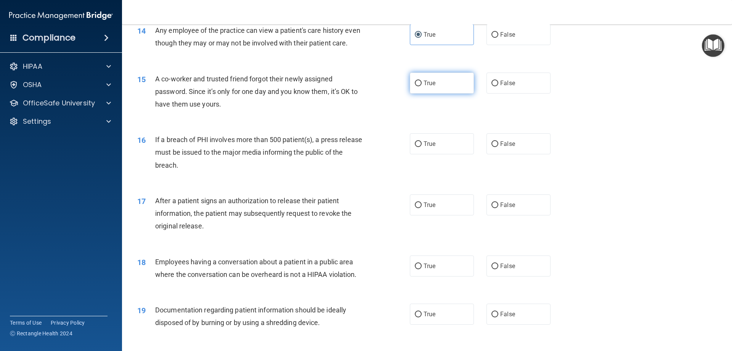
click at [432, 87] on span "True" at bounding box center [430, 82] width 12 height 7
click at [422, 86] on input "True" at bounding box center [418, 83] width 7 height 6
radio input "true"
click at [445, 154] on label "True" at bounding box center [442, 143] width 64 height 21
click at [422, 147] on input "True" at bounding box center [418, 144] width 7 height 6
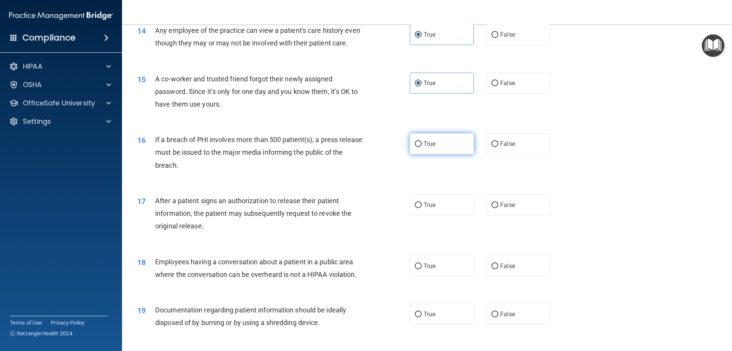
radio input "true"
click at [450, 215] on label "True" at bounding box center [442, 204] width 64 height 21
click at [422, 208] on input "True" at bounding box center [418, 205] width 7 height 6
radio input "true"
click at [447, 272] on label "True" at bounding box center [442, 265] width 64 height 21
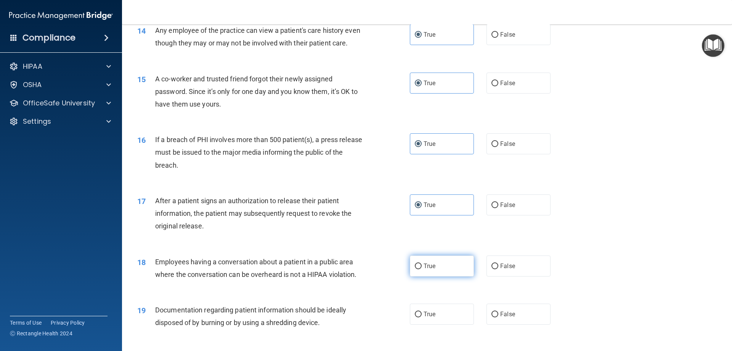
click at [422, 269] on input "True" at bounding box center [418, 266] width 7 height 6
radio input "true"
click at [453, 321] on label "True" at bounding box center [442, 313] width 64 height 21
click at [422, 317] on input "True" at bounding box center [418, 314] width 7 height 6
radio input "true"
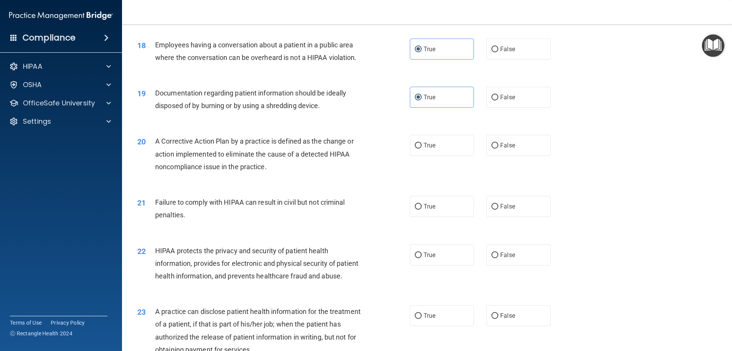
scroll to position [1001, 0]
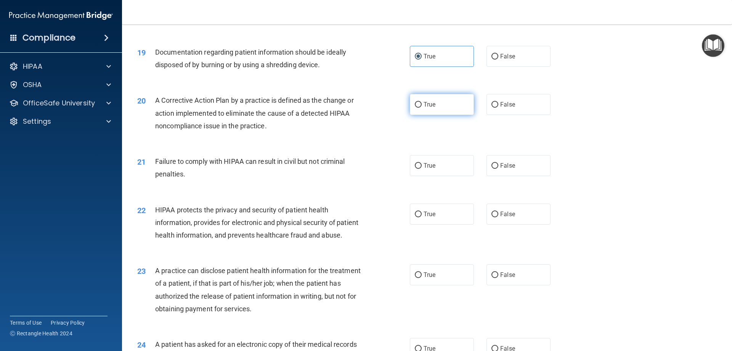
click at [439, 115] on label "True" at bounding box center [442, 104] width 64 height 21
click at [422, 108] on input "True" at bounding box center [418, 105] width 7 height 6
radio input "true"
click at [451, 170] on label "True" at bounding box center [442, 165] width 64 height 21
click at [422, 169] on input "True" at bounding box center [418, 166] width 7 height 6
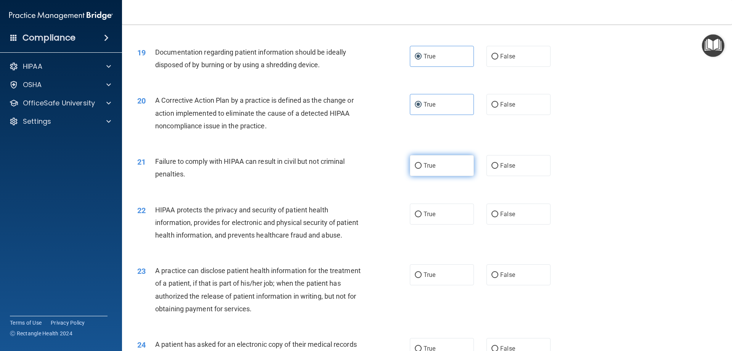
radio input "true"
click at [461, 224] on label "True" at bounding box center [442, 213] width 64 height 21
click at [422, 217] on input "True" at bounding box center [418, 214] width 7 height 6
radio input "true"
click at [460, 285] on label "True" at bounding box center [442, 274] width 64 height 21
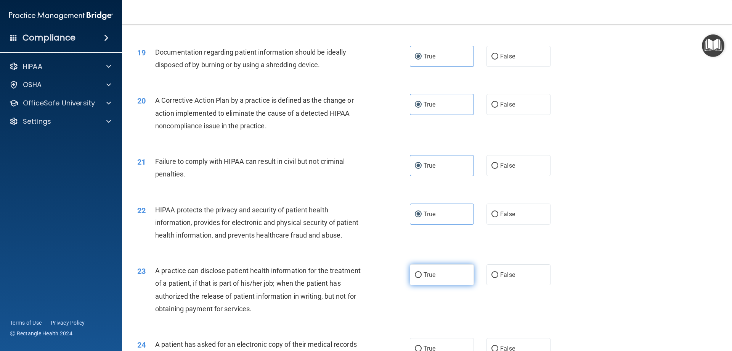
click at [422, 278] on input "True" at bounding box center [418, 275] width 7 height 6
radio input "true"
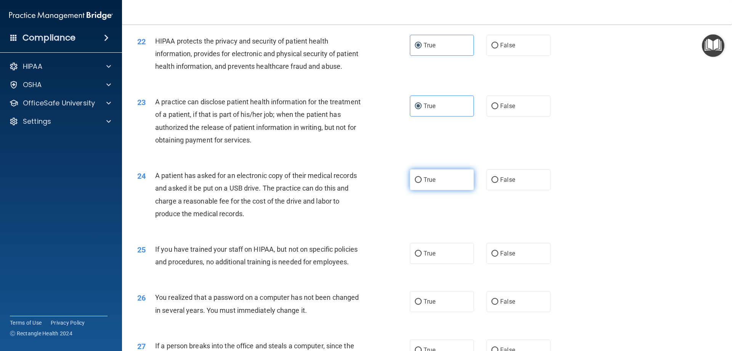
scroll to position [1173, 0]
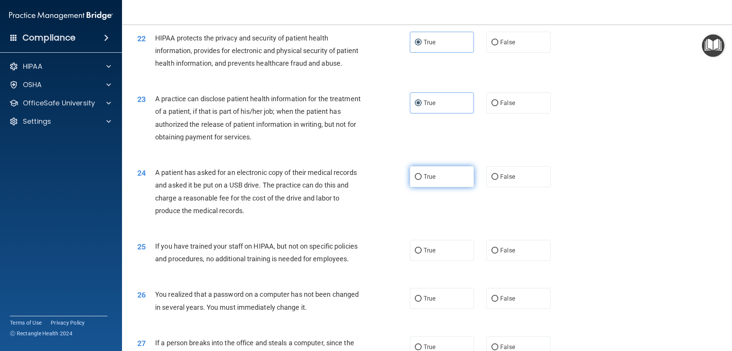
click at [451, 187] on label "True" at bounding box center [442, 176] width 64 height 21
click at [422, 180] on input "True" at bounding box center [418, 177] width 7 height 6
radio input "true"
click at [458, 260] on label "True" at bounding box center [442, 250] width 64 height 21
click at [422, 253] on input "True" at bounding box center [418, 251] width 7 height 6
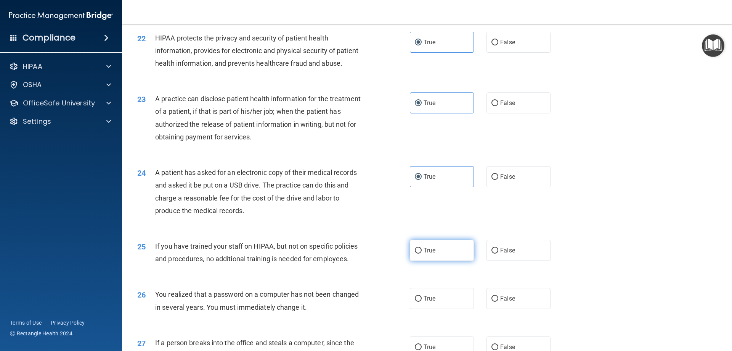
radio input "true"
click at [463, 309] on label "True" at bounding box center [442, 298] width 64 height 21
click at [422, 301] on input "True" at bounding box center [418, 299] width 7 height 6
radio input "true"
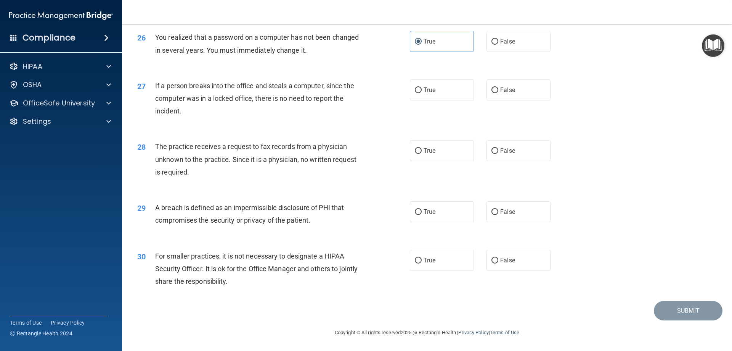
scroll to position [1455, 0]
click at [460, 92] on label "True" at bounding box center [442, 89] width 64 height 21
click at [422, 92] on input "True" at bounding box center [418, 90] width 7 height 6
radio input "true"
click at [457, 148] on label "True" at bounding box center [442, 150] width 64 height 21
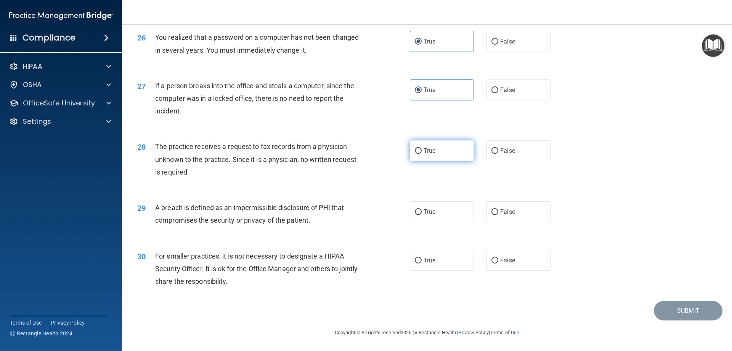
click at [422, 148] on input "True" at bounding box center [418, 151] width 7 height 6
radio input "true"
click at [446, 213] on label "True" at bounding box center [442, 211] width 64 height 21
click at [422, 213] on input "True" at bounding box center [418, 212] width 7 height 6
radio input "true"
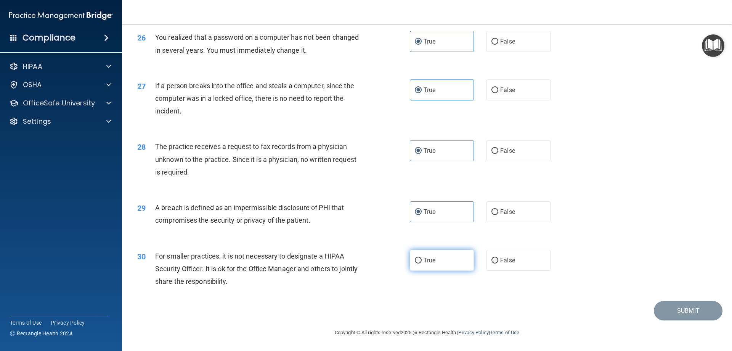
click at [448, 260] on label "True" at bounding box center [442, 259] width 64 height 21
click at [422, 260] on input "True" at bounding box center [418, 260] width 7 height 6
radio input "true"
click at [665, 309] on button "Submit" at bounding box center [688, 310] width 69 height 19
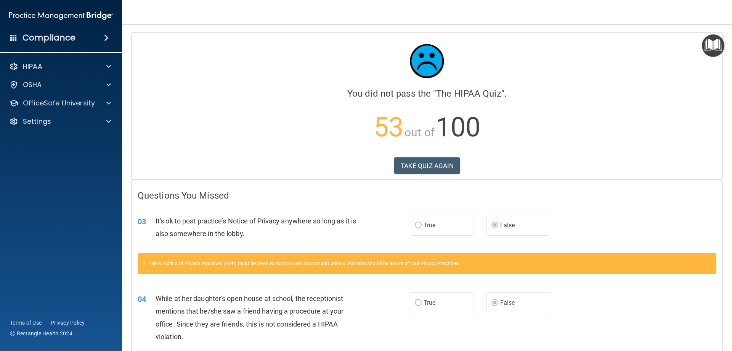
click at [427, 156] on div "Calculating your score.... You did not pass the " The HIPAA Quiz ". 53 out of 1…" at bounding box center [427, 105] width 590 height 147
click at [430, 161] on button "TAKE QUIZ AGAIN" at bounding box center [427, 165] width 66 height 17
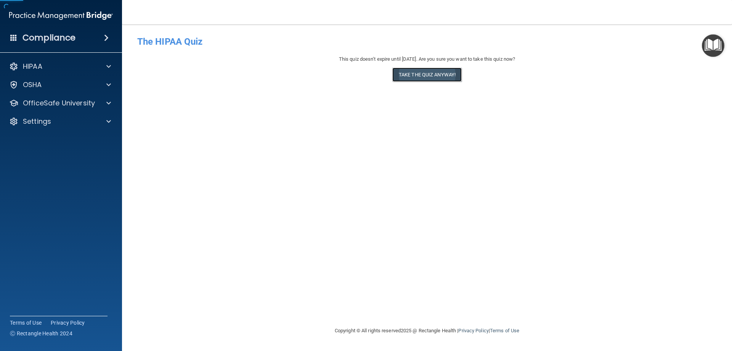
click at [447, 77] on button "Take the quiz anyway!" at bounding box center [426, 75] width 69 height 14
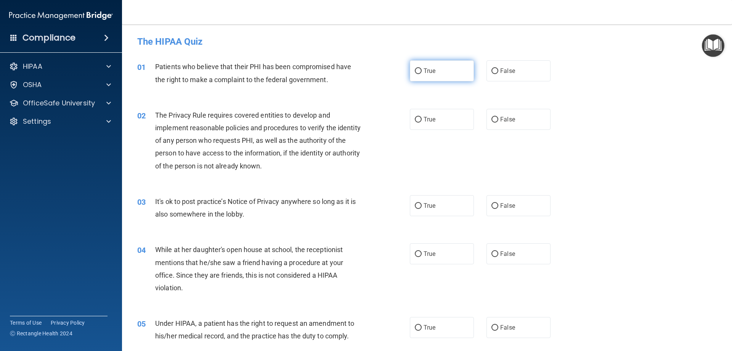
click at [444, 74] on label "True" at bounding box center [442, 70] width 64 height 21
click at [422, 74] on input "True" at bounding box center [418, 71] width 7 height 6
radio input "true"
click at [450, 119] on label "True" at bounding box center [442, 119] width 64 height 21
click at [422, 119] on input "True" at bounding box center [418, 120] width 7 height 6
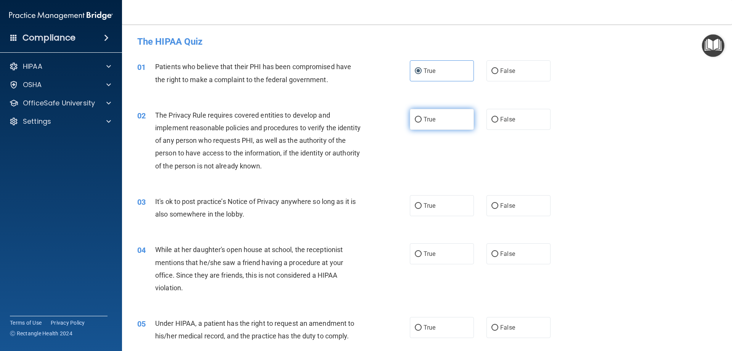
radio input "true"
click at [524, 200] on label "False" at bounding box center [519, 205] width 64 height 21
click at [498, 203] on input "False" at bounding box center [495, 206] width 7 height 6
radio input "true"
click at [512, 249] on label "False" at bounding box center [519, 253] width 64 height 21
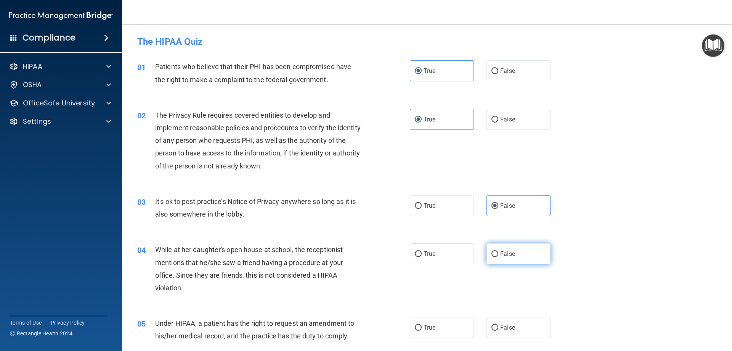
click at [498, 251] on input "False" at bounding box center [495, 254] width 7 height 6
radio input "true"
click at [499, 332] on label "False" at bounding box center [519, 327] width 64 height 21
click at [498, 330] on input "False" at bounding box center [495, 328] width 7 height 6
radio input "true"
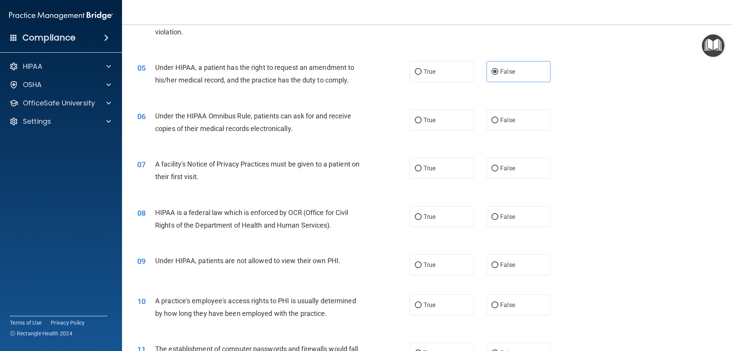
scroll to position [257, 0]
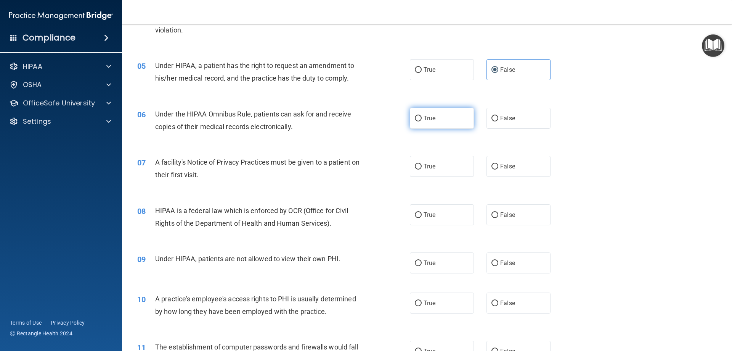
click at [436, 120] on label "True" at bounding box center [442, 118] width 64 height 21
click at [422, 120] on input "True" at bounding box center [418, 119] width 7 height 6
radio input "true"
click at [448, 169] on label "True" at bounding box center [442, 166] width 64 height 21
click at [422, 169] on input "True" at bounding box center [418, 167] width 7 height 6
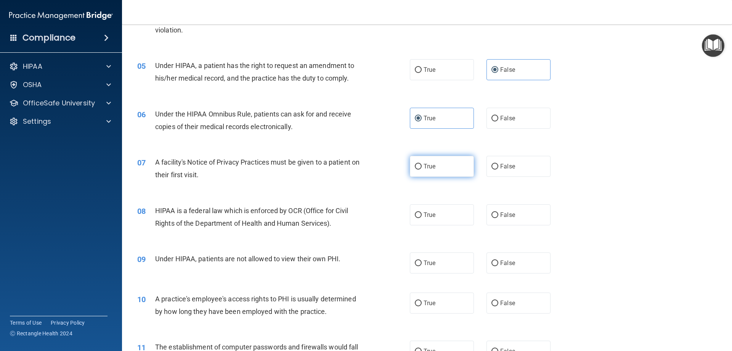
radio input "true"
click at [431, 214] on span "True" at bounding box center [430, 214] width 12 height 7
click at [422, 214] on input "True" at bounding box center [418, 215] width 7 height 6
radio input "true"
click at [500, 259] on span "False" at bounding box center [507, 262] width 15 height 7
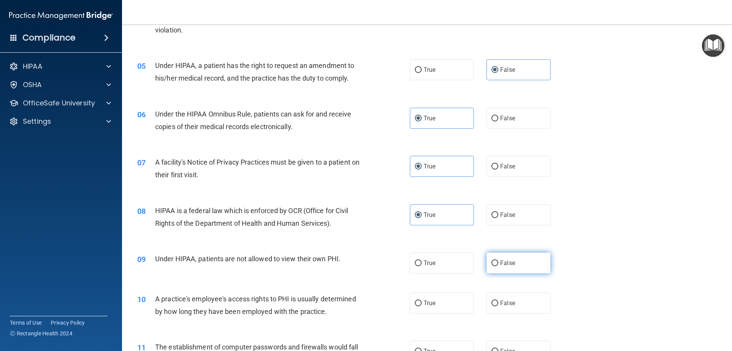
click at [497, 260] on input "False" at bounding box center [495, 263] width 7 height 6
radio input "true"
click at [511, 302] on span "False" at bounding box center [507, 302] width 15 height 7
click at [498, 302] on input "False" at bounding box center [495, 303] width 7 height 6
radio input "true"
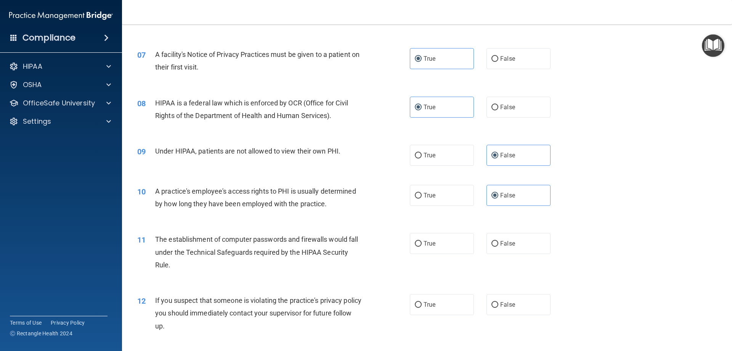
scroll to position [381, 0]
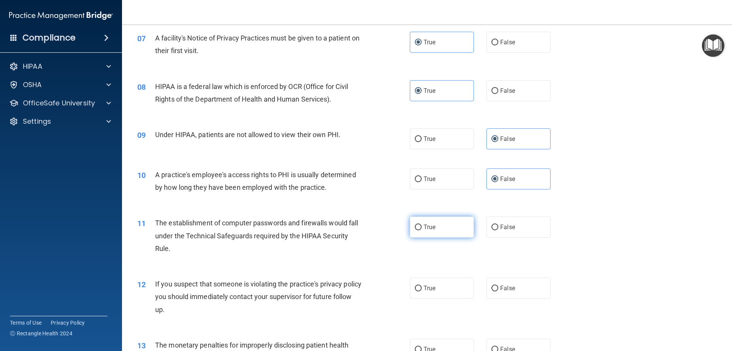
click at [458, 225] on label "True" at bounding box center [442, 226] width 64 height 21
click at [422, 225] on input "True" at bounding box center [418, 227] width 7 height 6
radio input "true"
click at [468, 291] on label "True" at bounding box center [442, 287] width 64 height 21
click at [422, 291] on input "True" at bounding box center [418, 288] width 7 height 6
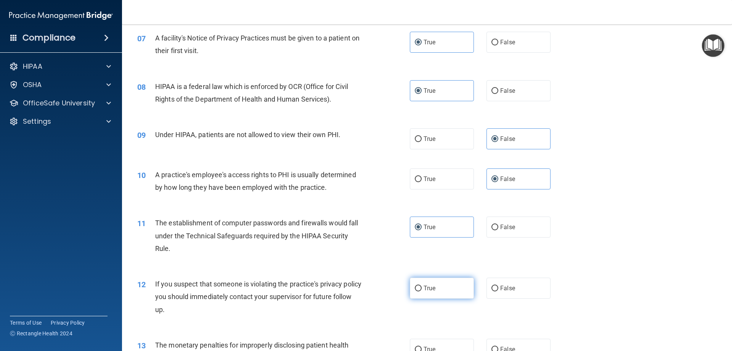
radio input "true"
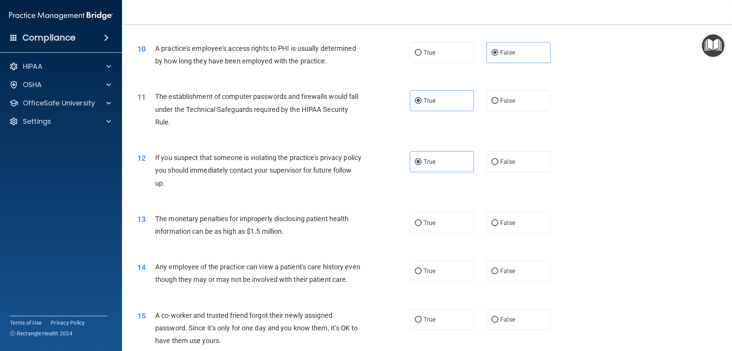
scroll to position [534, 0]
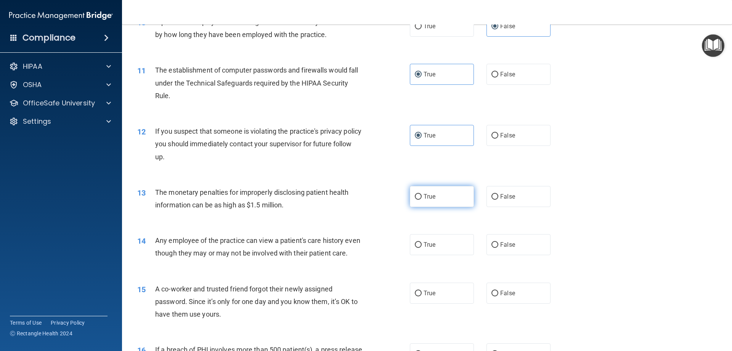
click at [447, 204] on label "True" at bounding box center [442, 196] width 64 height 21
click at [422, 199] on input "True" at bounding box center [418, 197] width 7 height 6
radio input "true"
click at [505, 244] on span "False" at bounding box center [507, 244] width 15 height 7
click at [498, 244] on input "False" at bounding box center [495, 245] width 7 height 6
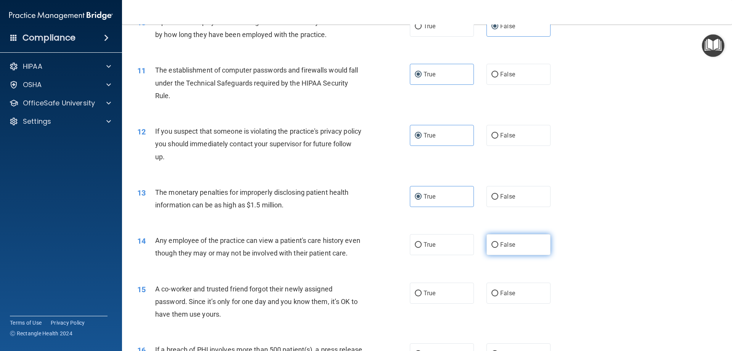
radio input "true"
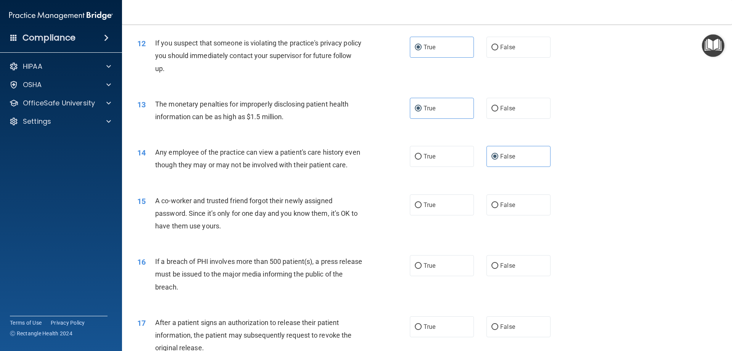
scroll to position [629, 0]
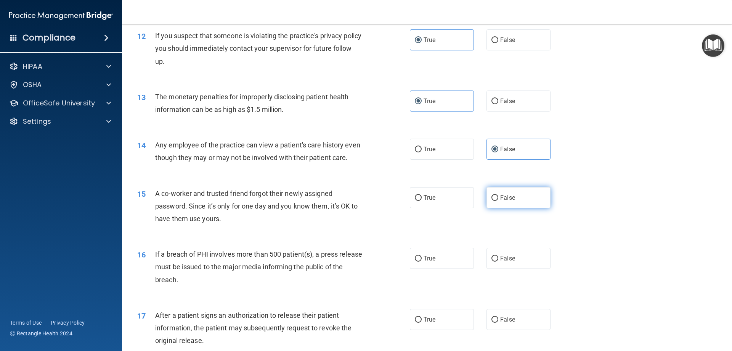
click at [501, 208] on label "False" at bounding box center [519, 197] width 64 height 21
click at [498, 201] on input "False" at bounding box center [495, 198] width 7 height 6
radio input "true"
click at [448, 269] on label "True" at bounding box center [442, 258] width 64 height 21
click at [422, 261] on input "True" at bounding box center [418, 259] width 7 height 6
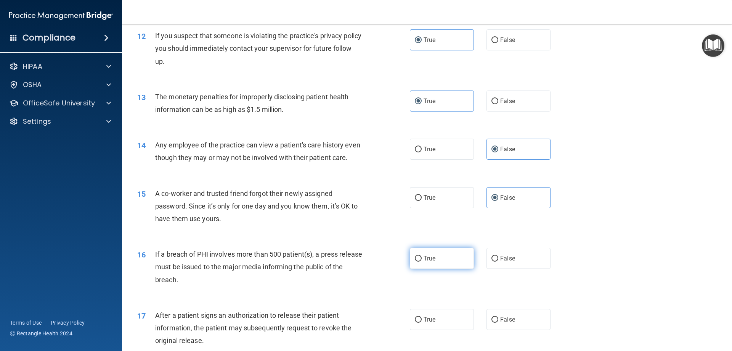
radio input "true"
click at [444, 328] on label "True" at bounding box center [442, 319] width 64 height 21
click at [422, 322] on input "True" at bounding box center [418, 320] width 7 height 6
radio input "true"
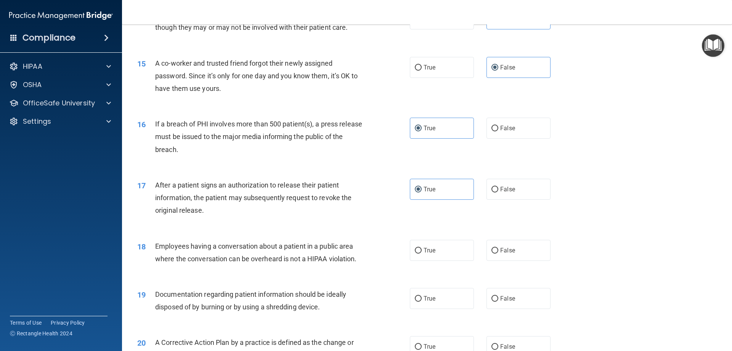
scroll to position [763, 0]
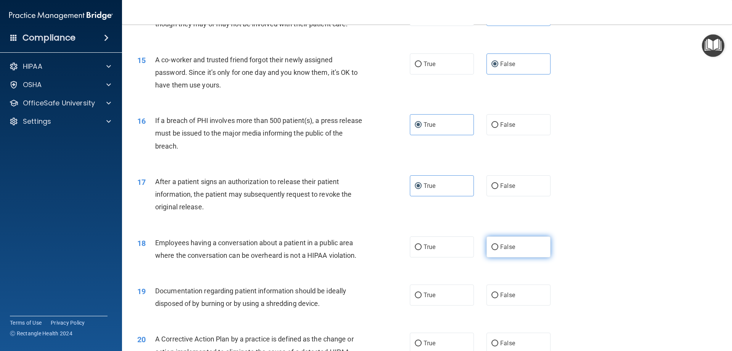
click at [515, 257] on label "False" at bounding box center [519, 246] width 64 height 21
click at [498, 250] on input "False" at bounding box center [495, 247] width 7 height 6
radio input "true"
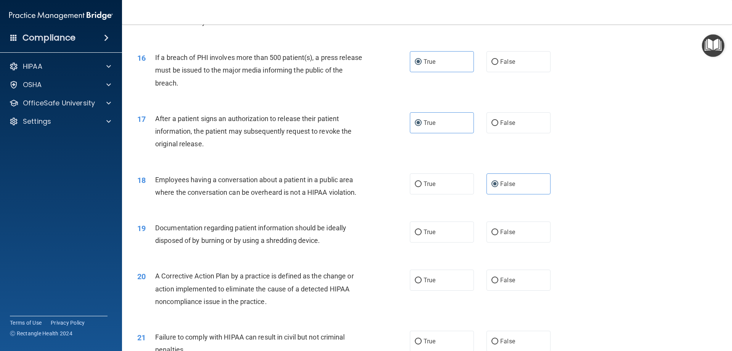
scroll to position [830, 0]
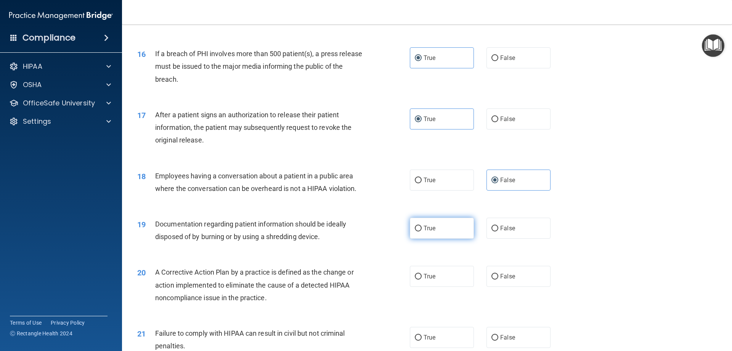
click at [432, 232] on span "True" at bounding box center [430, 227] width 12 height 7
click at [422, 231] on input "True" at bounding box center [418, 228] width 7 height 6
radio input "true"
click at [445, 286] on label "True" at bounding box center [442, 275] width 64 height 21
click at [422, 279] on input "True" at bounding box center [418, 276] width 7 height 6
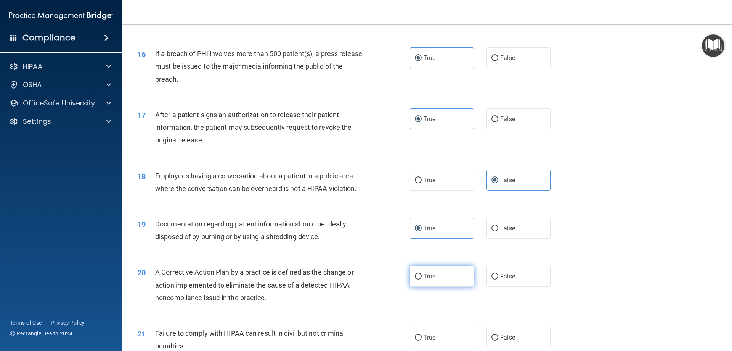
radio input "true"
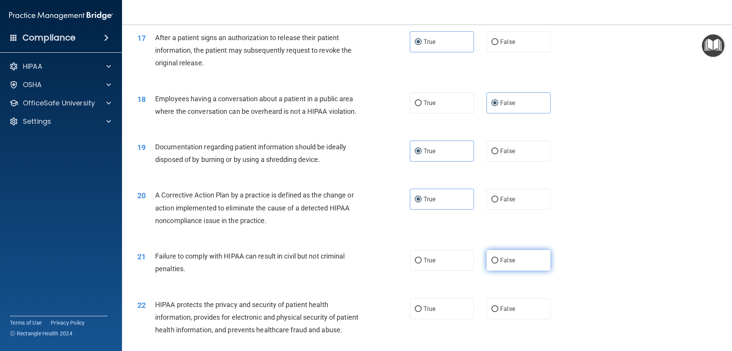
scroll to position [934, 0]
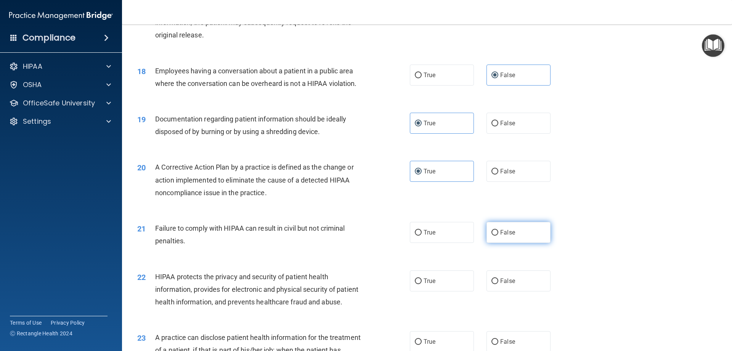
click at [504, 236] on span "False" at bounding box center [507, 231] width 15 height 7
click at [498, 235] on input "False" at bounding box center [495, 233] width 7 height 6
radio input "true"
click at [434, 289] on label "True" at bounding box center [442, 280] width 64 height 21
click at [422, 284] on input "True" at bounding box center [418, 281] width 7 height 6
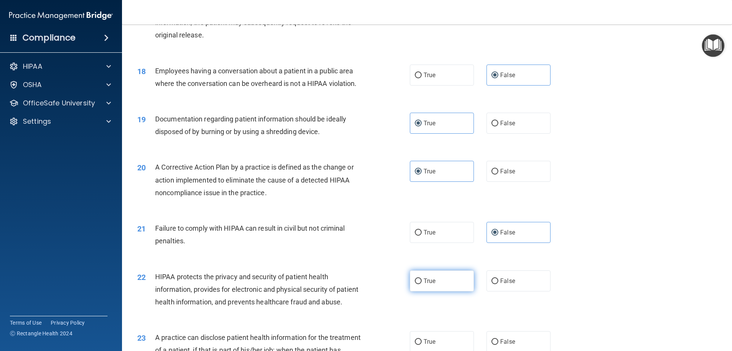
radio input "true"
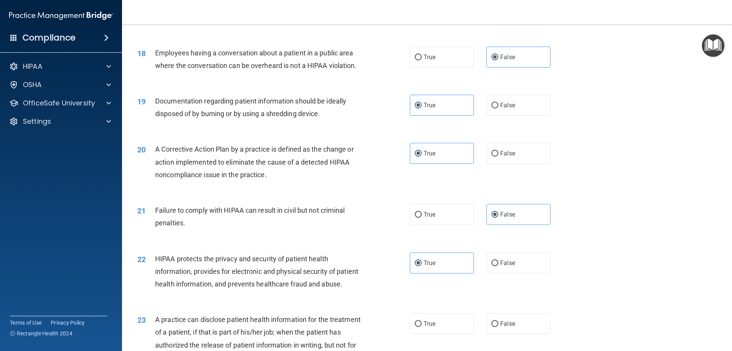
scroll to position [1058, 0]
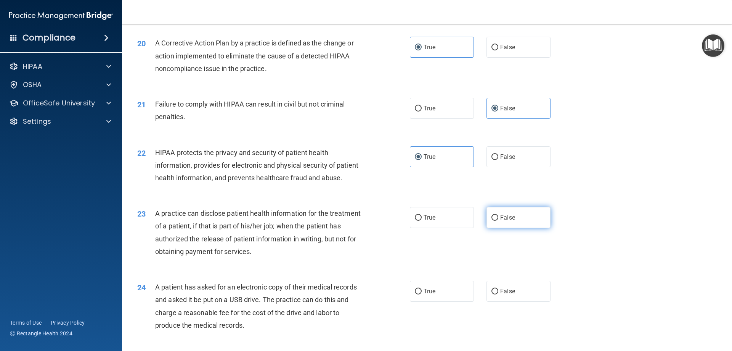
click at [535, 228] on label "False" at bounding box center [519, 217] width 64 height 21
click at [498, 220] on input "False" at bounding box center [495, 218] width 7 height 6
radio input "true"
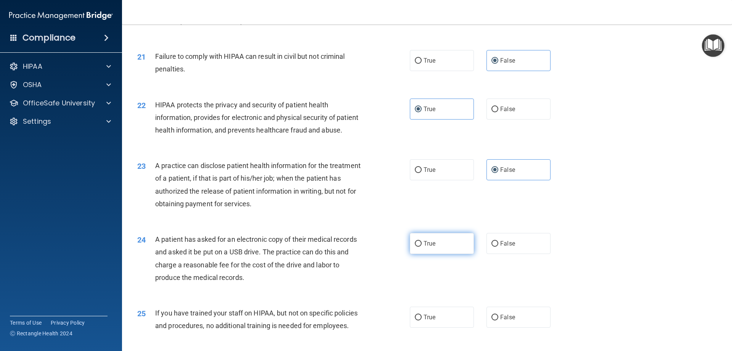
click at [449, 254] on label "True" at bounding box center [442, 243] width 64 height 21
click at [422, 246] on input "True" at bounding box center [418, 244] width 7 height 6
radio input "true"
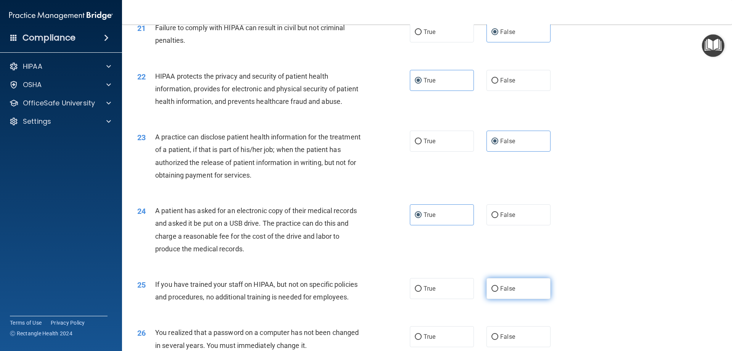
click at [519, 299] on label "False" at bounding box center [519, 288] width 64 height 21
click at [498, 291] on input "False" at bounding box center [495, 289] width 7 height 6
radio input "true"
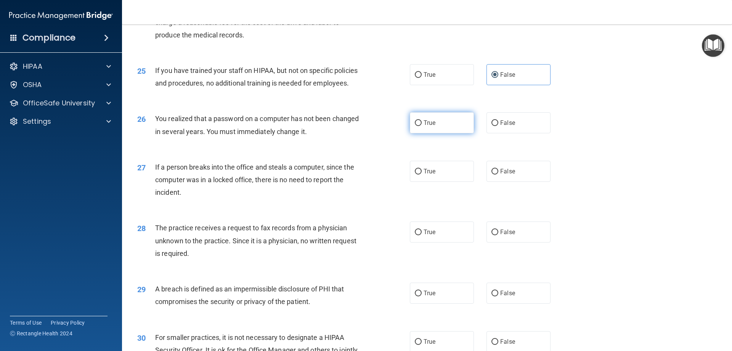
scroll to position [1354, 0]
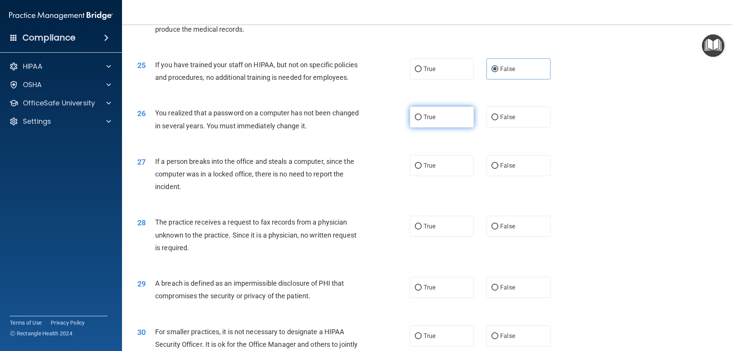
click at [444, 127] on label "True" at bounding box center [442, 116] width 64 height 21
click at [422, 120] on input "True" at bounding box center [418, 117] width 7 height 6
radio input "true"
click at [507, 169] on span "False" at bounding box center [507, 165] width 15 height 7
click at [498, 169] on input "False" at bounding box center [495, 166] width 7 height 6
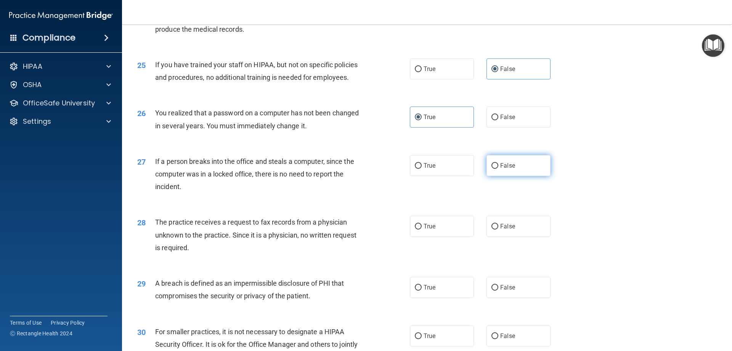
radio input "true"
click at [508, 230] on span "False" at bounding box center [507, 225] width 15 height 7
click at [498, 229] on input "False" at bounding box center [495, 226] width 7 height 6
radio input "true"
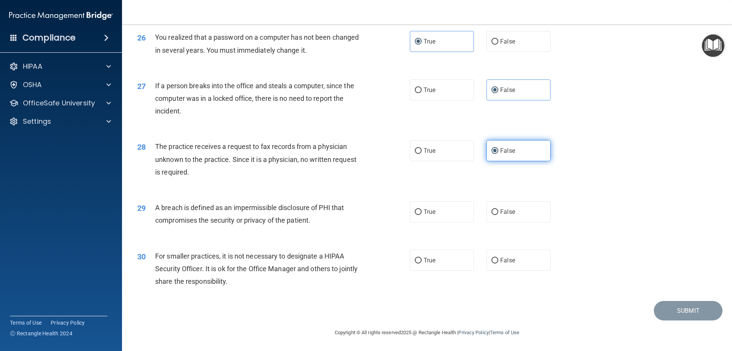
scroll to position [1440, 0]
click at [452, 222] on label "True" at bounding box center [442, 211] width 64 height 21
click at [422, 215] on input "True" at bounding box center [418, 212] width 7 height 6
radio input "true"
click at [525, 270] on label "False" at bounding box center [519, 259] width 64 height 21
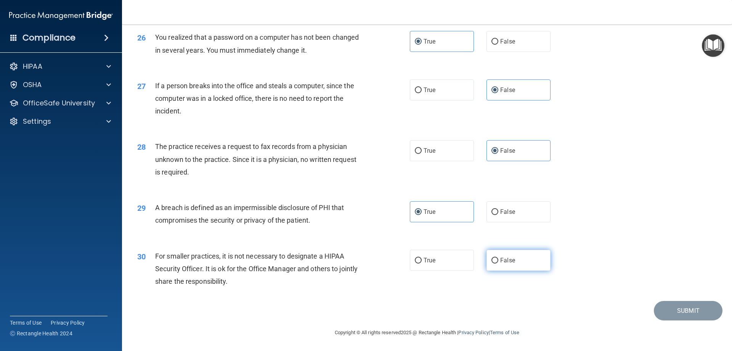
click at [498, 263] on input "False" at bounding box center [495, 260] width 7 height 6
radio input "true"
click at [672, 319] on button "Submit" at bounding box center [688, 310] width 69 height 19
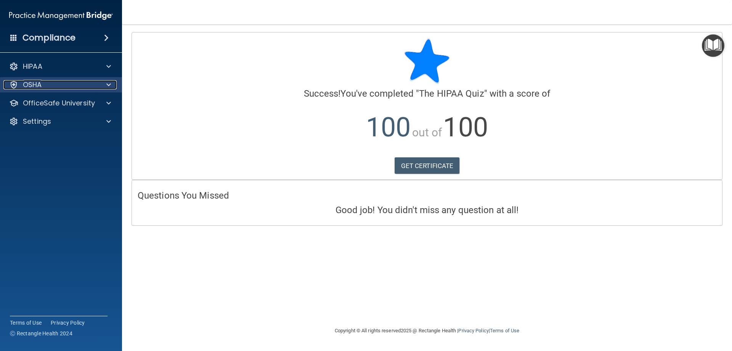
click at [58, 83] on div "OSHA" at bounding box center [50, 84] width 95 height 9
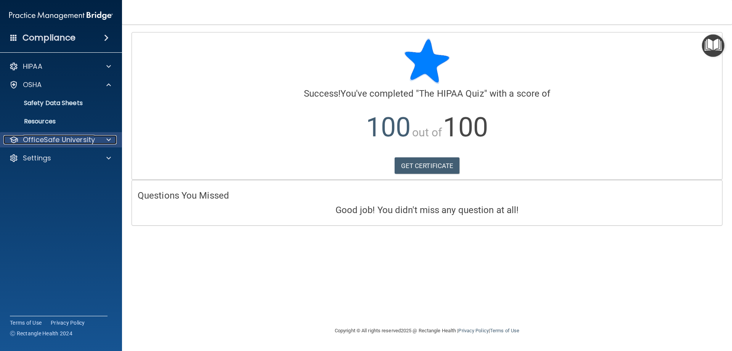
click at [62, 138] on p "OfficeSafe University" at bounding box center [59, 139] width 72 height 9
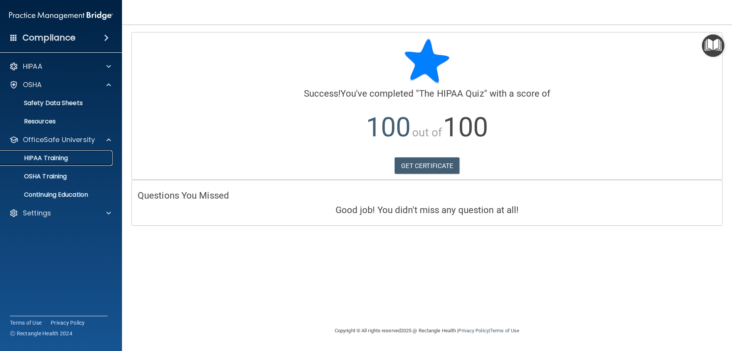
click at [67, 156] on p "HIPAA Training" at bounding box center [36, 158] width 63 height 8
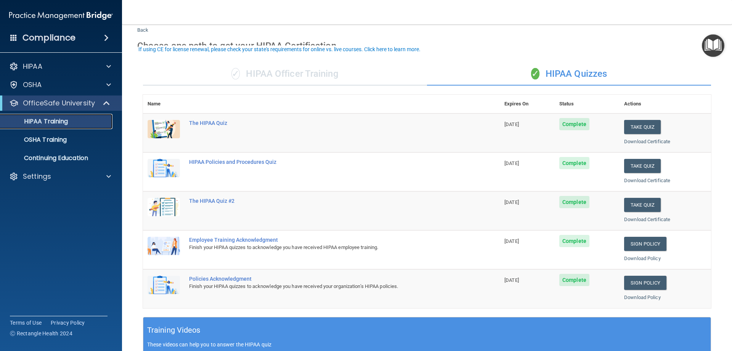
scroll to position [29, 0]
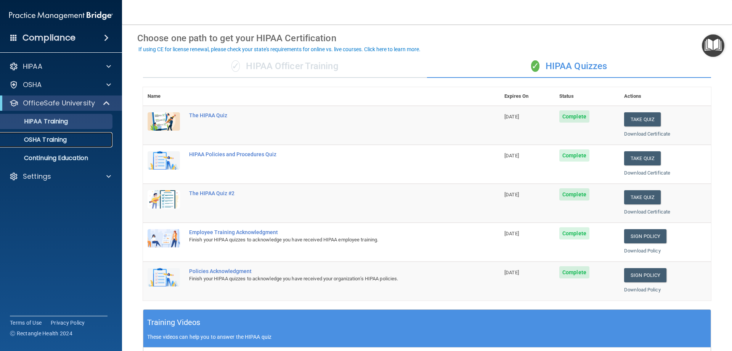
click at [59, 141] on p "OSHA Training" at bounding box center [36, 140] width 62 height 8
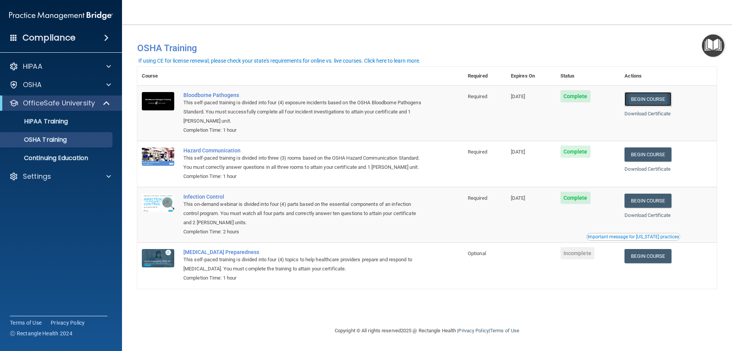
click at [662, 98] on link "Begin Course" at bounding box center [648, 99] width 47 height 14
click at [648, 95] on link "Begin Course" at bounding box center [648, 99] width 47 height 14
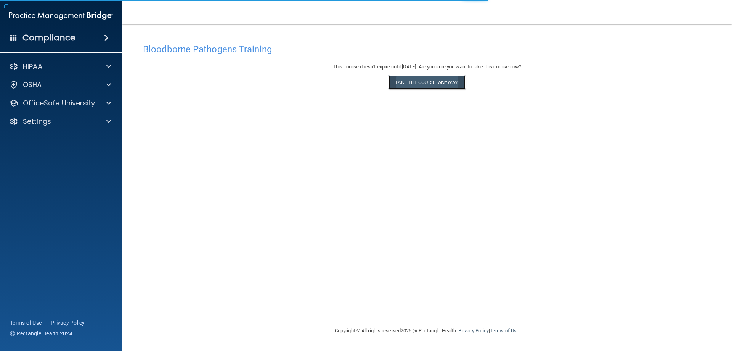
click at [443, 82] on button "Take the course anyway!" at bounding box center [427, 82] width 77 height 14
click at [417, 78] on button "Take the course anyway!" at bounding box center [427, 82] width 77 height 14
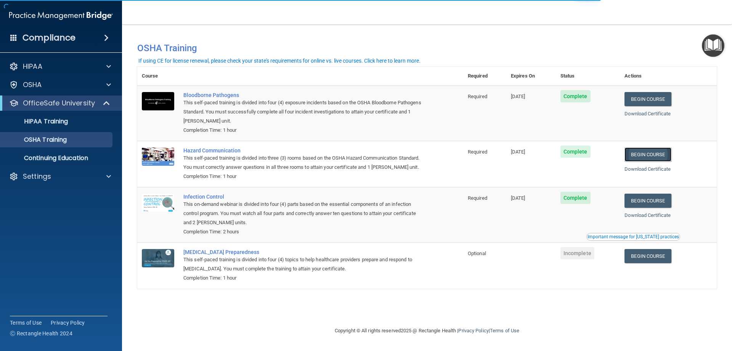
click at [647, 154] on link "Begin Course" at bounding box center [648, 154] width 47 height 14
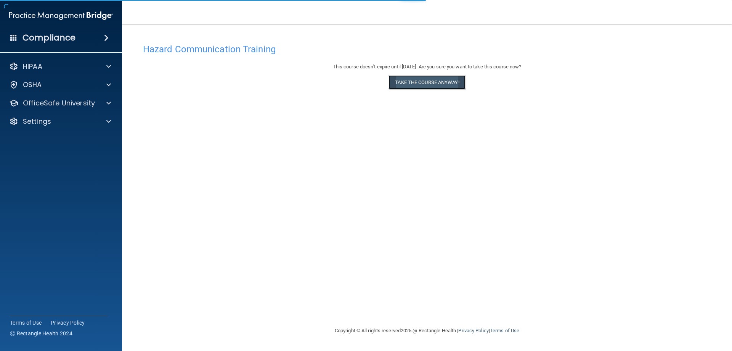
click at [423, 80] on button "Take the course anyway!" at bounding box center [427, 82] width 77 height 14
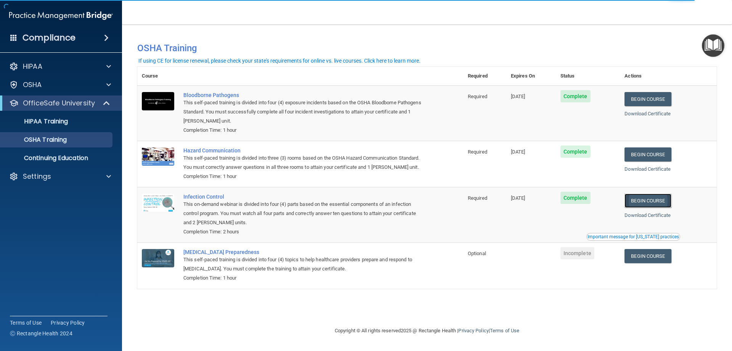
click at [664, 201] on link "Begin Course" at bounding box center [648, 200] width 47 height 14
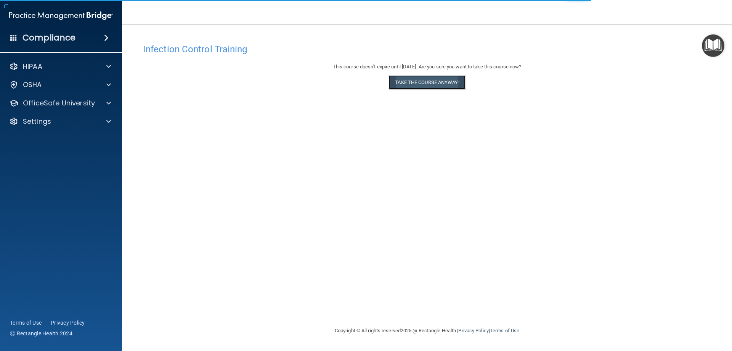
click at [449, 80] on button "Take the course anyway!" at bounding box center [427, 82] width 77 height 14
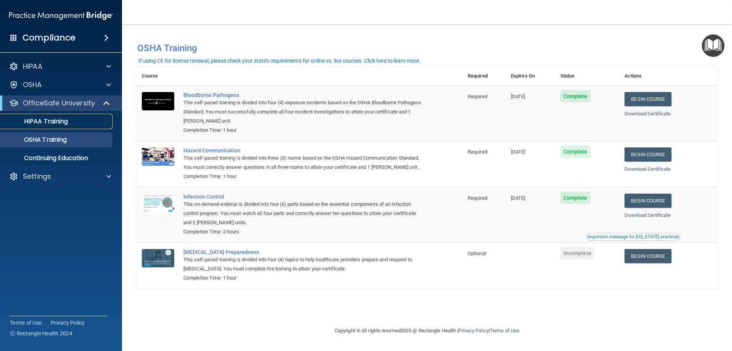
click at [60, 121] on p "HIPAA Training" at bounding box center [36, 121] width 63 height 8
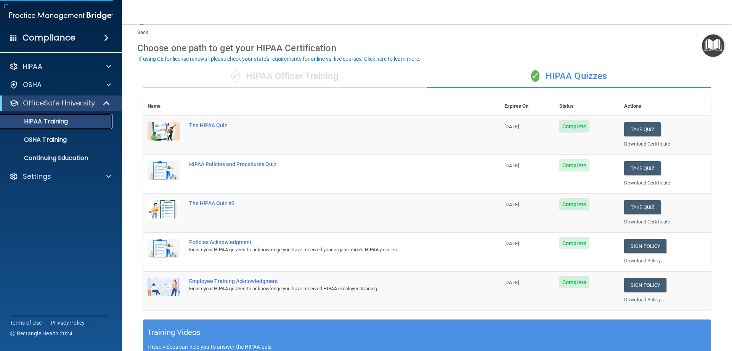
scroll to position [19, 0]
